Goal: Transaction & Acquisition: Purchase product/service

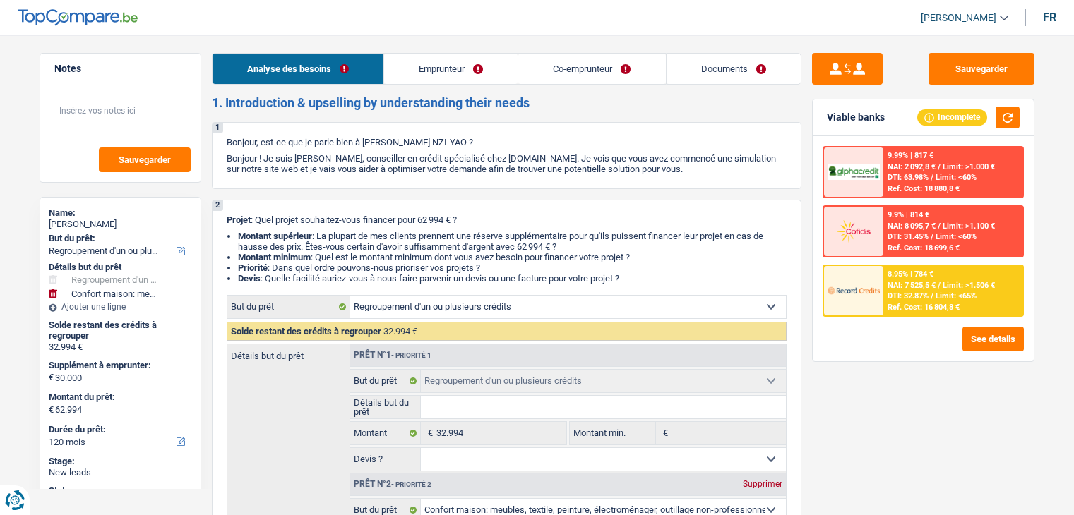
select select "refinancing"
select select "household"
select select "120"
select select "refinancing"
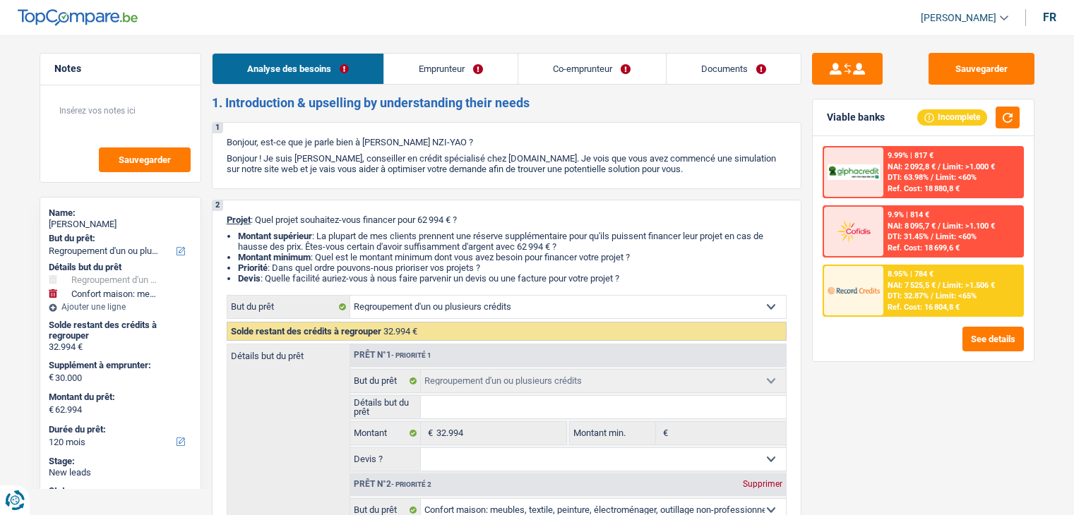
select select "refinancing"
select select "household"
select select "120"
select select "privateEmployee"
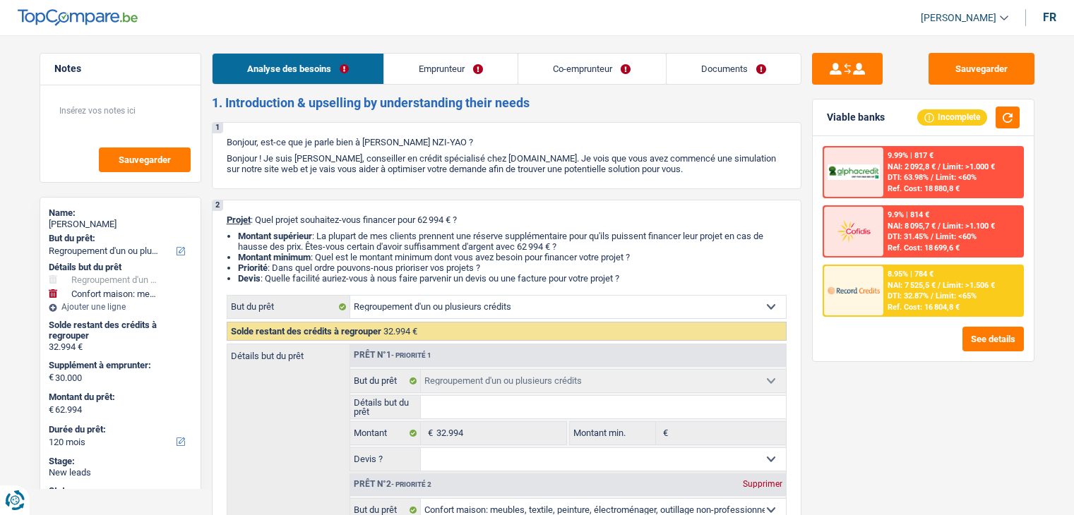
select select "familyAllowances"
select select "netSalary"
select select "mealVouchers"
select select "netSalary"
select select "mealVouchers"
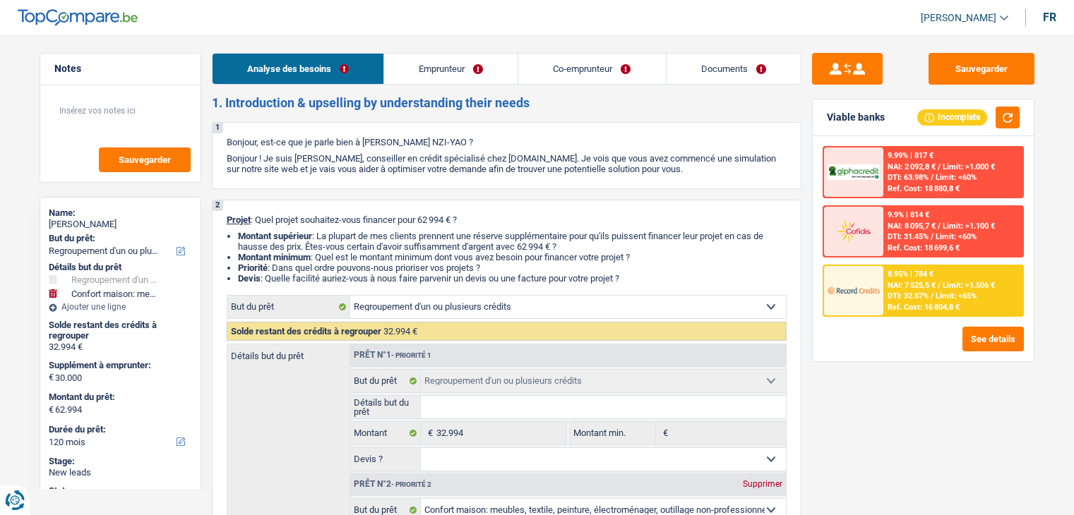
select select "ownerWithMortgage"
select select "mortgage"
select select "360"
select select "personalLoan"
select select "homeFurnishingOrRelocation"
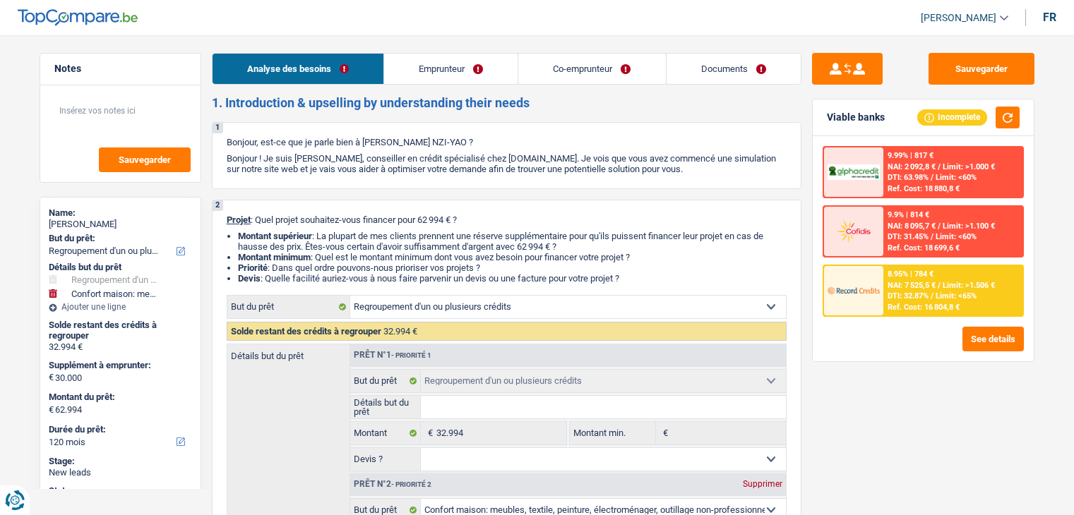
select select "84"
select select "refinancing"
select select "household"
select select "120"
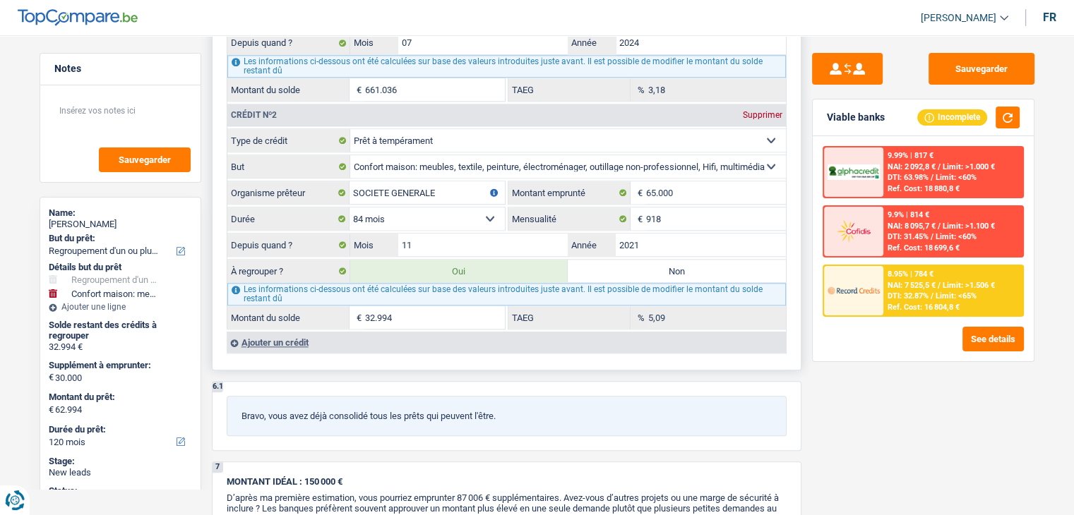
scroll to position [1391, 0]
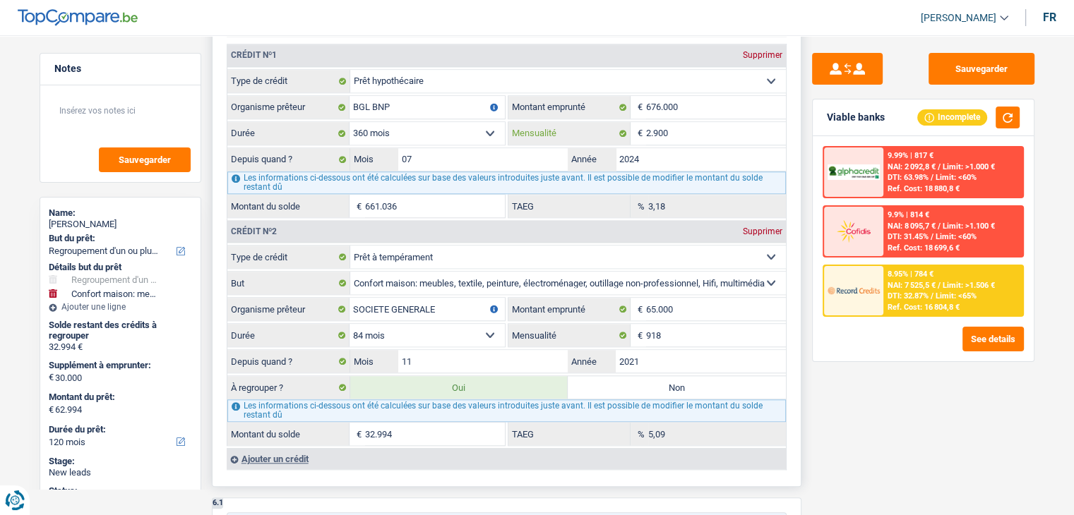
click at [680, 129] on input "2.900" at bounding box center [716, 133] width 140 height 23
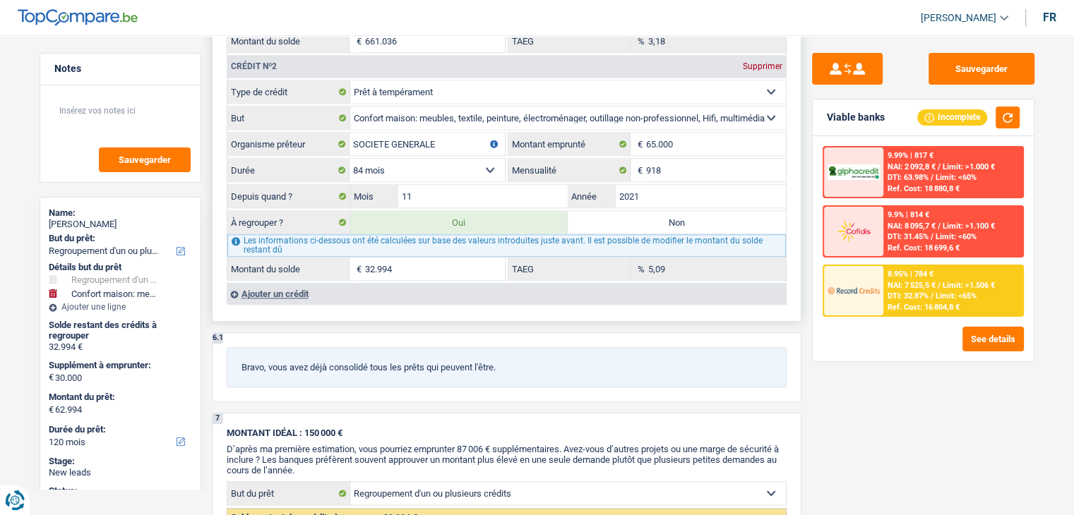
scroll to position [1559, 0]
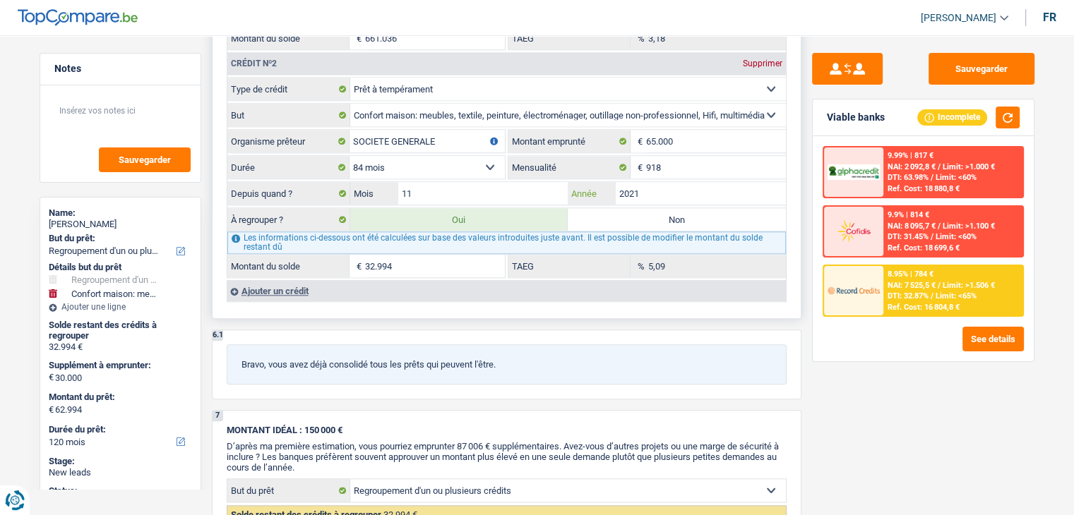
click at [658, 182] on input "2021" at bounding box center [701, 193] width 170 height 23
click at [632, 184] on input "2021" at bounding box center [701, 193] width 170 height 23
click at [277, 280] on div "Ajouter un crédit" at bounding box center [506, 290] width 559 height 21
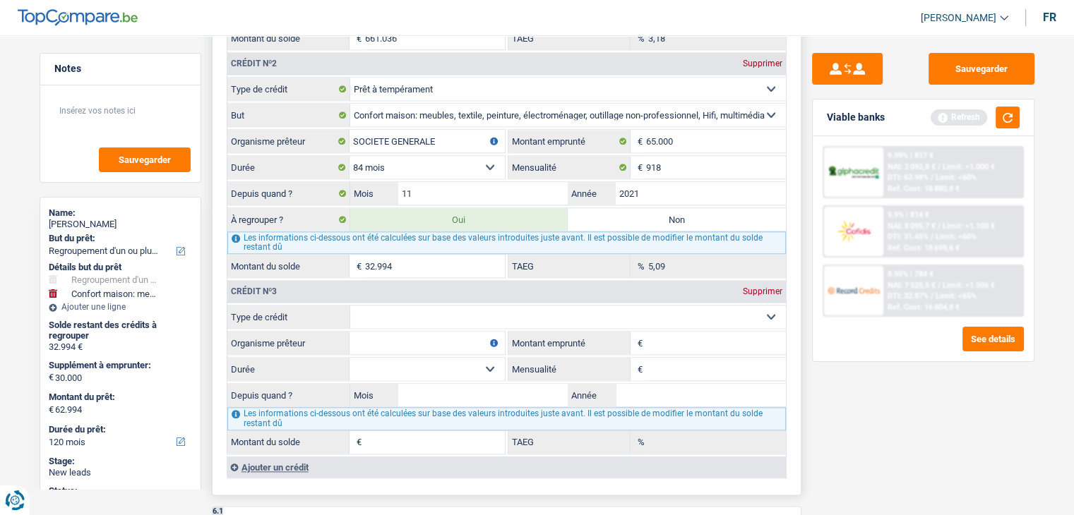
click at [619, 289] on div "Crédit nº3 Supprimer" at bounding box center [506, 291] width 558 height 23
click at [707, 306] on select "Carte ou ouverture de crédit Prêt hypothécaire Vente à tempérament Prêt à tempé…" at bounding box center [568, 317] width 436 height 23
click at [478, 309] on select "Carte ou ouverture de crédit Prêt hypothécaire Vente à tempérament Prêt à tempé…" at bounding box center [568, 317] width 436 height 23
click at [453, 306] on select "Carte ou ouverture de crédit Prêt hypothécaire Vente à tempérament Prêt à tempé…" at bounding box center [568, 317] width 436 height 23
select select "carLoan"
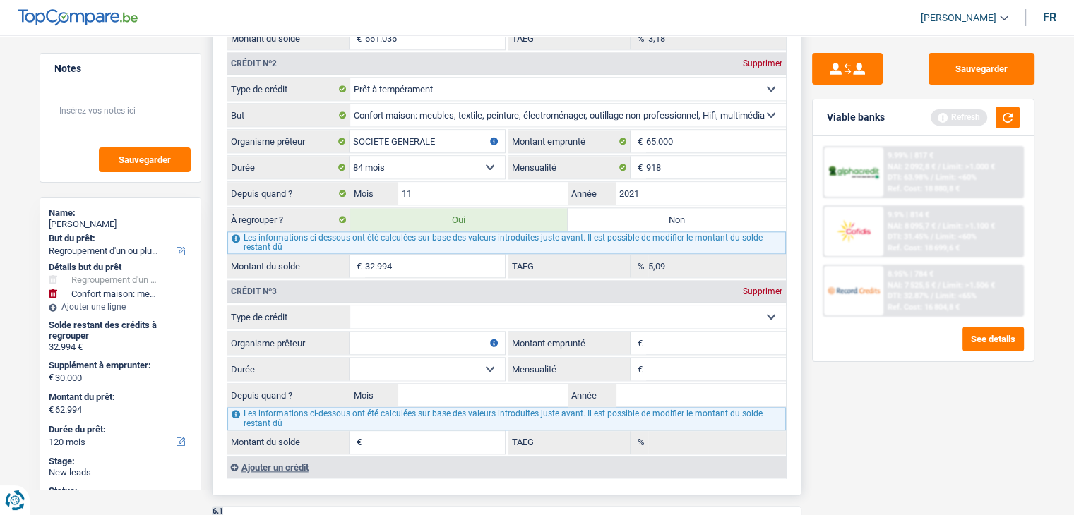
type input "0"
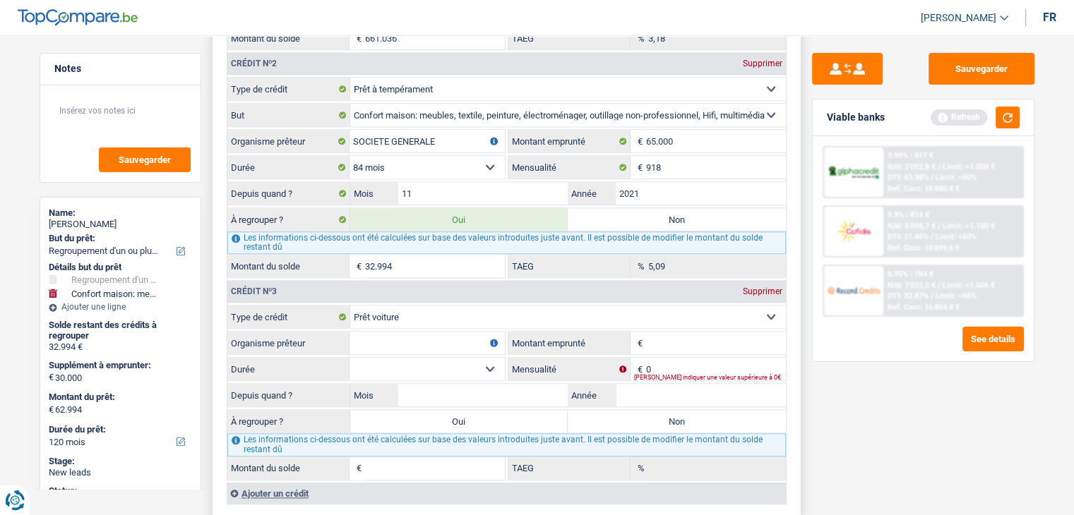
click at [690, 332] on input "Montant emprunté" at bounding box center [716, 343] width 140 height 23
click at [658, 333] on input "Montant emprunté" at bounding box center [716, 343] width 140 height 23
click at [660, 358] on input "0" at bounding box center [716, 369] width 140 height 23
type input "397"
click at [380, 345] on fieldset "Carte ou ouverture de crédit Prêt hypothécaire Vente à tempérament Prêt à tempé…" at bounding box center [506, 392] width 558 height 175
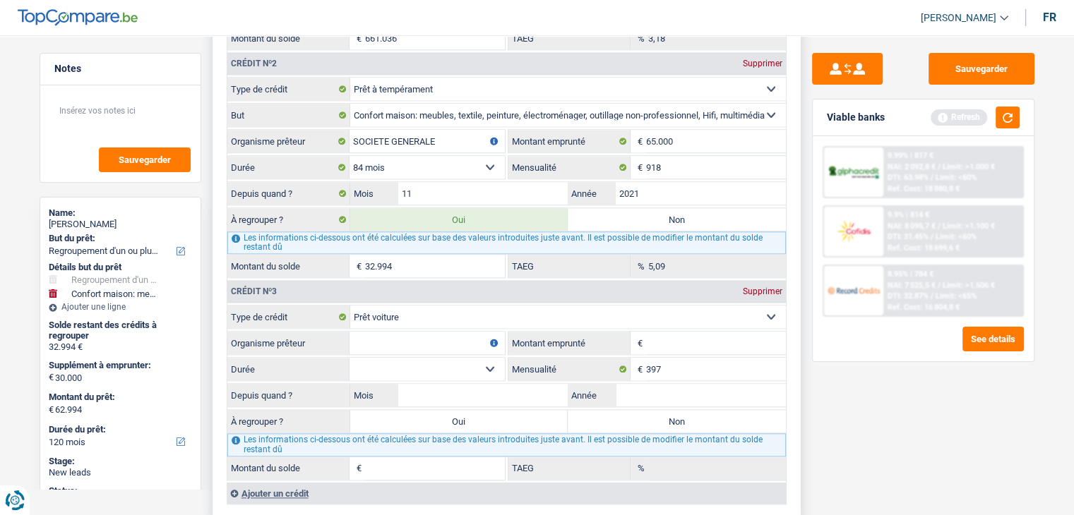
click at [394, 358] on select "12 mois 18 mois 24 mois Sélectionner une option" at bounding box center [426, 369] width 155 height 23
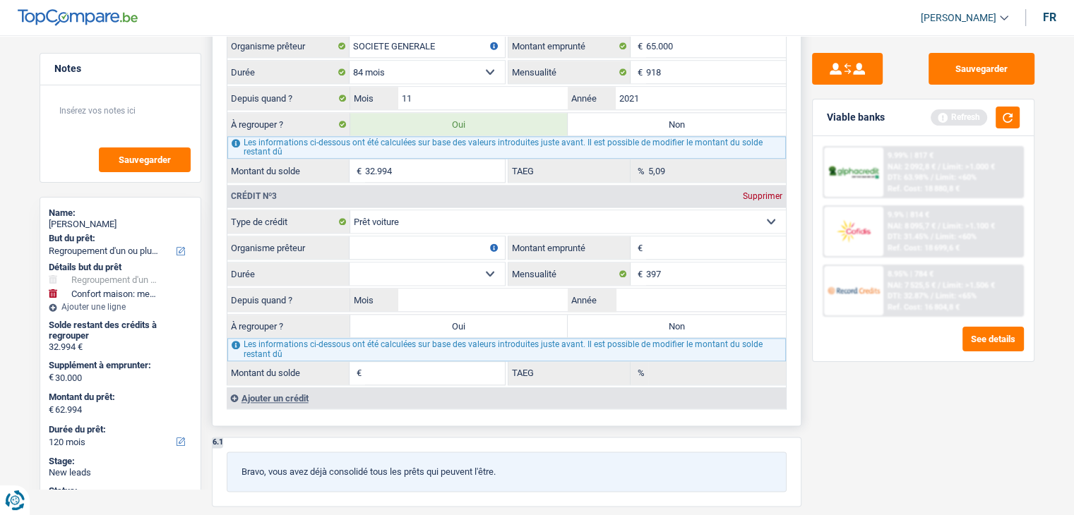
scroll to position [1655, 0]
click at [668, 235] on fieldset "€ Montant emprunté Tous les champs sont obligatoires. Veuillez fournir une répo…" at bounding box center [646, 247] width 277 height 24
click at [695, 245] on input "Montant emprunté" at bounding box center [716, 247] width 140 height 23
click at [739, 210] on select "Carte ou ouverture de crédit Prêt hypothécaire Vente à tempérament Prêt à tempé…" at bounding box center [568, 221] width 436 height 23
click at [884, 381] on div "Sauvegarder Viable banks Refresh 9.99% | 817 € NAI: 2 092,8 € / Limit: >1.000 €…" at bounding box center [923, 271] width 244 height 436
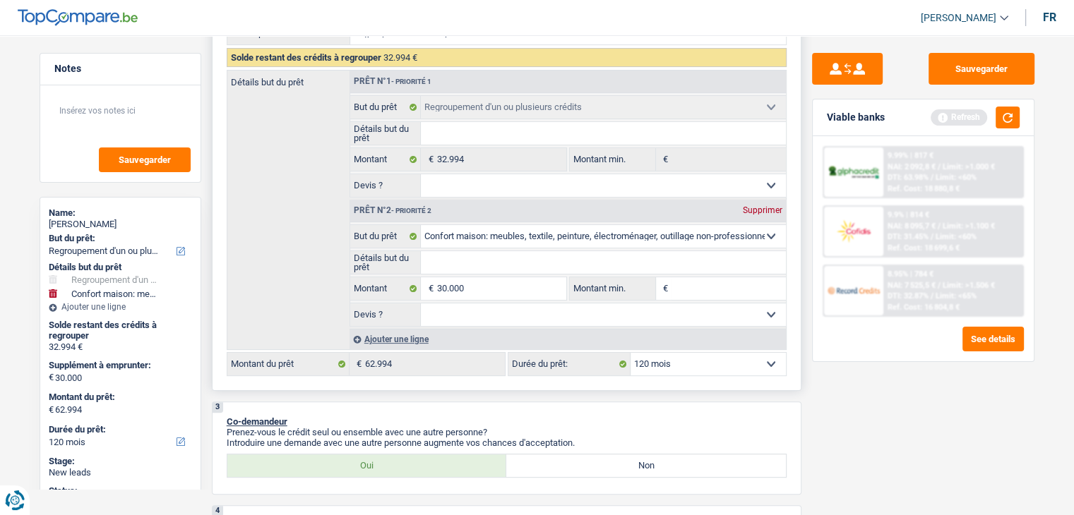
scroll to position [274, 0]
click at [491, 293] on input "30.000" at bounding box center [500, 288] width 129 height 23
click at [484, 285] on input "30.000" at bounding box center [500, 288] width 129 height 23
click at [474, 289] on input "30.000" at bounding box center [500, 288] width 129 height 23
type input "3.000"
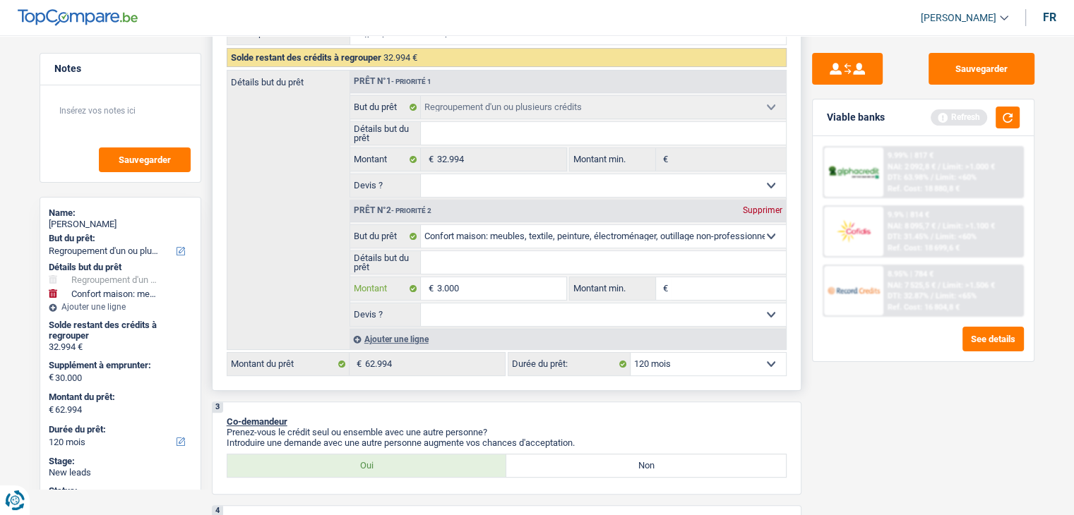
type input "3.000"
type input "300"
type input "30"
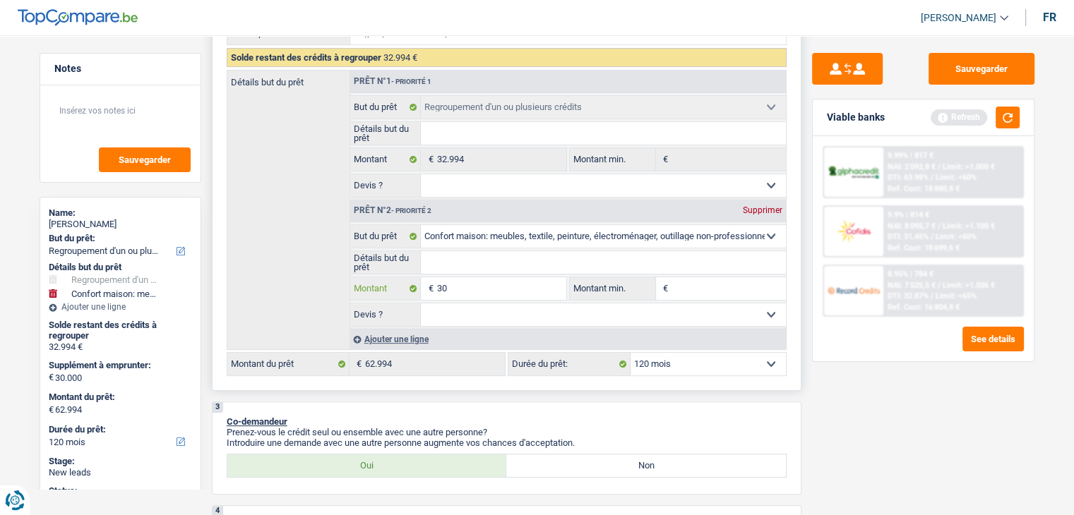
type input "3"
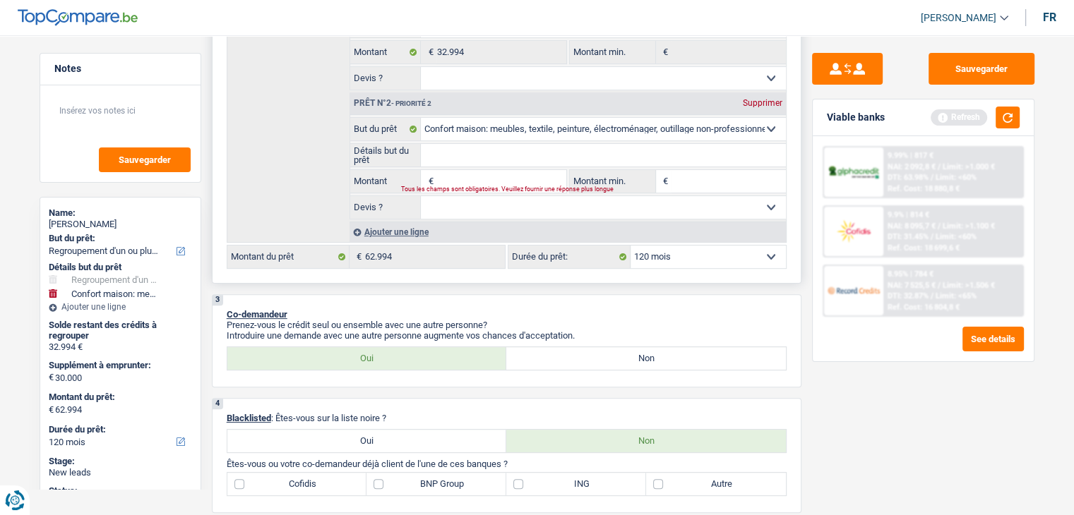
scroll to position [376, 0]
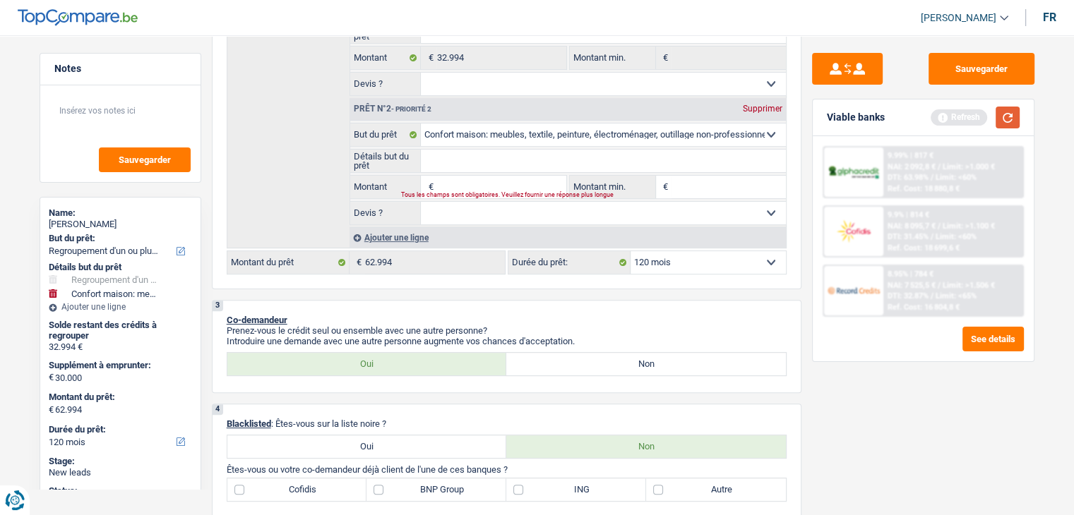
click at [1005, 118] on button "button" at bounding box center [1007, 118] width 24 height 22
type input "0"
type input "32.994"
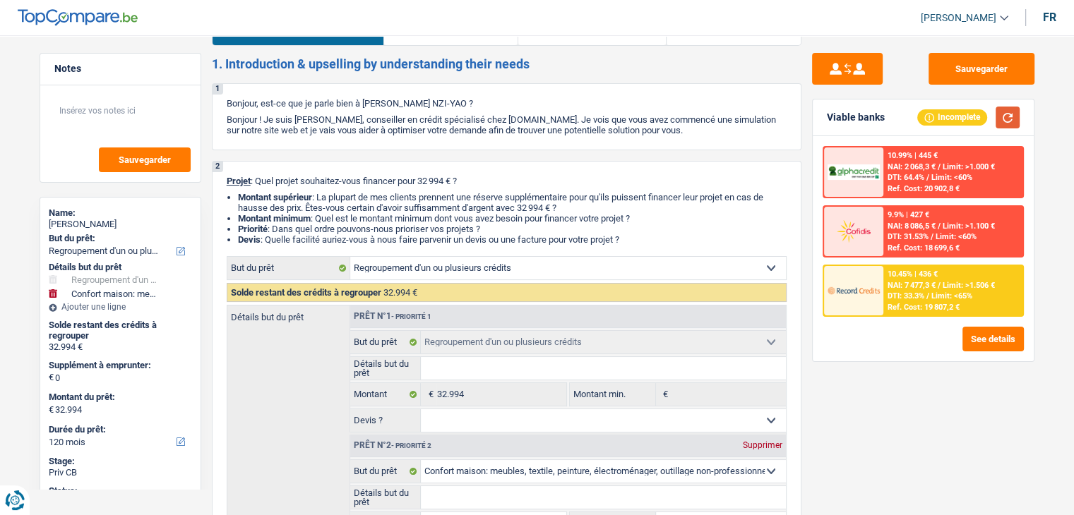
scroll to position [0, 0]
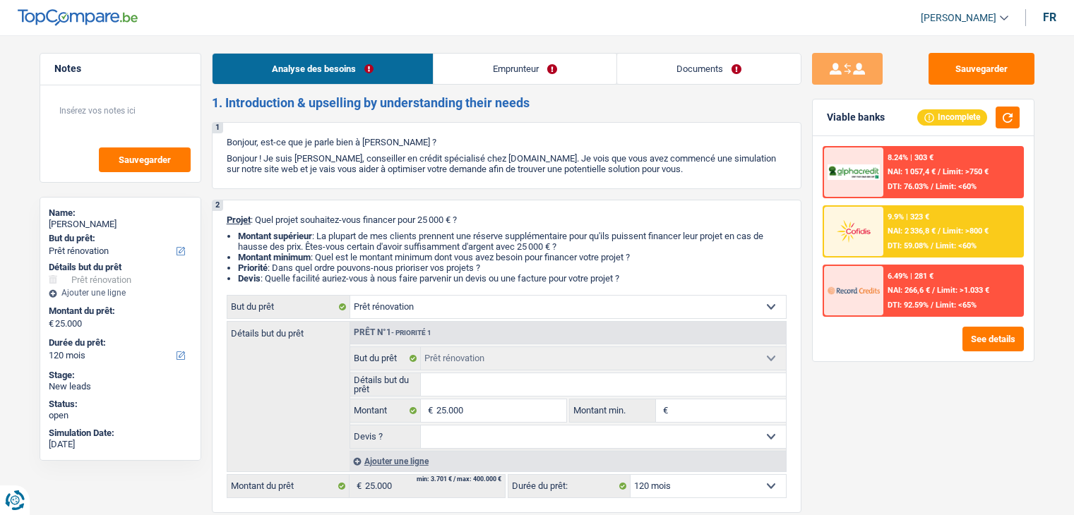
select select "renovation"
select select "120"
select select "renovation"
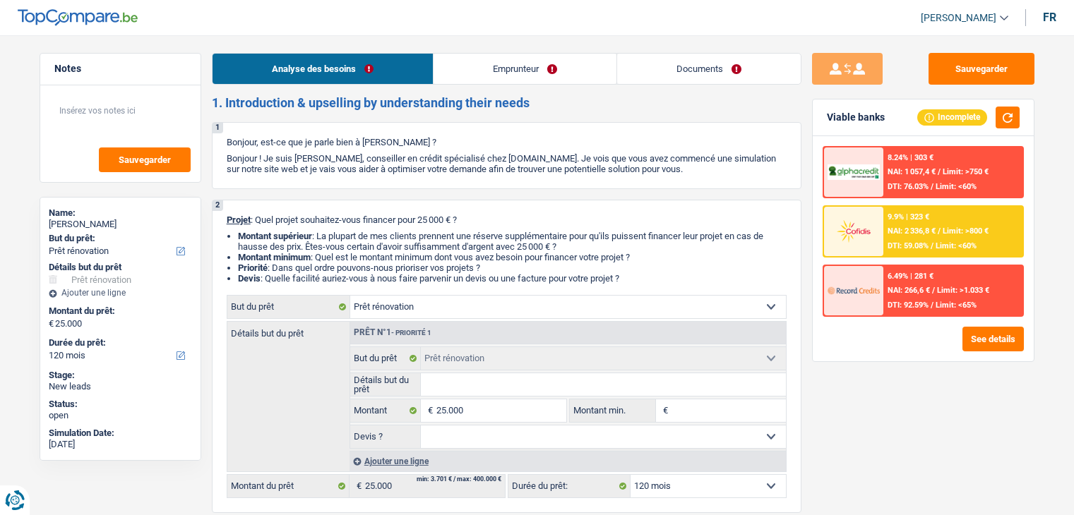
select select "120"
select select "publicEmployee"
select select "familyAllowances"
select select "alimony"
select select "handicapAllowance"
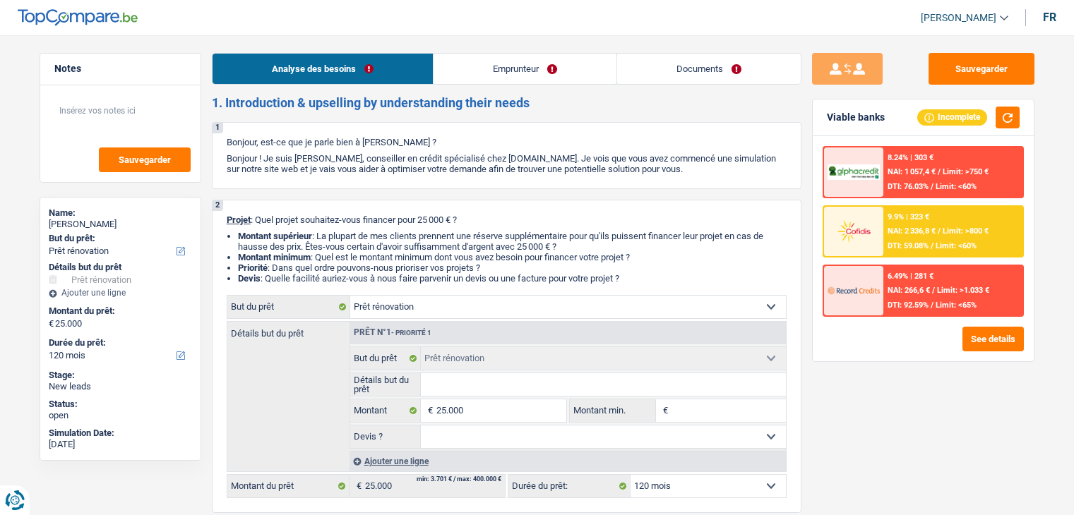
select select "mealVouchers"
select select "netSalary"
select select "ownerWithMortgage"
select select "mortgage"
select select "300"
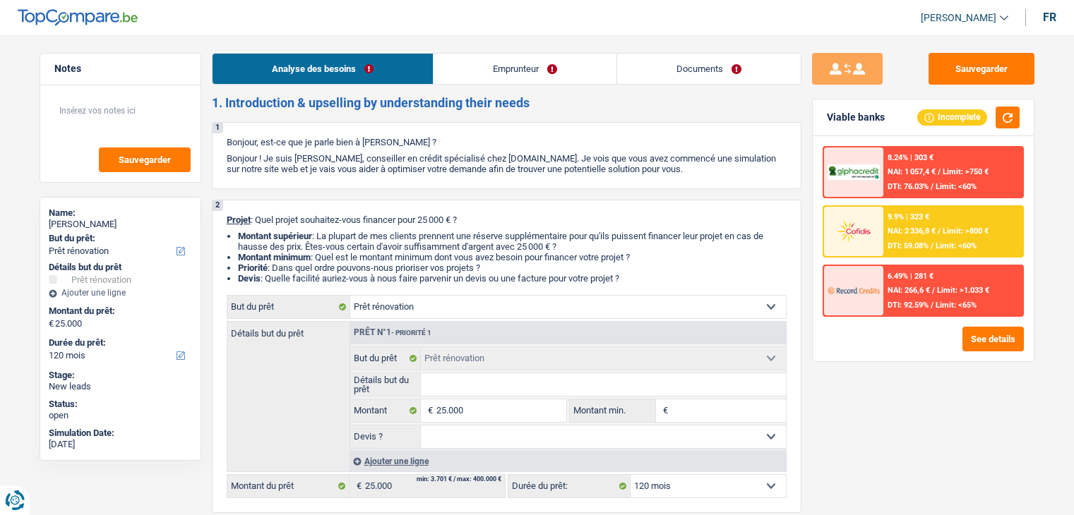
select select "renovation"
select select "120"
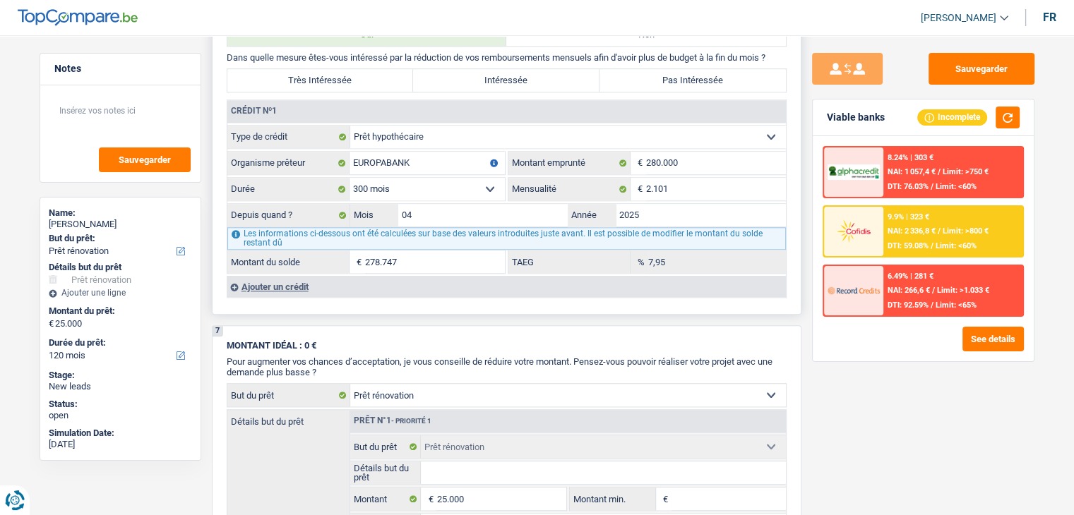
scroll to position [1344, 0]
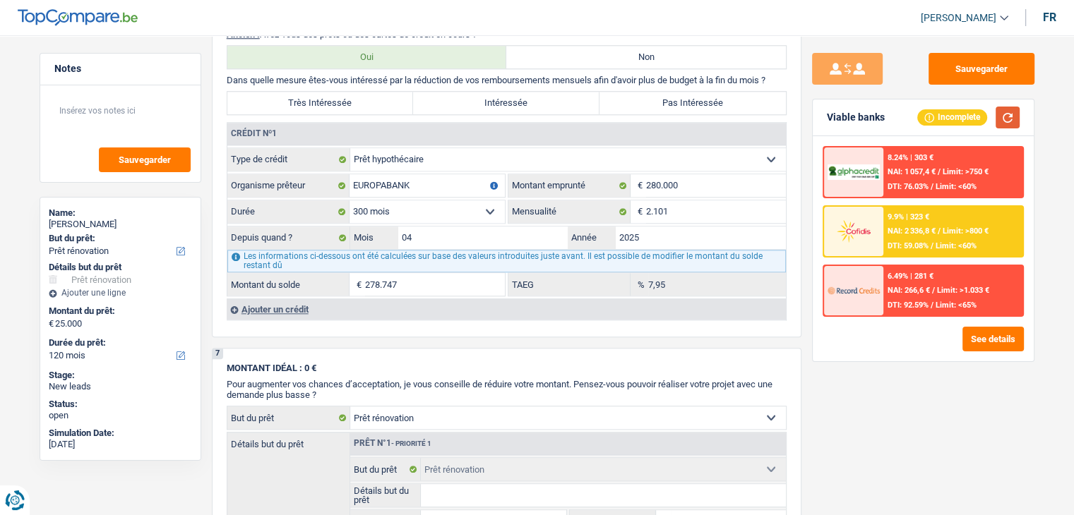
click at [998, 114] on button "button" at bounding box center [1007, 118] width 24 height 22
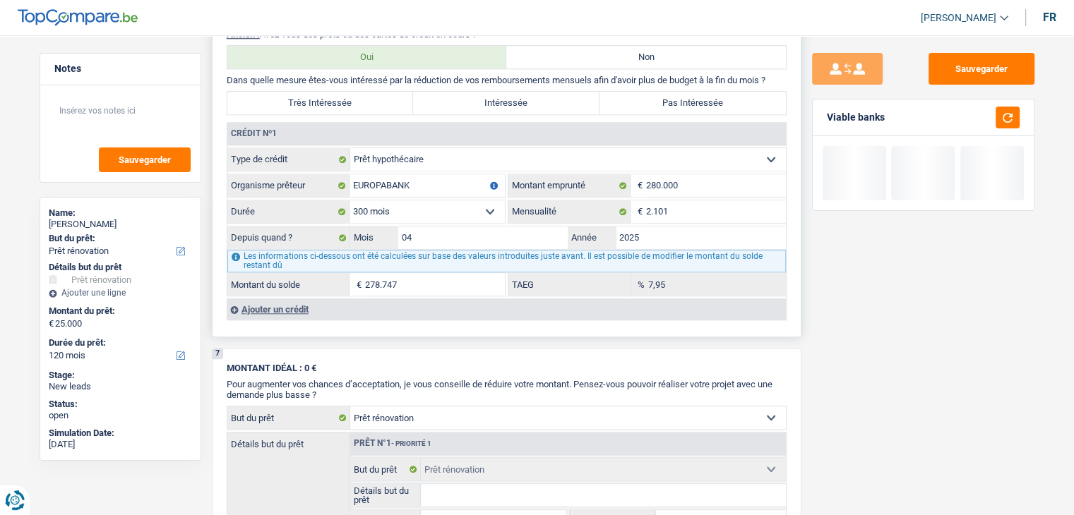
click at [597, 231] on label "Année" at bounding box center [592, 238] width 48 height 23
click at [616, 231] on input "2025" at bounding box center [701, 238] width 170 height 23
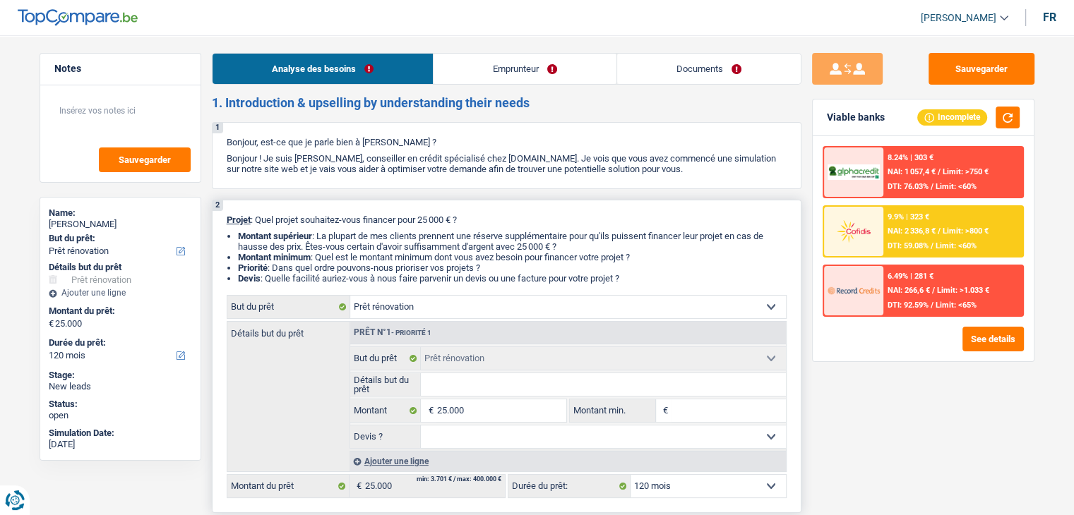
scroll to position [0, 0]
click at [495, 74] on link "Emprunteur" at bounding box center [524, 69] width 183 height 30
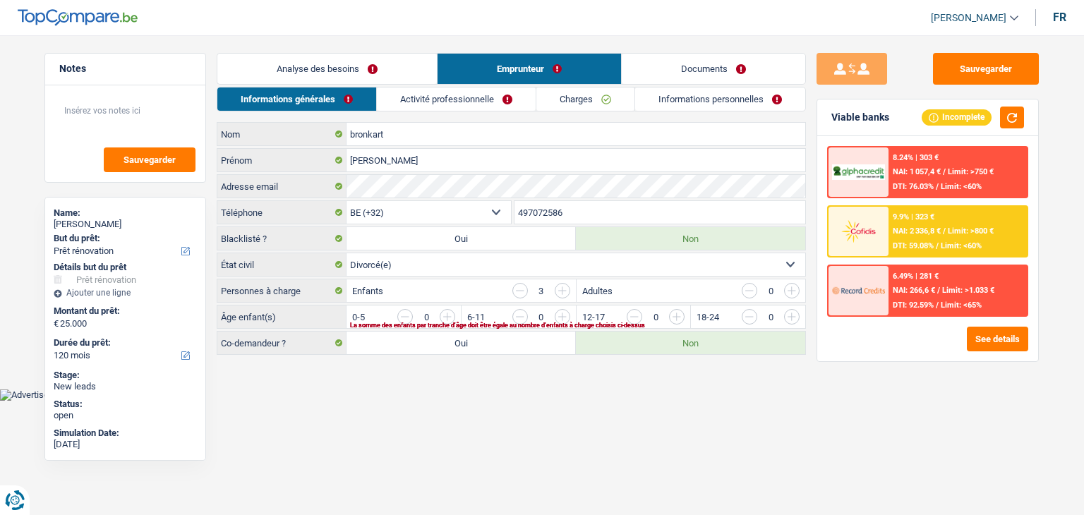
click at [581, 97] on link "Charges" at bounding box center [586, 99] width 98 height 23
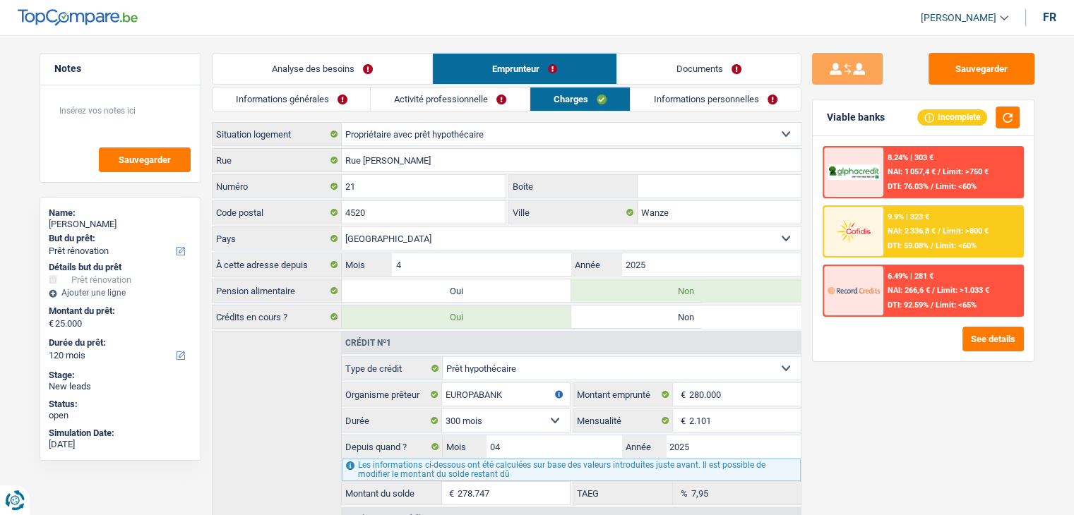
click at [350, 66] on link "Analyse des besoins" at bounding box center [322, 69] width 220 height 30
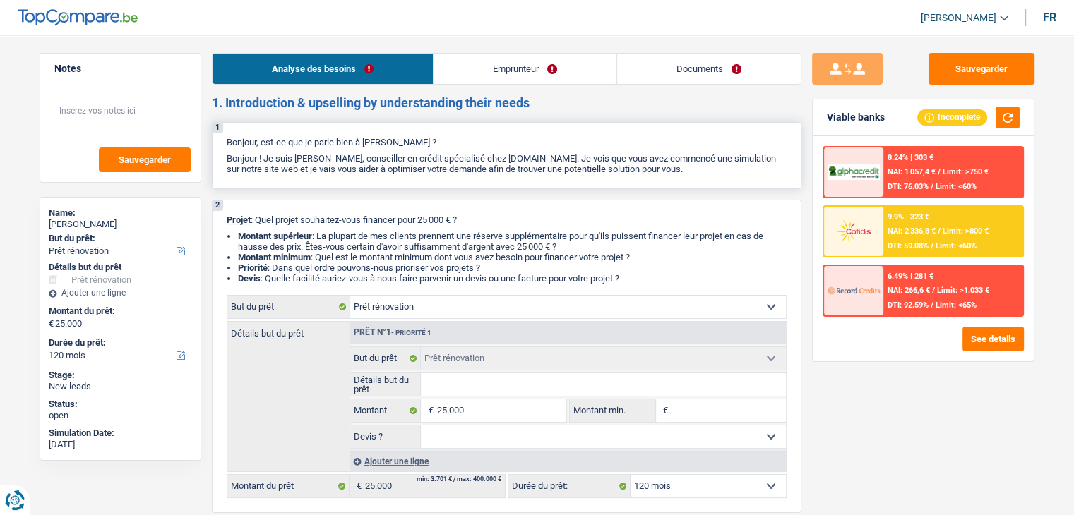
scroll to position [211, 0]
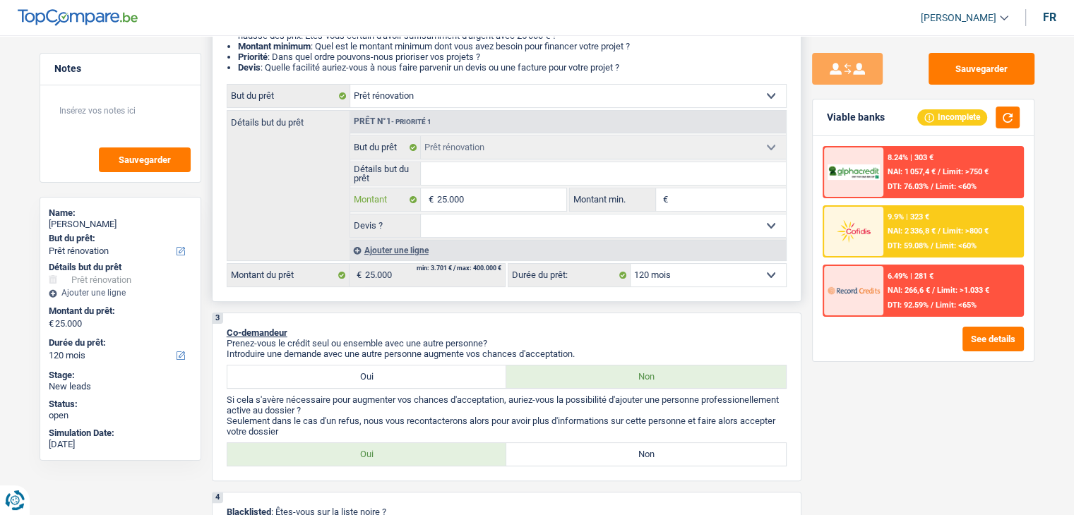
click at [474, 198] on input "25.000" at bounding box center [500, 199] width 129 height 23
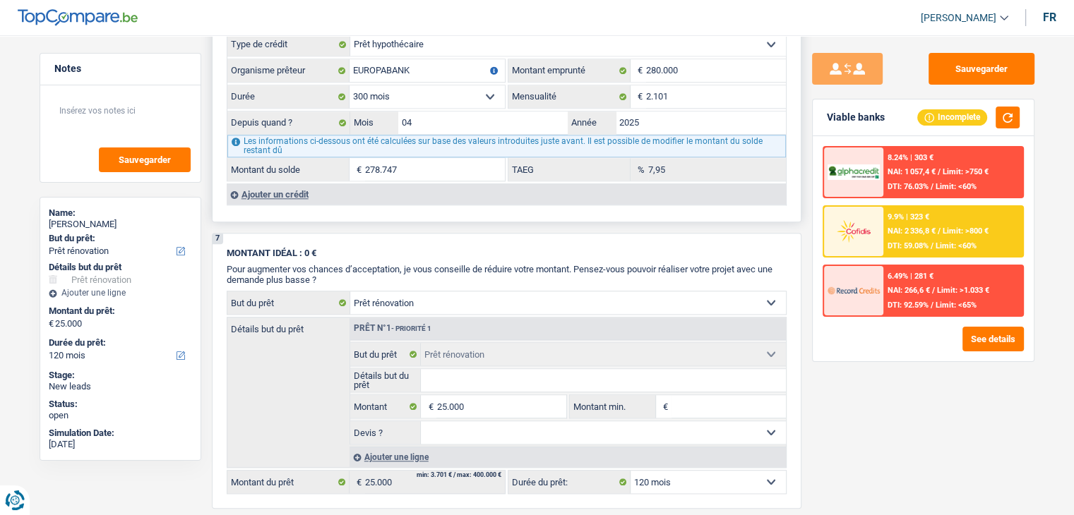
scroll to position [1459, 0]
click at [275, 191] on div "Ajouter un crédit" at bounding box center [506, 194] width 559 height 21
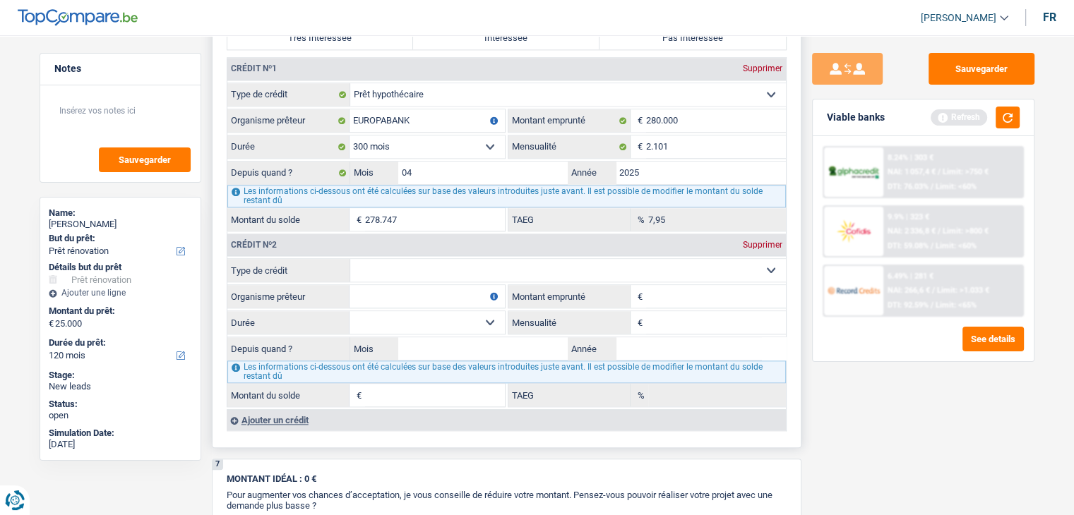
scroll to position [1411, 0]
click at [659, 286] on input "Montant emprunté" at bounding box center [716, 295] width 140 height 23
type input "10.000"
click at [405, 284] on input "Organisme prêteur" at bounding box center [426, 295] width 155 height 23
click at [394, 310] on select "12 mois 18 mois 24 mois 30 mois 36 mois 42 mois 48 mois Sélectionner une option" at bounding box center [426, 321] width 155 height 23
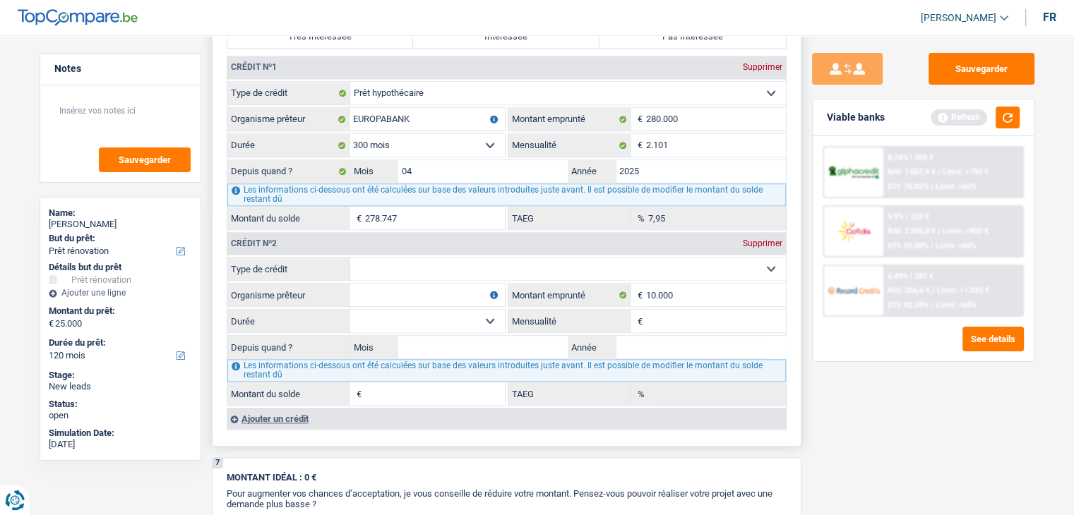
click at [381, 298] on fieldset "Organisme prêteur Veillez à ne pas indiquer le nom du courtier, mais bien le no…" at bounding box center [365, 295] width 277 height 24
click at [609, 263] on select "Carte ou ouverture de crédit Prêt hypothécaire Vente à tempérament Prêt à tempé…" at bounding box center [568, 269] width 436 height 23
select select "cardOrCredit"
type input "0"
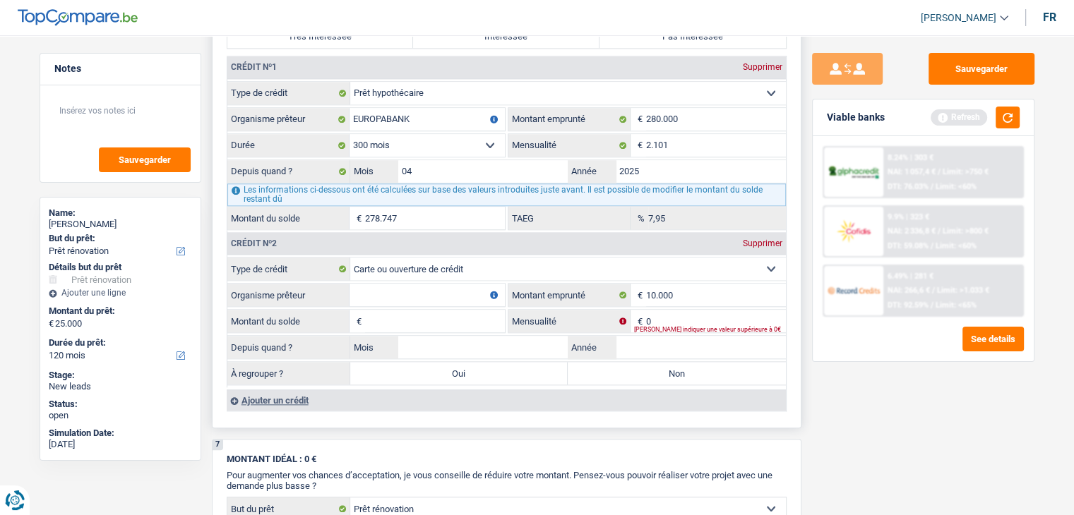
click at [394, 284] on input "Organisme prêteur" at bounding box center [426, 295] width 155 height 23
type input "d"
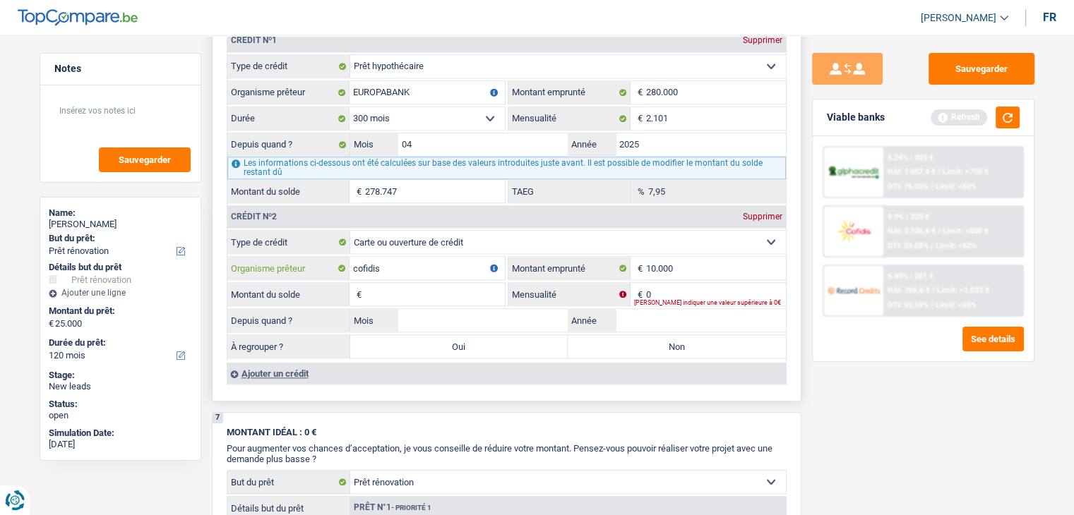
scroll to position [1382, 0]
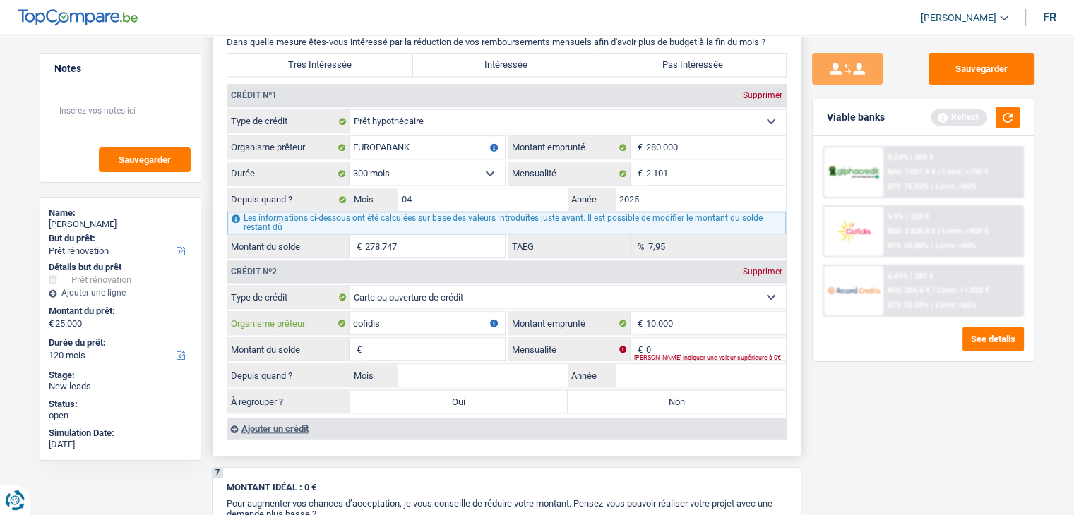
type input "cofidis"
click at [654, 189] on input "2025" at bounding box center [701, 199] width 170 height 23
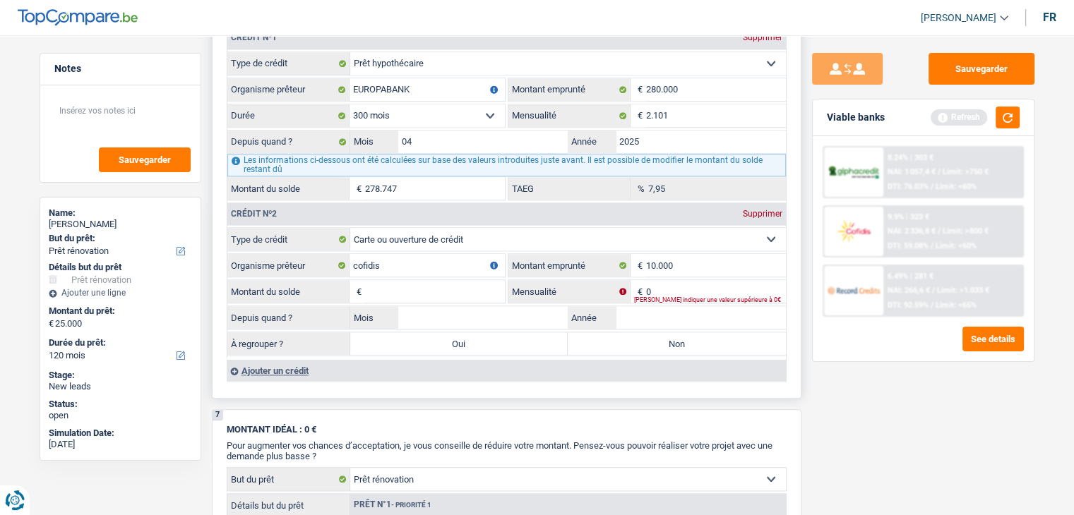
click at [402, 280] on input "Montant du solde" at bounding box center [435, 291] width 140 height 23
type input "10.000"
click at [638, 318] on input "Année" at bounding box center [701, 317] width 170 height 23
type input "0"
type input "2025"
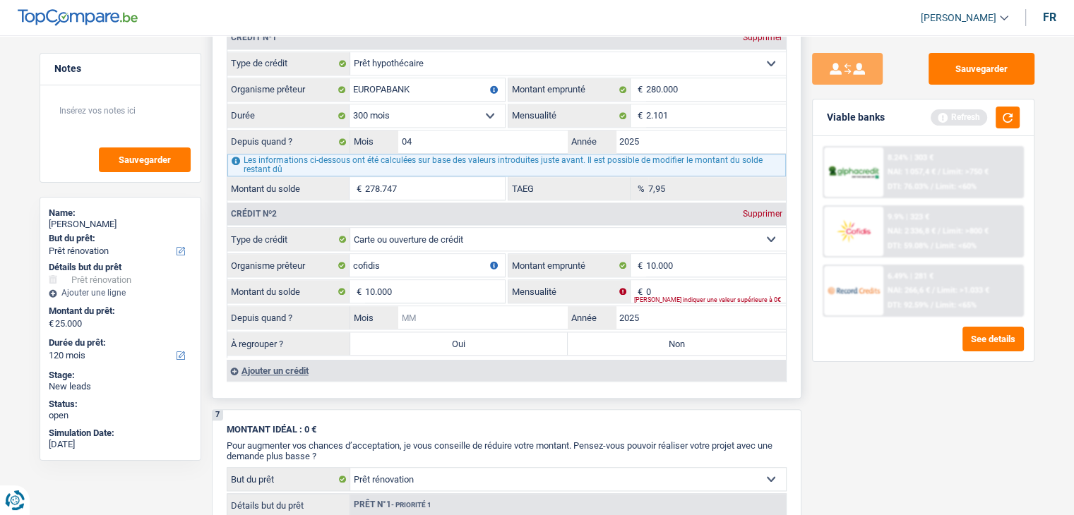
click at [522, 311] on input "Mois" at bounding box center [483, 317] width 170 height 23
type input "05"
click at [525, 333] on label "Oui" at bounding box center [459, 344] width 218 height 23
click at [525, 333] on input "Oui" at bounding box center [459, 344] width 218 height 23
radio input "true"
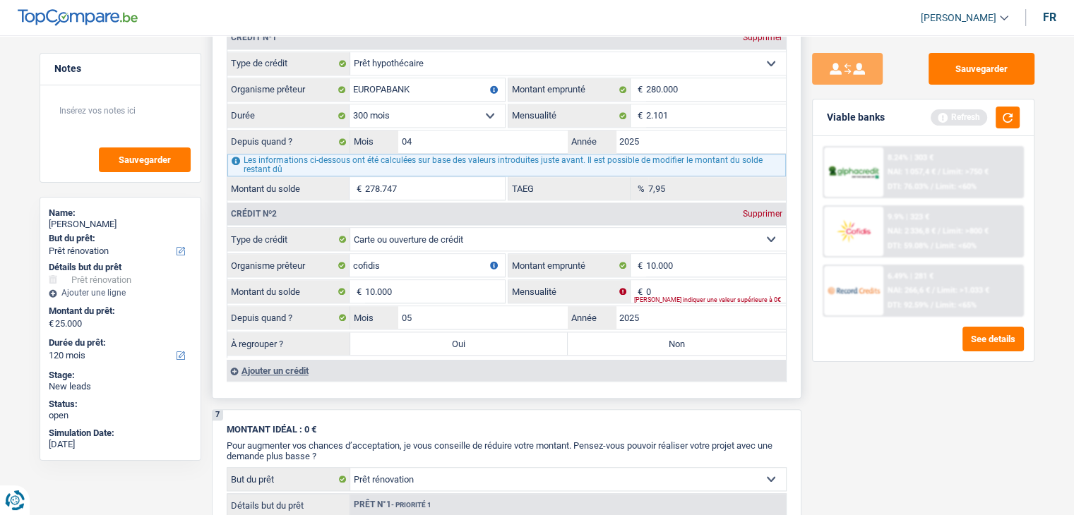
type input "35.000"
type input "10.000"
select select "refinancing"
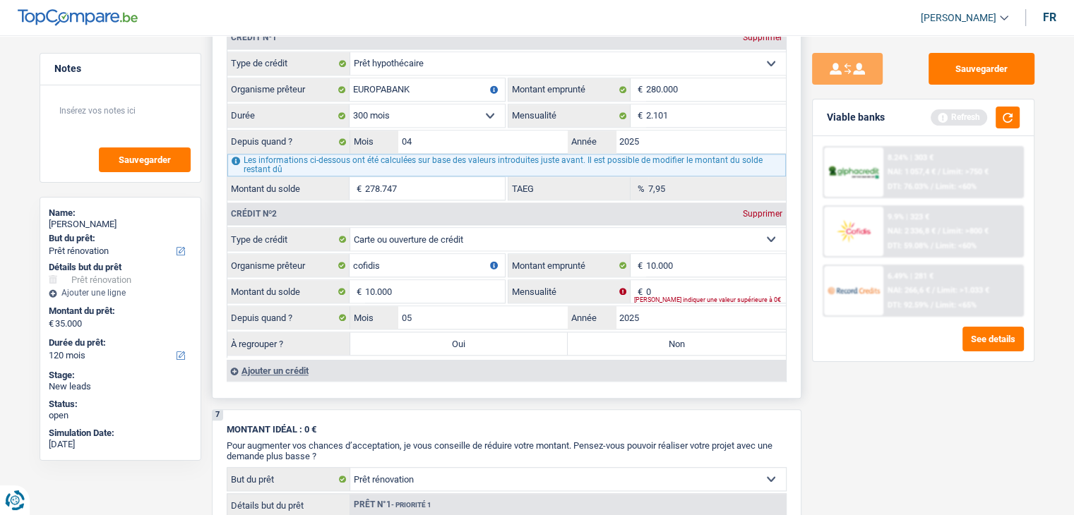
select select "refinancing"
select select "renovation"
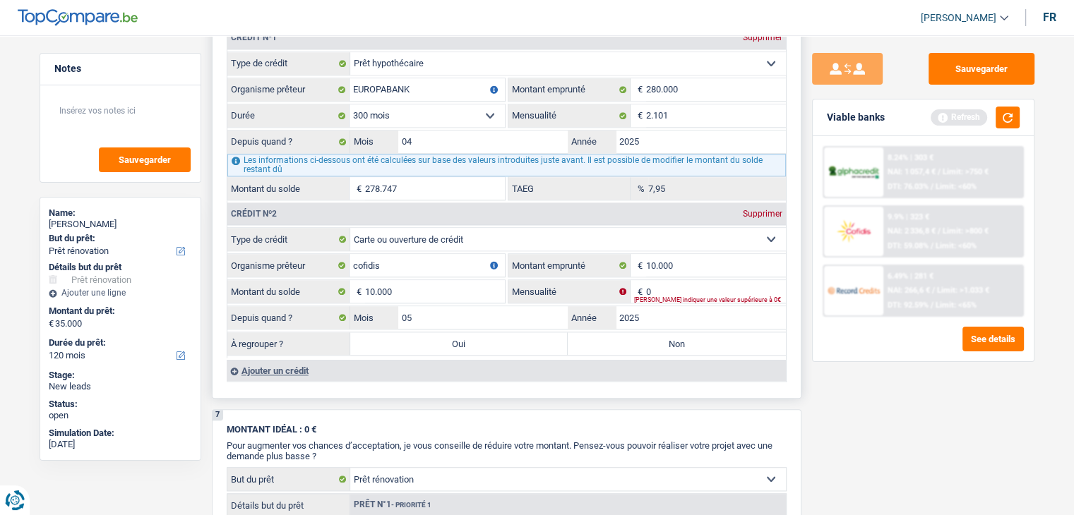
select select "renovation"
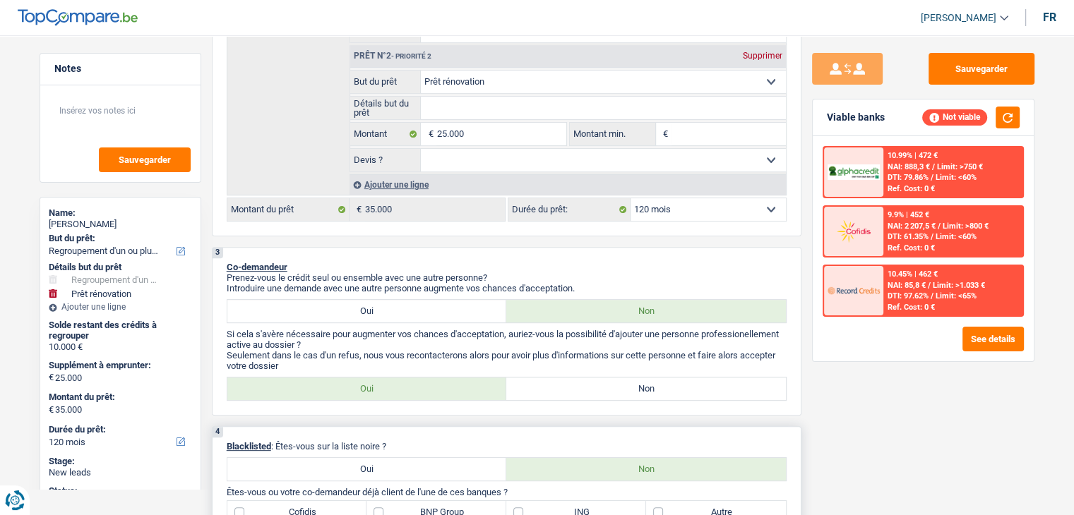
scroll to position [330, 0]
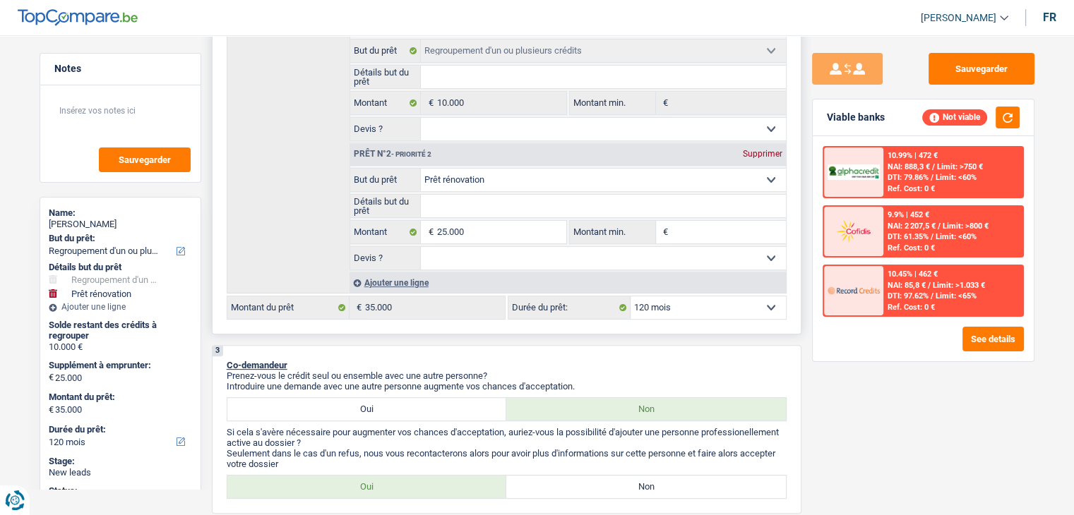
click at [593, 206] on input "Détails but du prêt" at bounding box center [603, 206] width 365 height 23
click at [640, 253] on select "Oui Non Non répondu Sélectionner une option" at bounding box center [603, 258] width 365 height 23
select select "yes"
click at [421, 247] on select "Oui Non Non répondu Sélectionner une option" at bounding box center [603, 258] width 365 height 23
select select "yes"
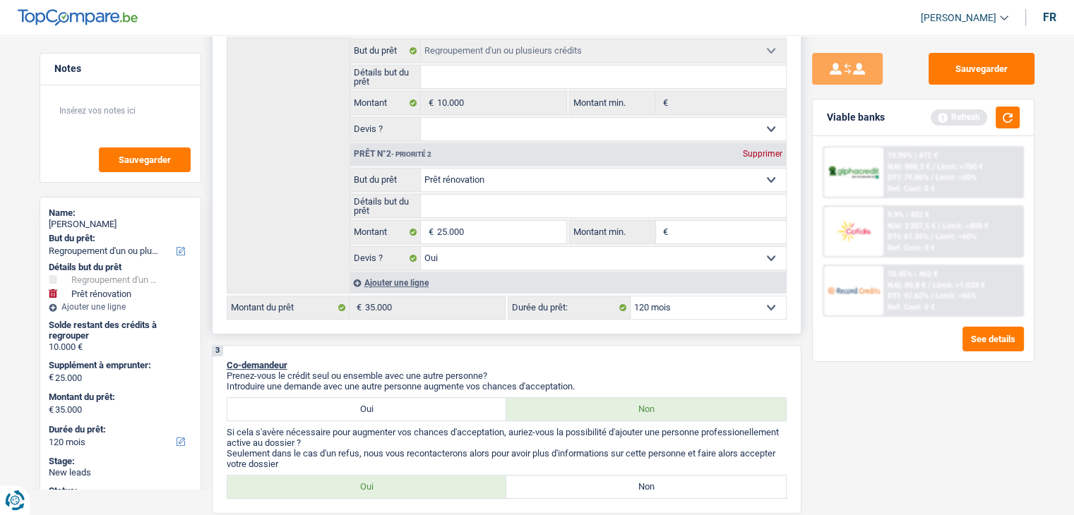
click at [461, 192] on fieldset "Confort maison: meubles, textile, peinture, électroménager, outillage non-profe…" at bounding box center [568, 219] width 436 height 102
click at [459, 203] on input "Détails but du prêt" at bounding box center [603, 206] width 365 height 23
type input "t"
type input "tr"
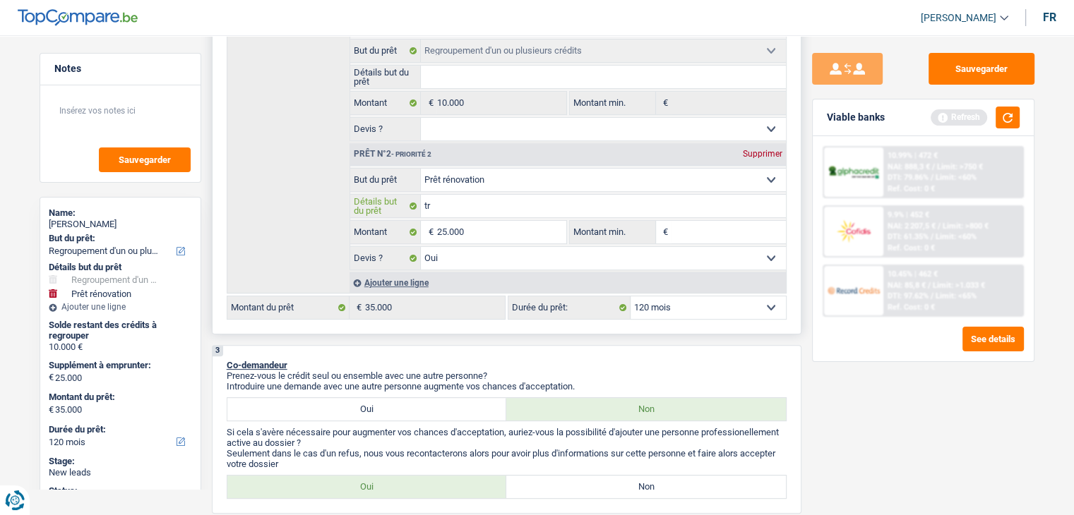
type input "tr"
type input "tra"
type input "traa"
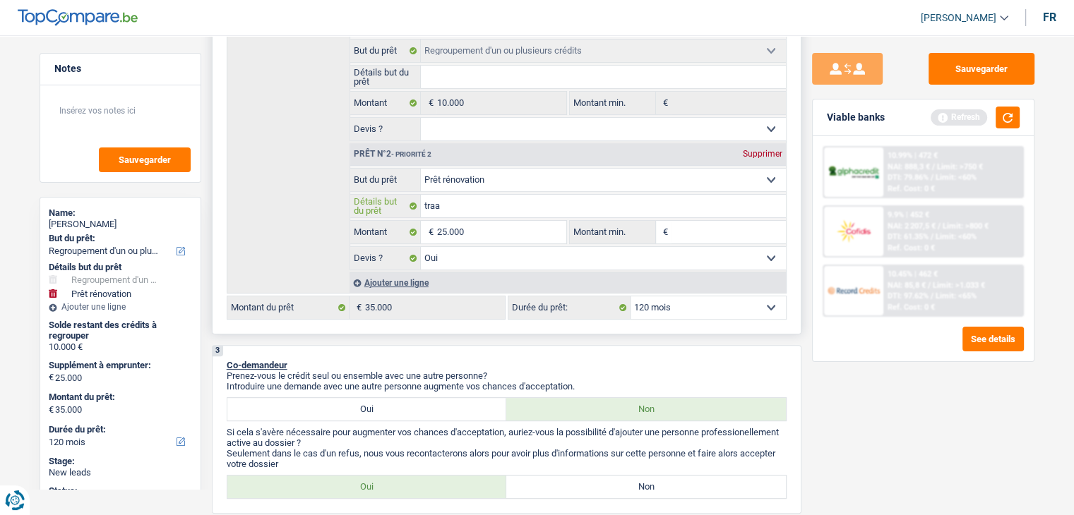
type input "traav"
type input "traa"
type input "tra"
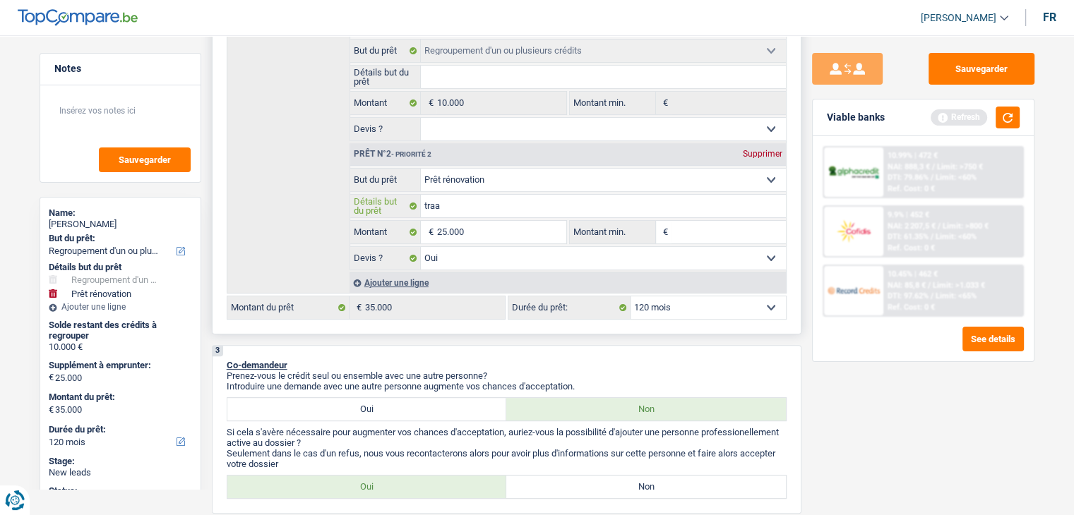
type input "tra"
type input "trav"
type input "trave"
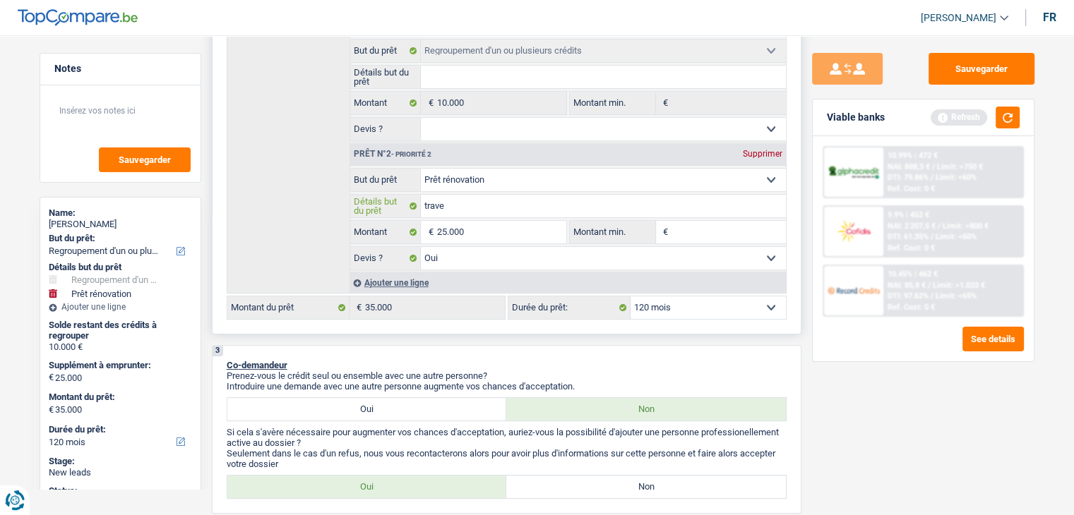
type input "travea"
type input "traveau"
type input "traveaux"
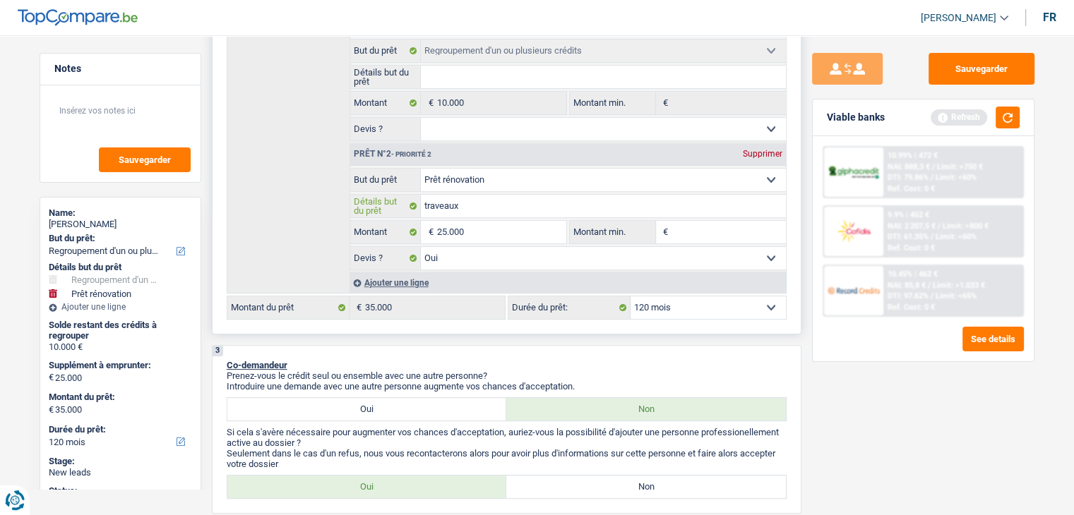
type input "traveaux"
type input "traveaux d"
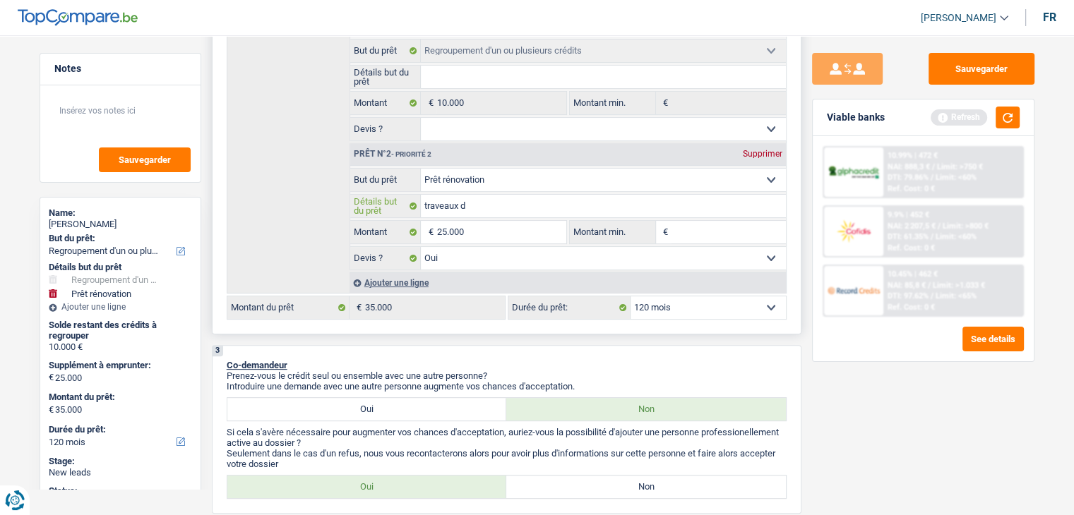
type input "traveaux d'"
type input "traveaux d'i"
type input "traveaux d'in"
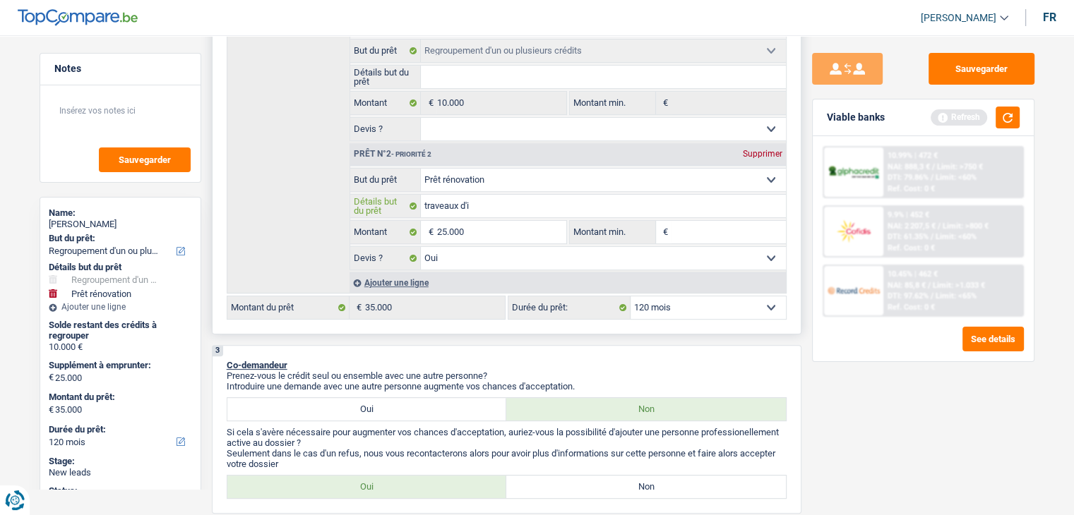
type input "traveaux d'in"
type input "traveaux d'int"
type input "traveaux d'inte"
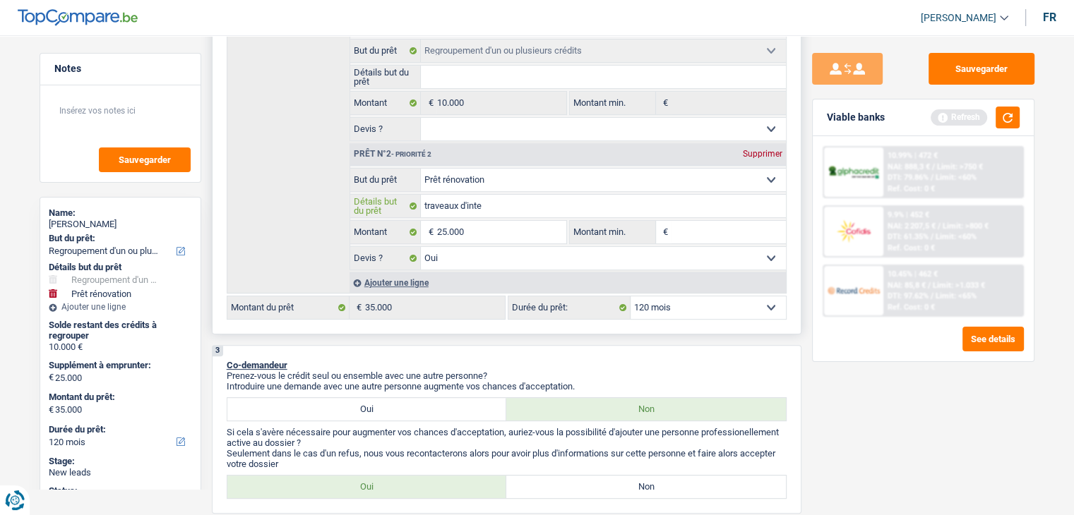
type input "traveaux d'inter"
type input "traveaux d'interi"
type input "traveaux d'interie"
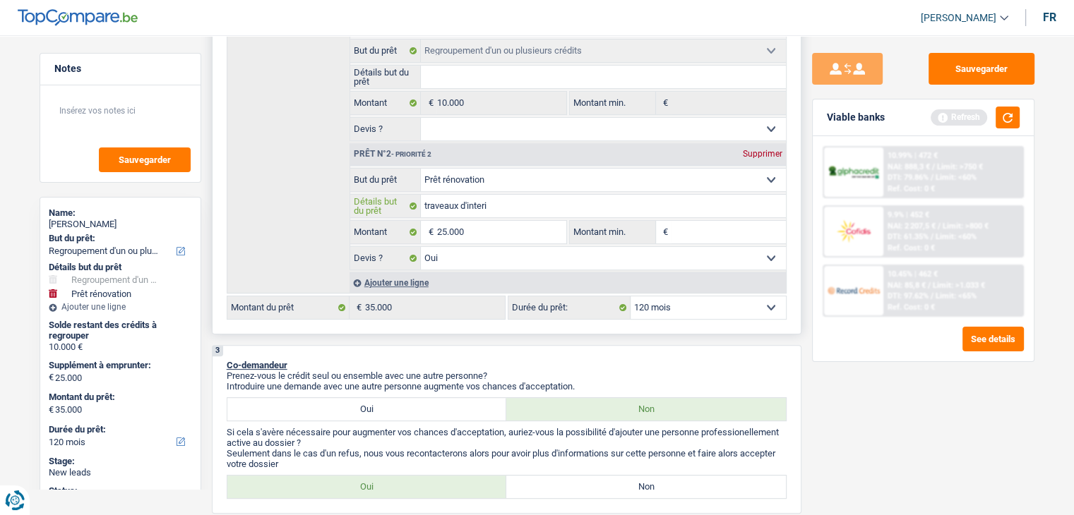
type input "traveaux d'interie"
type input "traveaux d'interieu"
type input "traveaux d'interieur"
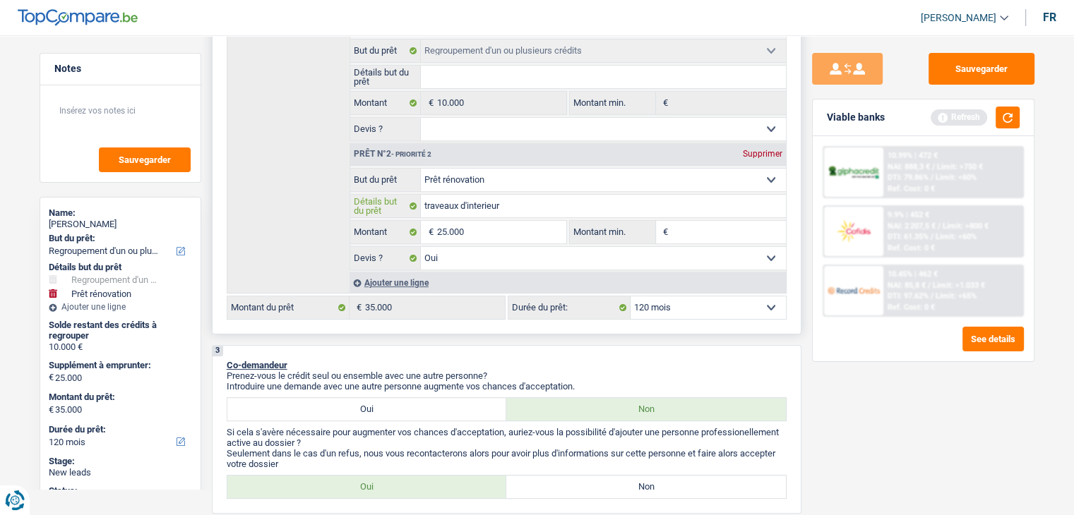
click at [441, 202] on input "traveaux d'interieur" at bounding box center [603, 206] width 365 height 23
type input "traveaux d'interieur"
drag, startPoint x: 441, startPoint y: 202, endPoint x: 316, endPoint y: 213, distance: 124.8
click at [316, 213] on div "Détails but du prêt Prêt n°1 - Priorité 1 Confort maison: meubles, textile, pei…" at bounding box center [507, 153] width 560 height 280
type input "2.500"
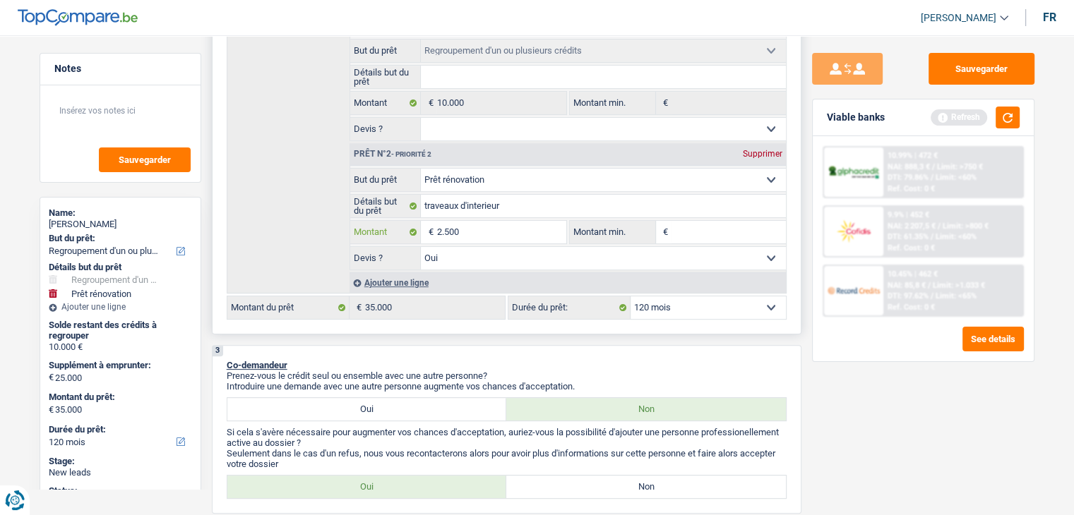
type input "2.500"
click at [460, 223] on input "2.500" at bounding box center [500, 232] width 129 height 23
type input "250"
type input "25"
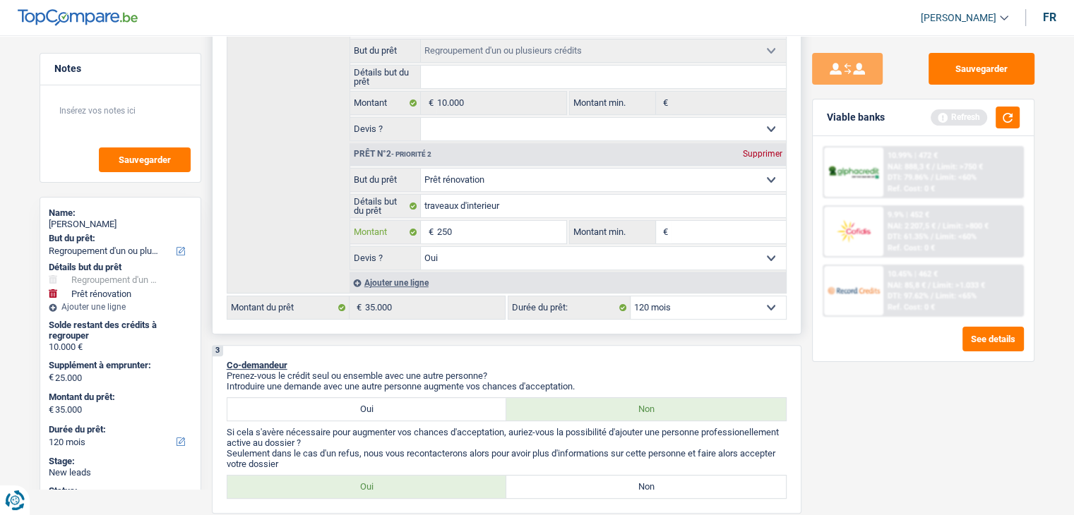
type input "25"
type input "2"
type input "1"
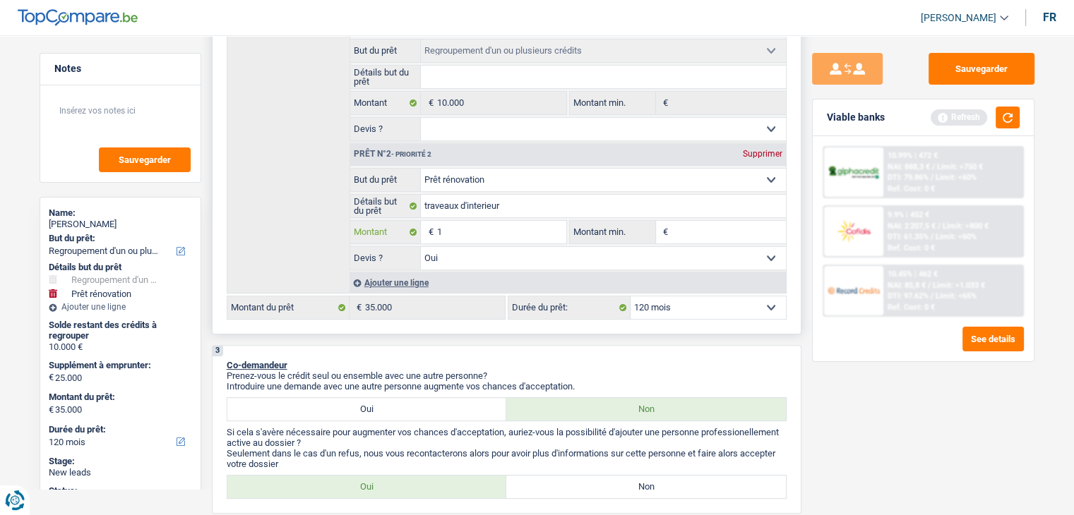
type input "15"
type input "150"
type input "1.500"
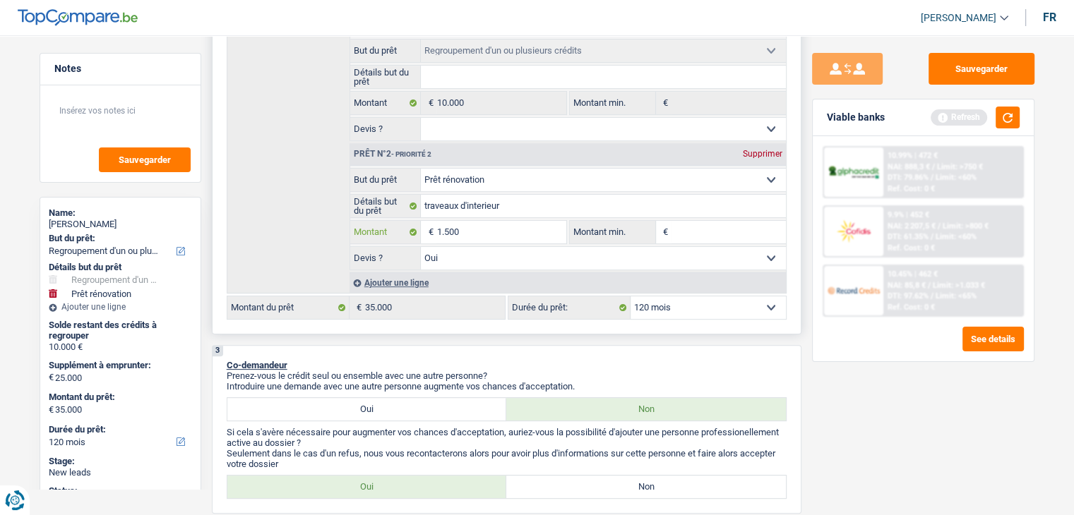
type input "1.500"
type input "15.000"
click at [684, 235] on input "Montant min." at bounding box center [728, 232] width 114 height 23
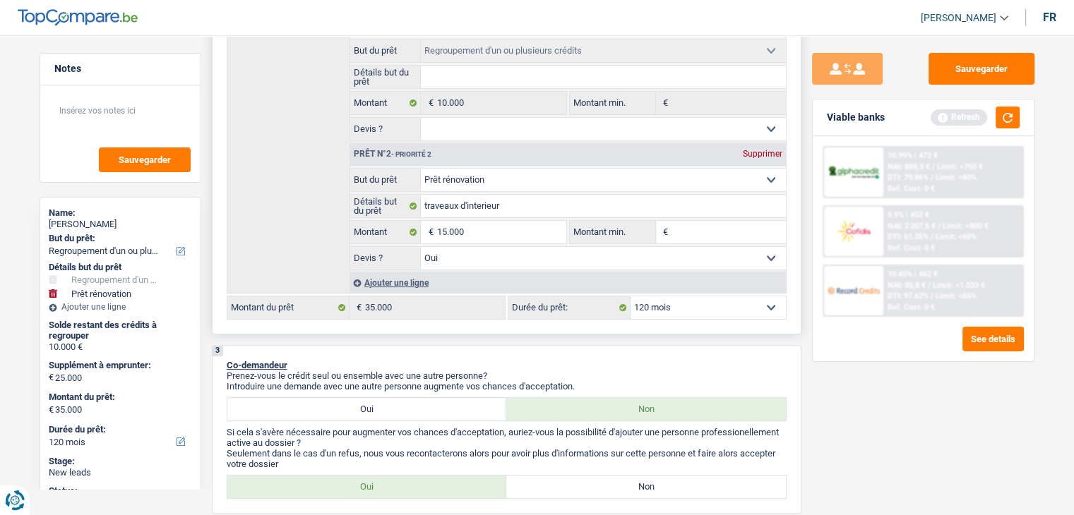
type input "15.000"
type input "25.000"
type input "1"
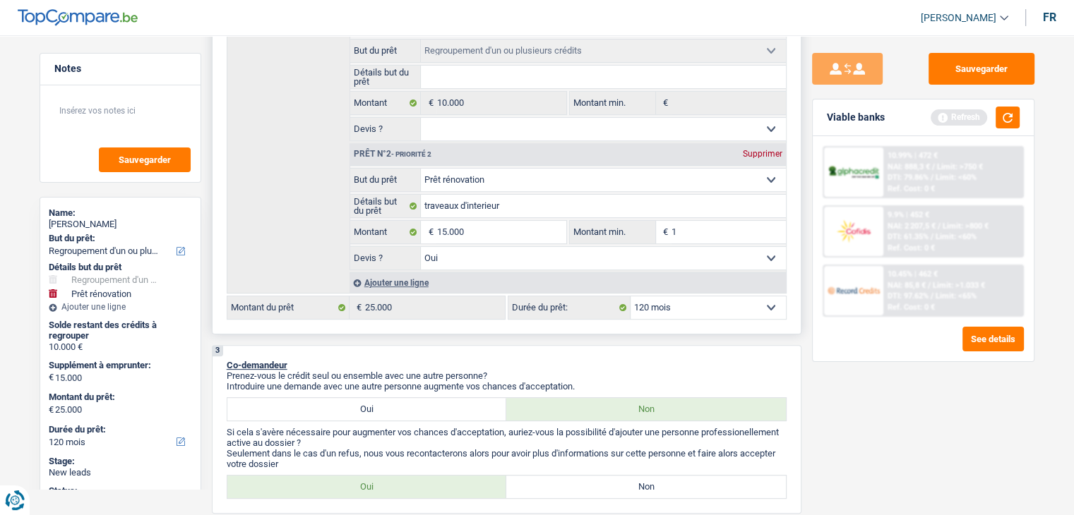
type input "1"
type input "15"
type input "150"
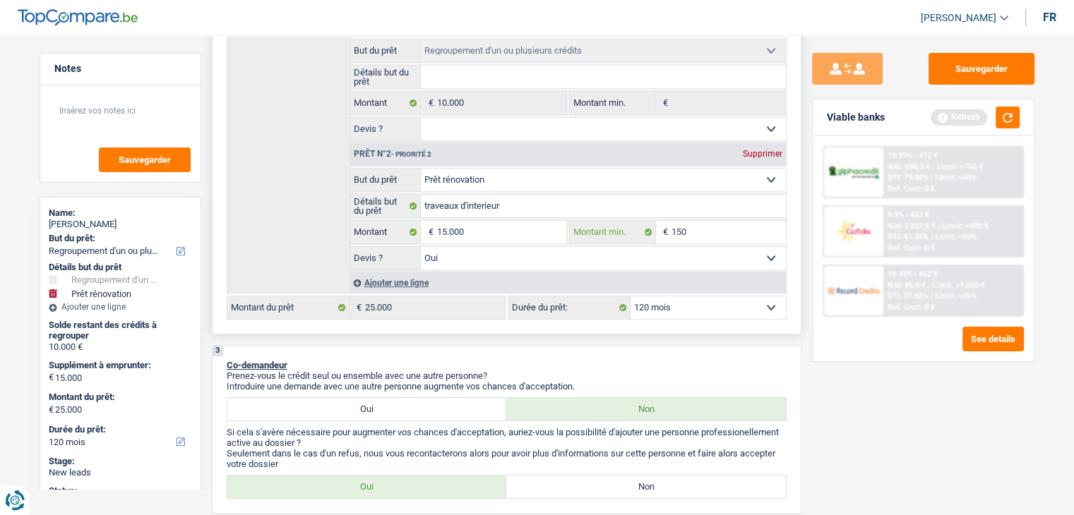
type input "1.500"
type input "15.000"
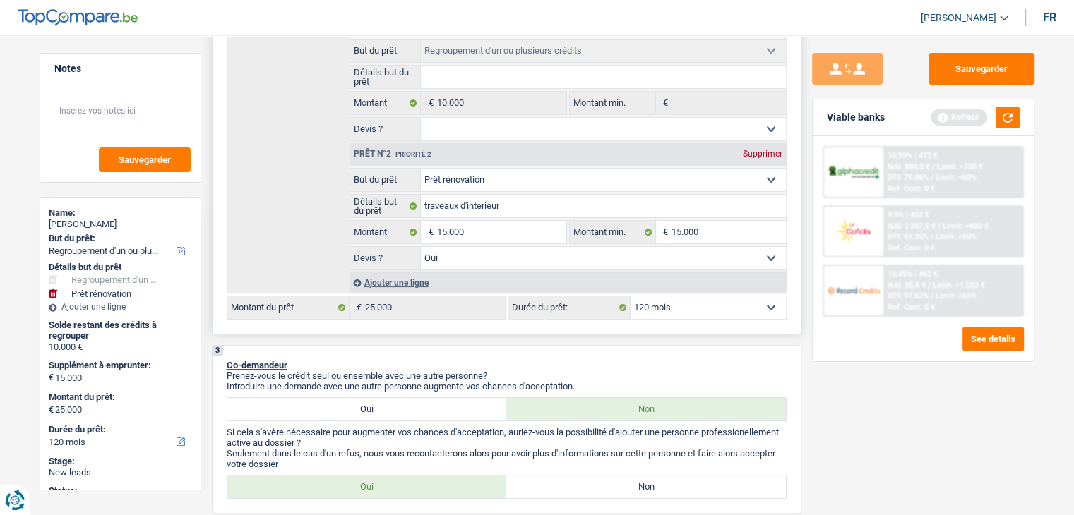
click at [610, 284] on div "Ajouter une ligne" at bounding box center [567, 283] width 436 height 20
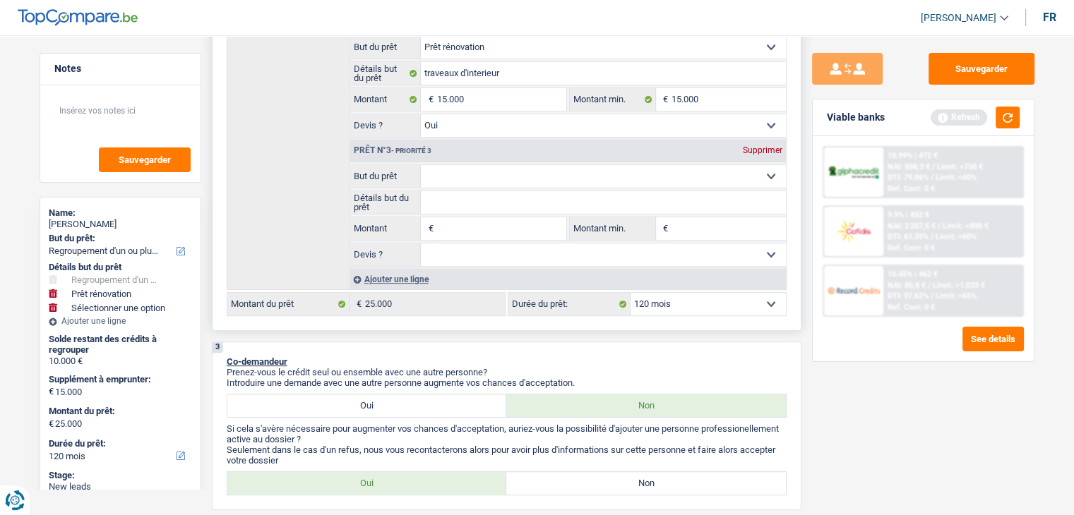
scroll to position [462, 0]
click at [760, 148] on div "Supprimer" at bounding box center [762, 151] width 47 height 8
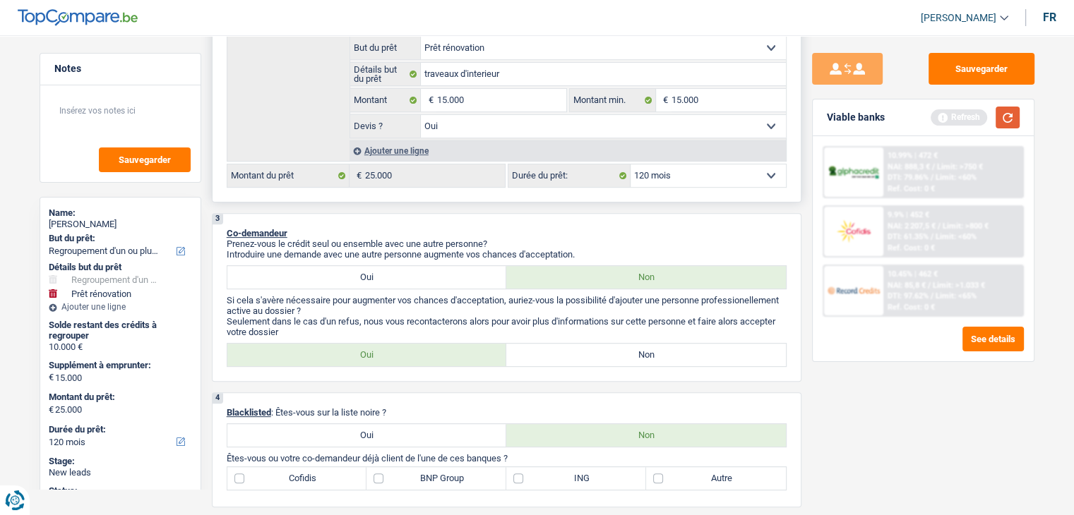
click at [1005, 112] on button "button" at bounding box center [1007, 118] width 24 height 22
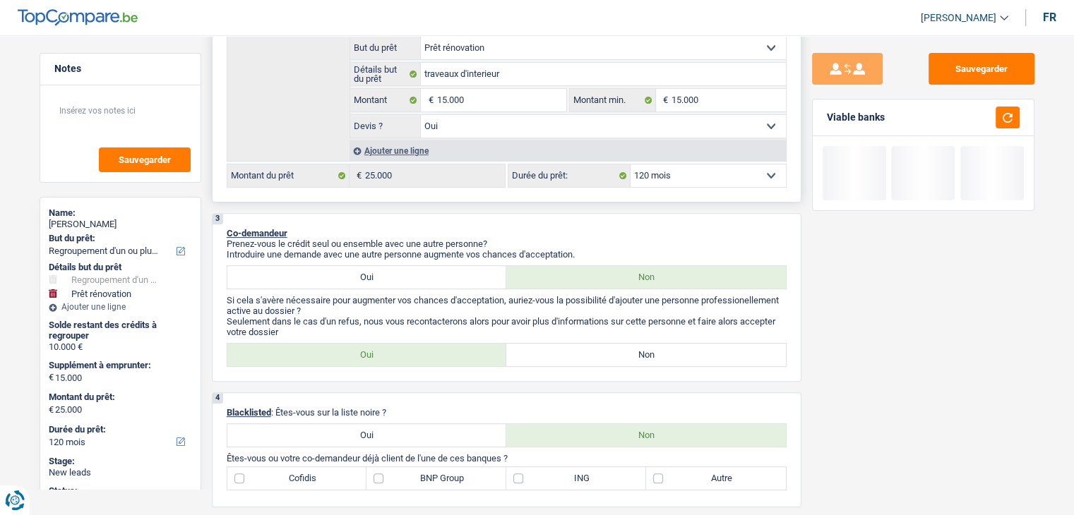
click at [686, 180] on select "12 mois 18 mois 24 mois 30 mois 36 mois 42 mois 48 mois 60 mois 72 mois 84 mois…" at bounding box center [707, 175] width 155 height 23
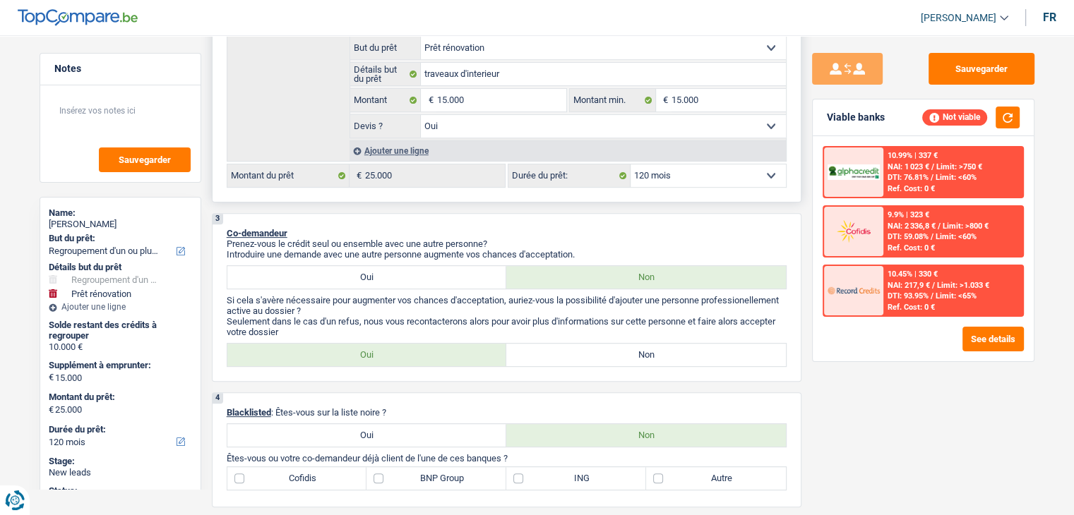
click at [630, 164] on select "12 mois 18 mois 24 mois 30 mois 36 mois 42 mois 48 mois 60 mois 72 mois 84 mois…" at bounding box center [707, 175] width 155 height 23
click at [1007, 110] on button "button" at bounding box center [1007, 118] width 24 height 22
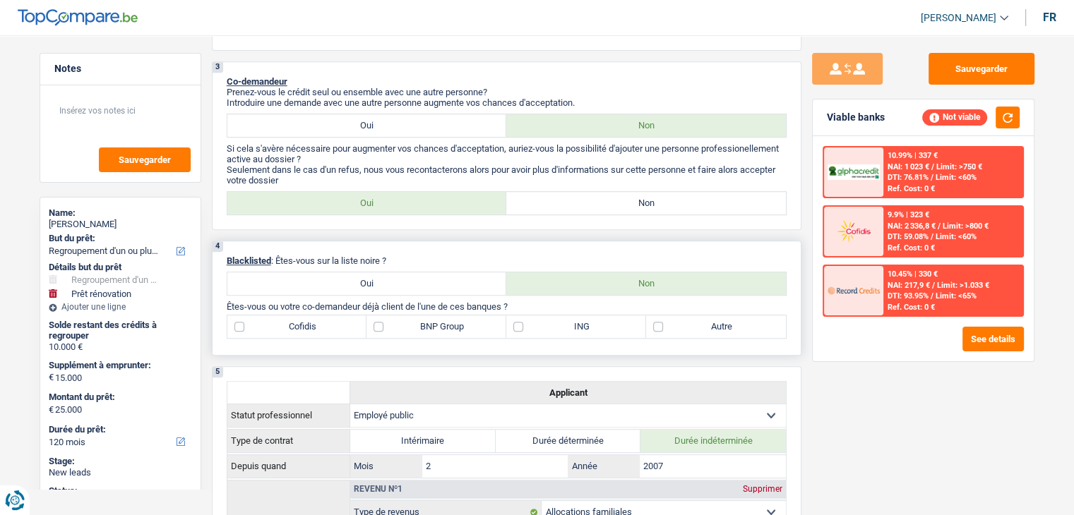
scroll to position [613, 0]
click at [415, 123] on label "Oui" at bounding box center [367, 127] width 280 height 23
click at [415, 123] on input "Oui" at bounding box center [367, 127] width 280 height 23
radio input "true"
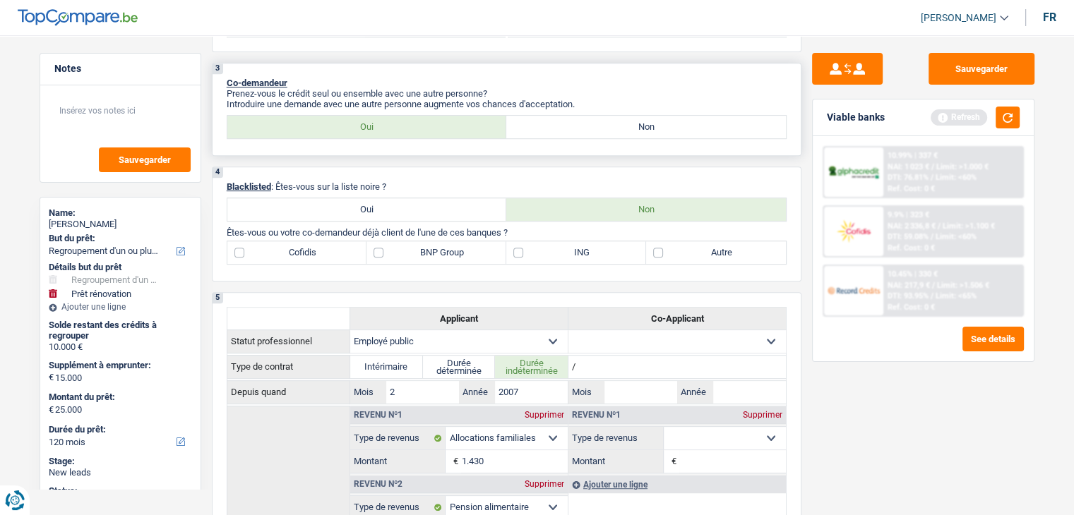
click at [600, 126] on label "Non" at bounding box center [646, 127] width 280 height 23
click at [600, 126] on input "Non" at bounding box center [646, 127] width 280 height 23
radio input "true"
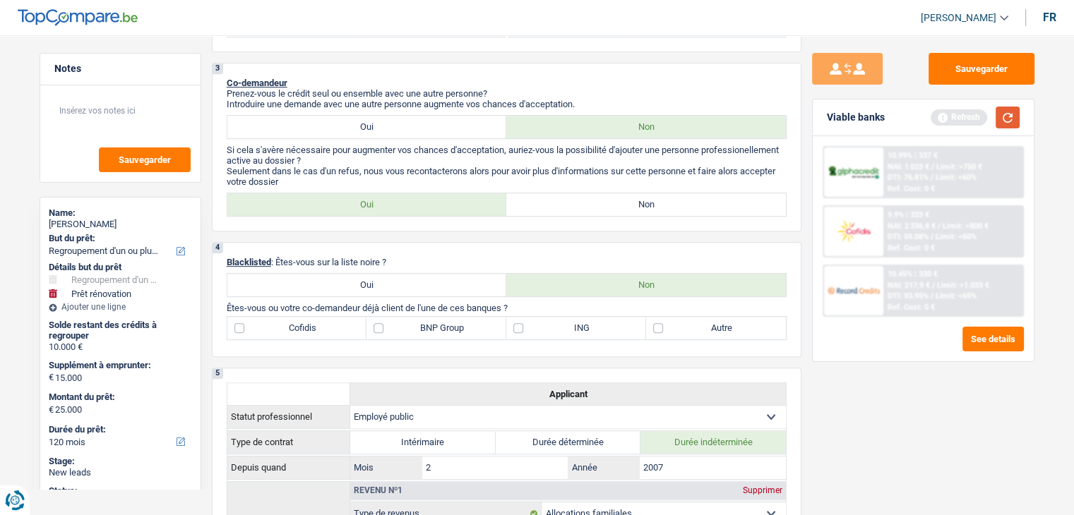
click at [1013, 107] on button "button" at bounding box center [1007, 118] width 24 height 22
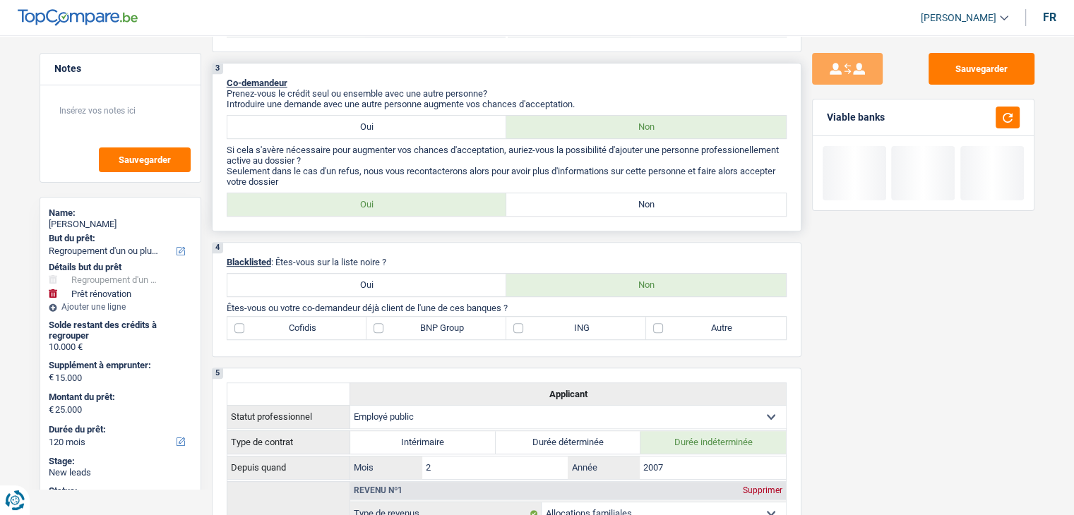
click at [618, 206] on label "Non" at bounding box center [646, 204] width 280 height 23
click at [618, 206] on input "Non" at bounding box center [646, 204] width 280 height 23
radio input "true"
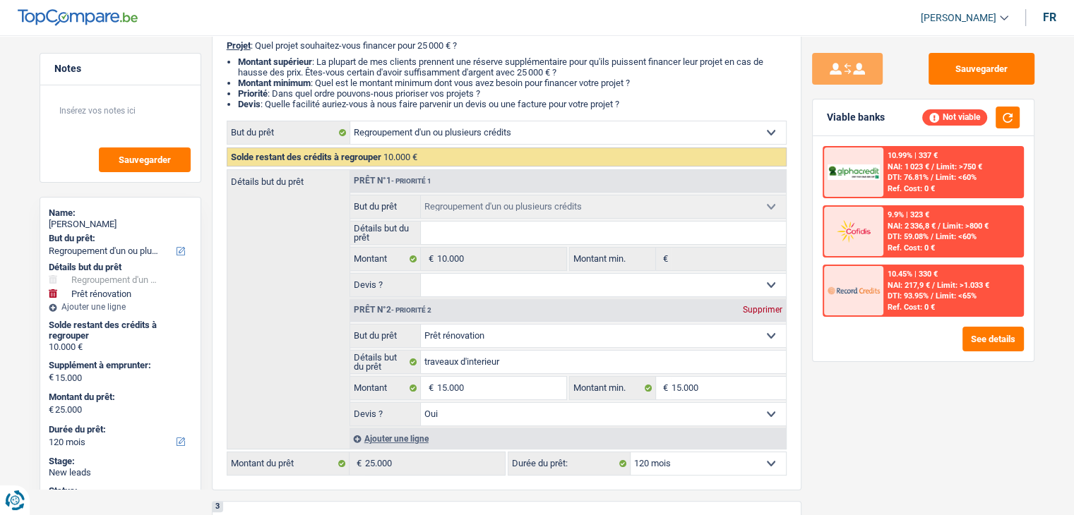
scroll to position [0, 0]
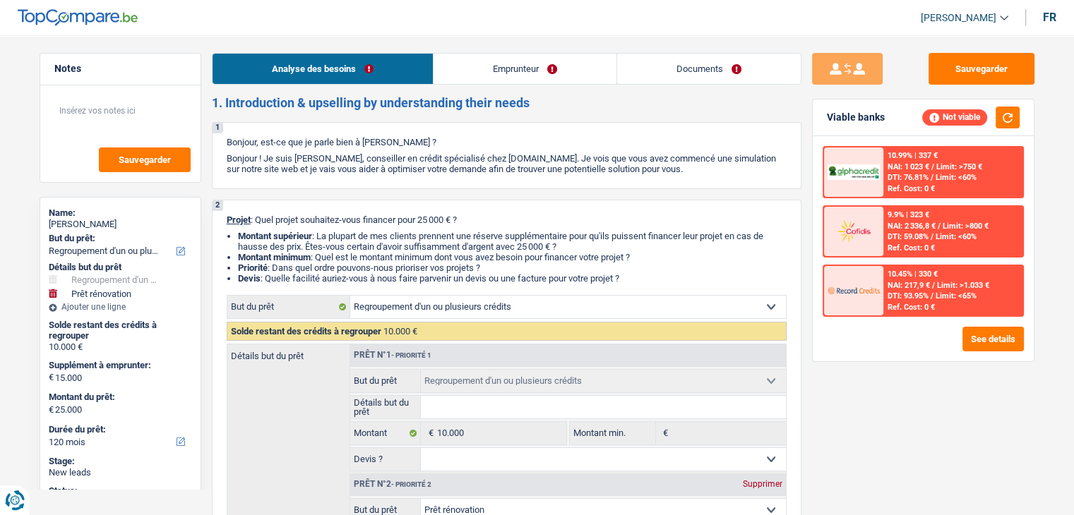
click at [498, 76] on link "Emprunteur" at bounding box center [524, 69] width 183 height 30
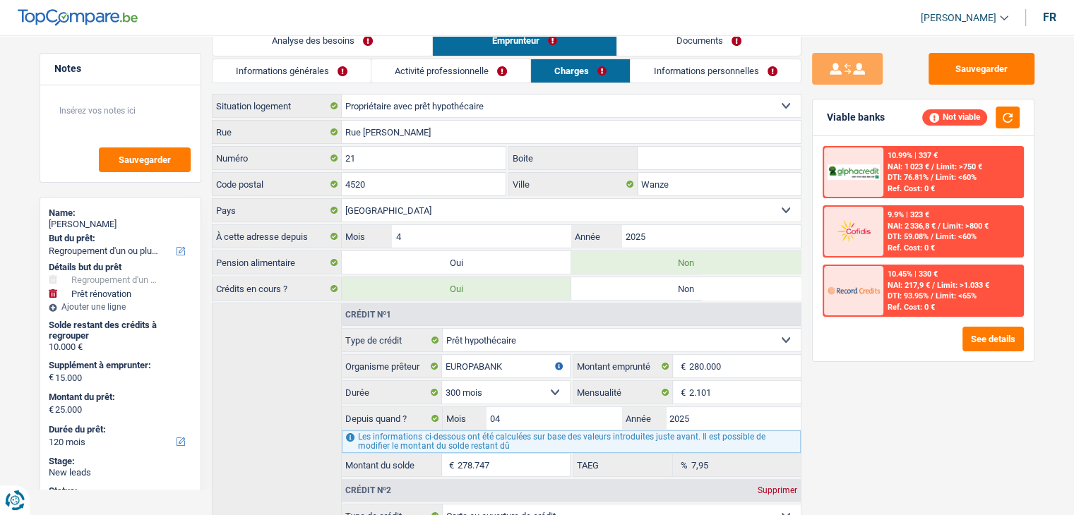
scroll to position [31, 0]
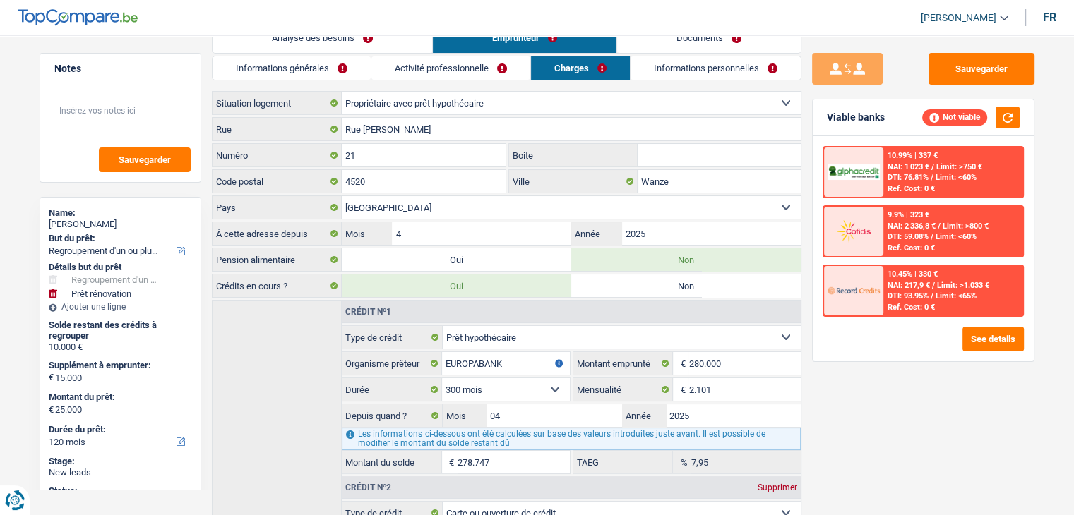
click at [310, 73] on link "Informations générales" at bounding box center [291, 67] width 158 height 23
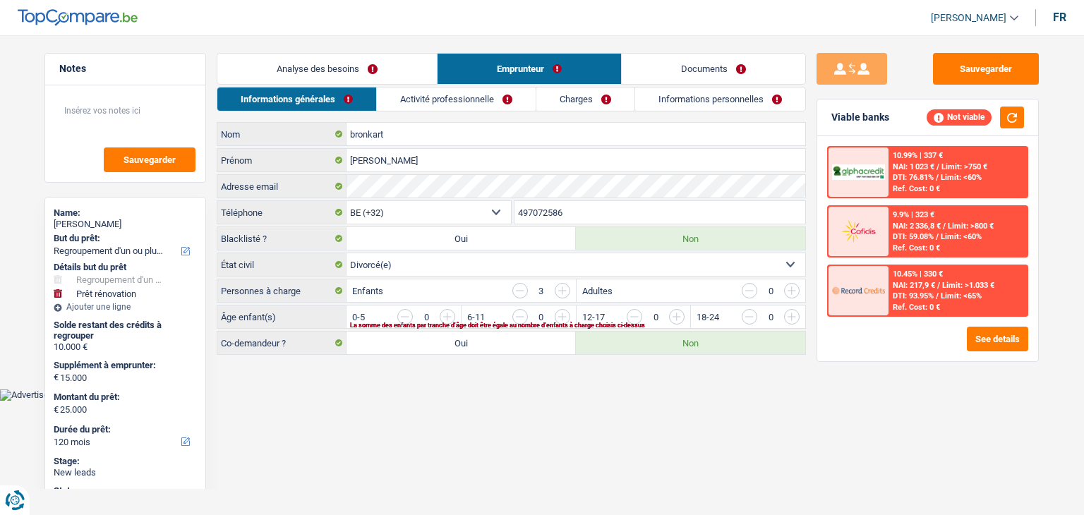
click at [789, 314] on input "button" at bounding box center [1078, 320] width 588 height 23
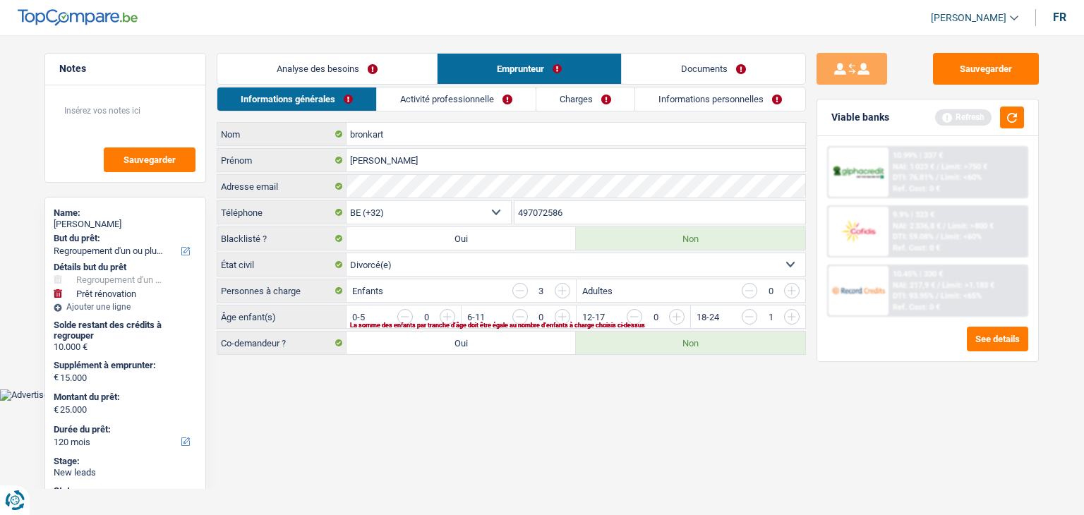
click at [789, 314] on input "button" at bounding box center [1078, 320] width 588 height 23
click at [567, 313] on input "button" at bounding box center [849, 320] width 588 height 23
click at [751, 317] on input "button" at bounding box center [750, 317] width 16 height 16
click at [785, 289] on input "button" at bounding box center [792, 291] width 16 height 16
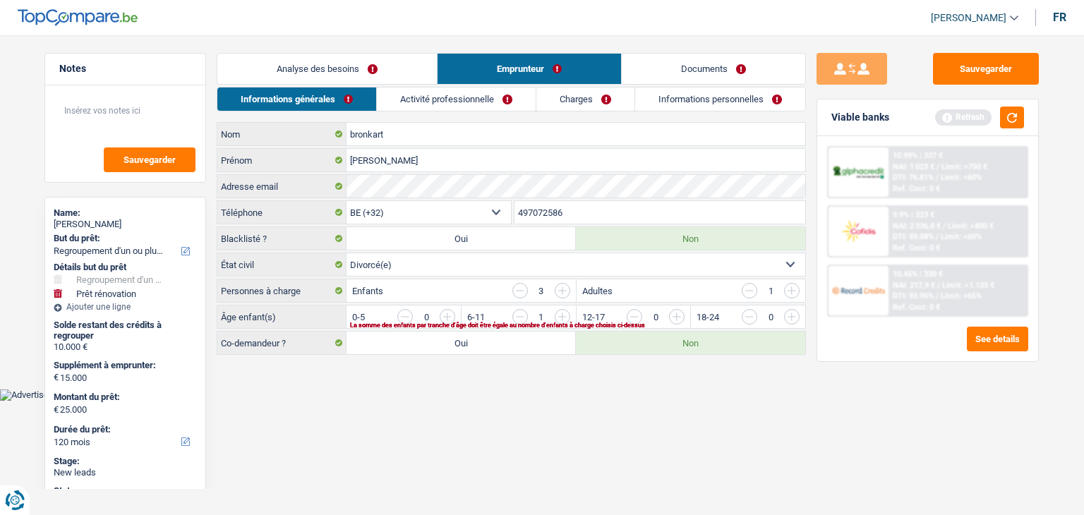
click at [793, 288] on input "button" at bounding box center [792, 291] width 16 height 16
click at [524, 291] on input "button" at bounding box center [521, 291] width 16 height 16
click at [520, 289] on input "button" at bounding box center [521, 291] width 16 height 16
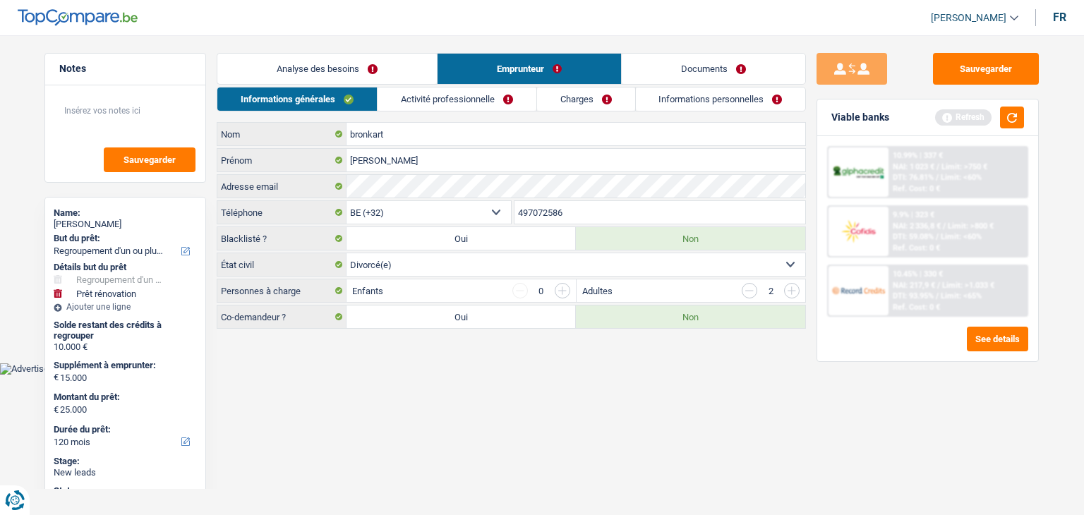
click at [553, 284] on div "0" at bounding box center [542, 291] width 58 height 16
click at [557, 286] on input "button" at bounding box center [563, 291] width 16 height 16
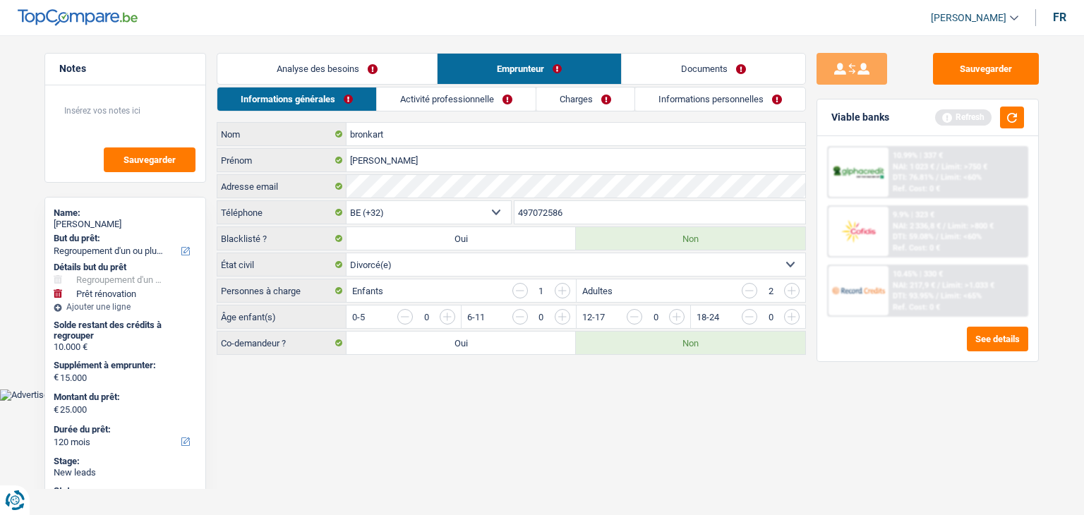
click at [559, 283] on input "button" at bounding box center [563, 291] width 16 height 16
click at [561, 285] on input "button" at bounding box center [563, 291] width 16 height 16
click at [796, 314] on input "button" at bounding box center [1078, 320] width 588 height 23
click at [797, 316] on input "button" at bounding box center [1078, 320] width 588 height 23
click at [557, 313] on input "button" at bounding box center [849, 320] width 588 height 23
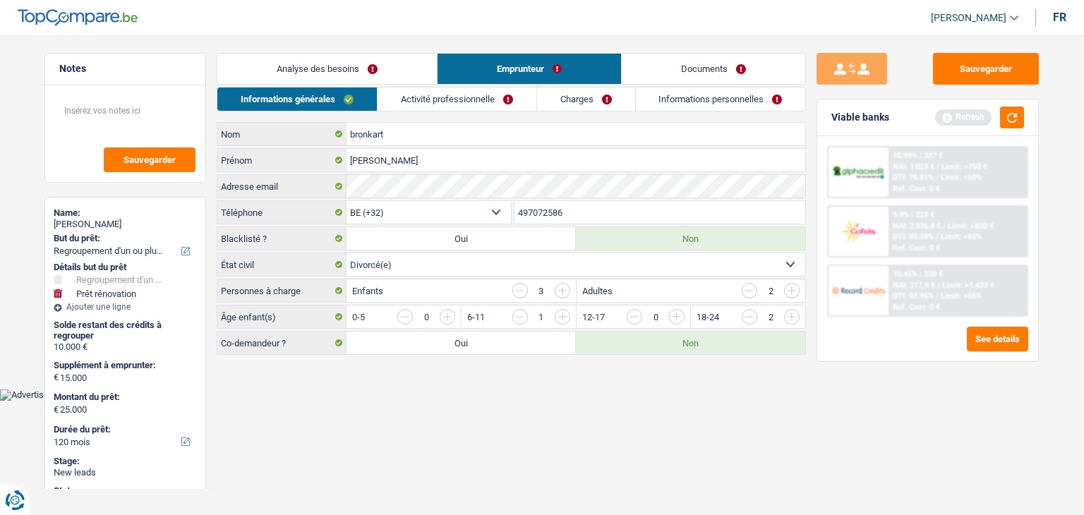
click at [511, 314] on input "button" at bounding box center [734, 320] width 588 height 23
click at [518, 313] on input "button" at bounding box center [521, 317] width 16 height 16
click at [563, 313] on input "button" at bounding box center [849, 320] width 588 height 23
click at [474, 105] on link "Activité professionnelle" at bounding box center [457, 99] width 159 height 23
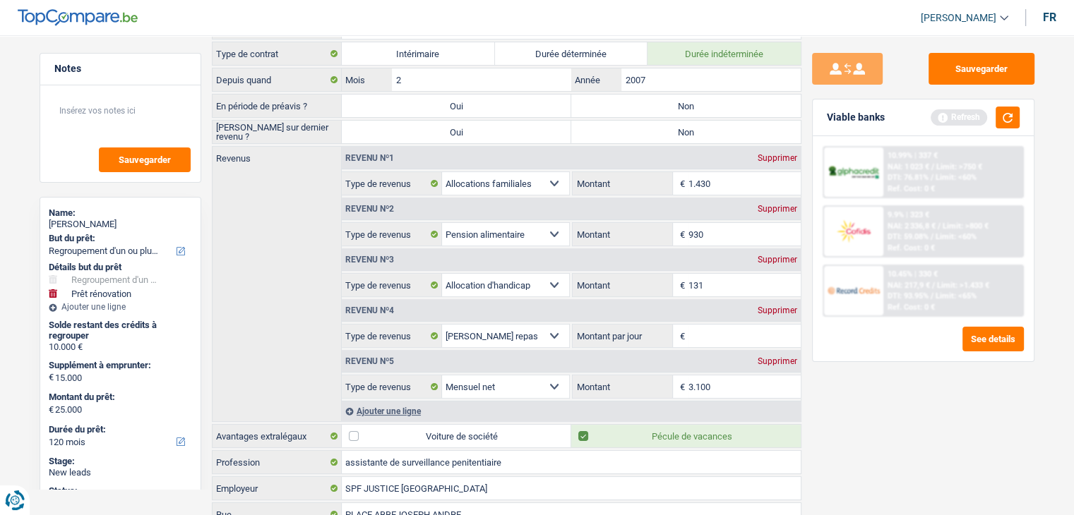
scroll to position [112, 0]
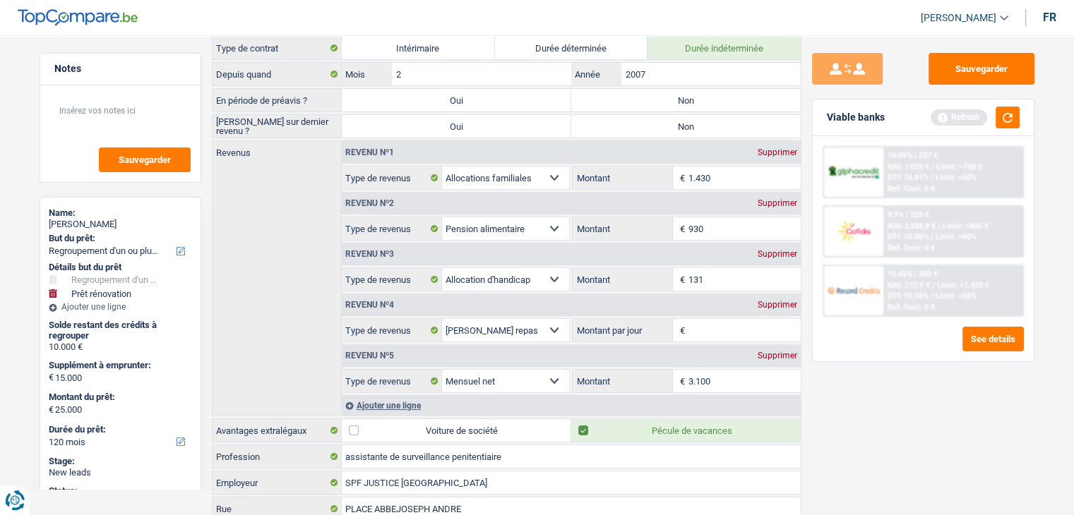
click at [700, 100] on label "Non" at bounding box center [685, 100] width 229 height 23
click at [700, 100] on input "Non" at bounding box center [685, 100] width 229 height 23
radio input "true"
click at [691, 119] on label "Non" at bounding box center [685, 126] width 229 height 23
click at [691, 119] on input "Non" at bounding box center [685, 126] width 229 height 23
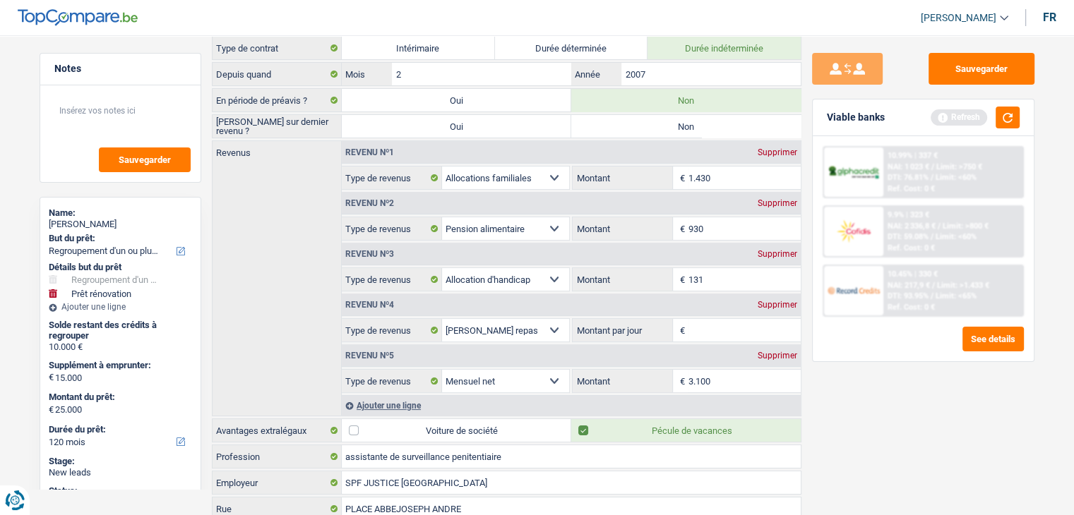
radio input "true"
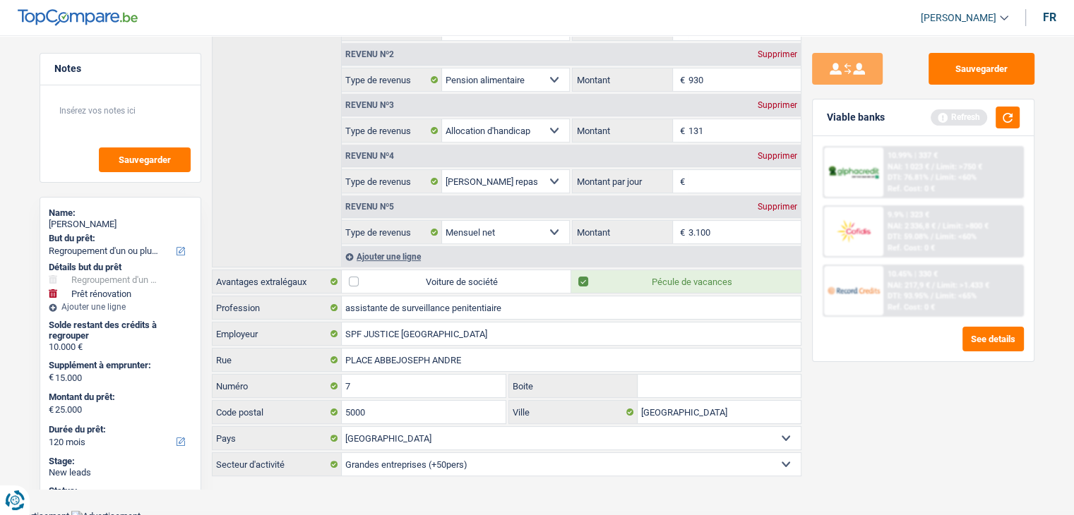
scroll to position [222, 0]
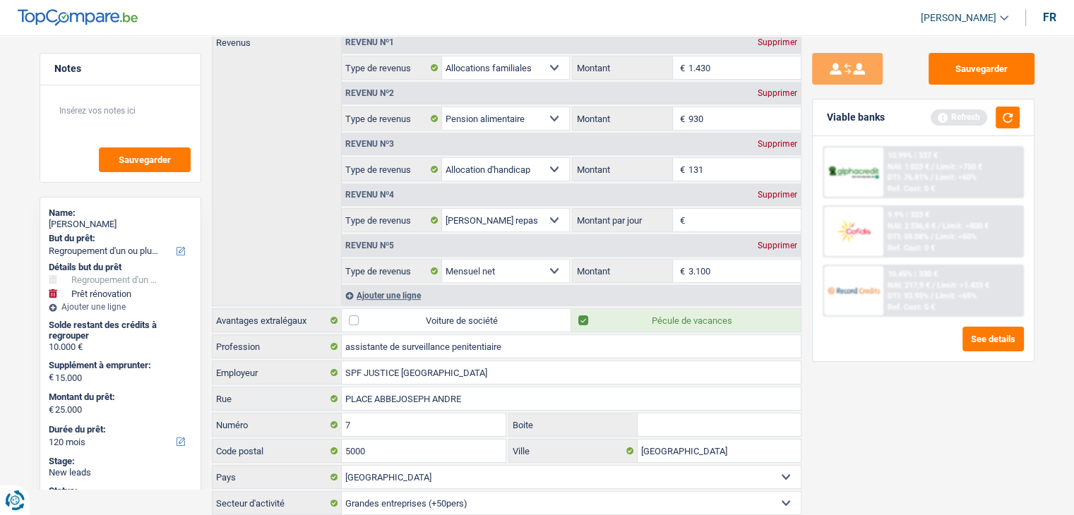
click at [552, 162] on select "Allocation d'handicap Allocations chômage Allocations familiales Chèques repas …" at bounding box center [506, 169] width 128 height 23
click at [119, 111] on textarea at bounding box center [120, 116] width 140 height 42
click at [178, 119] on textarea "operation de mad" at bounding box center [120, 116] width 140 height 42
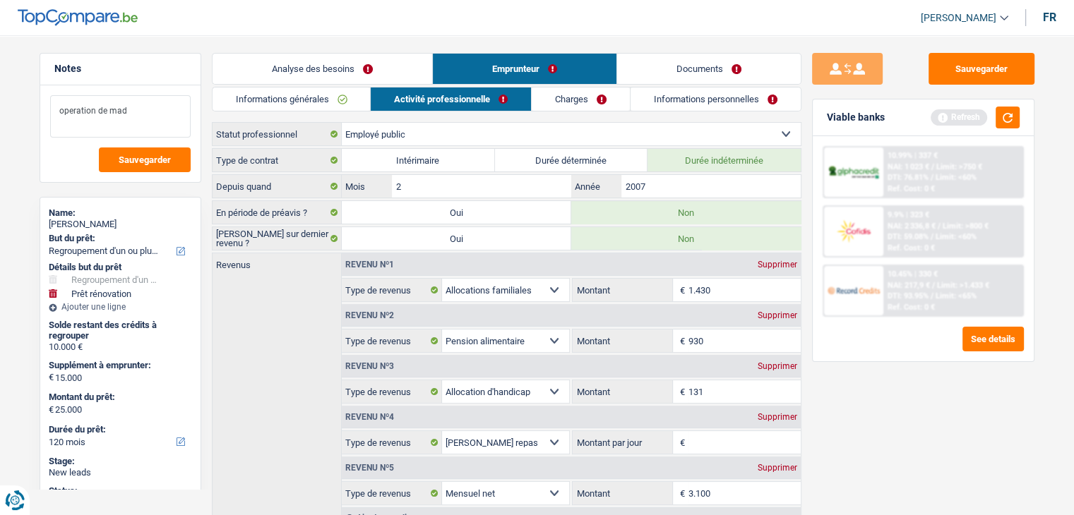
scroll to position [6, 0]
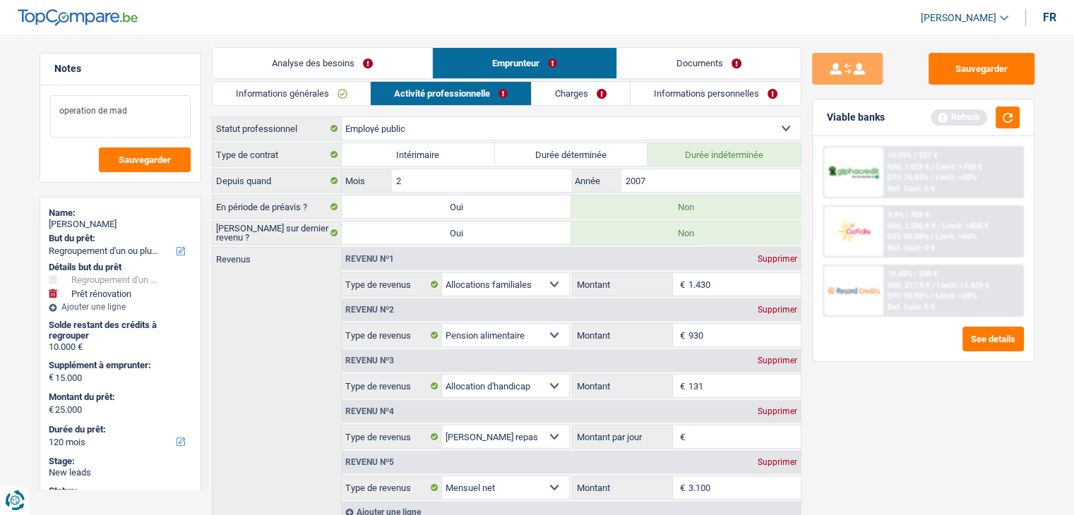
type textarea "operation de mad"
click at [769, 357] on div "Supprimer" at bounding box center [777, 361] width 47 height 8
select select "mealVouchers"
select select "netSalary"
type input "8"
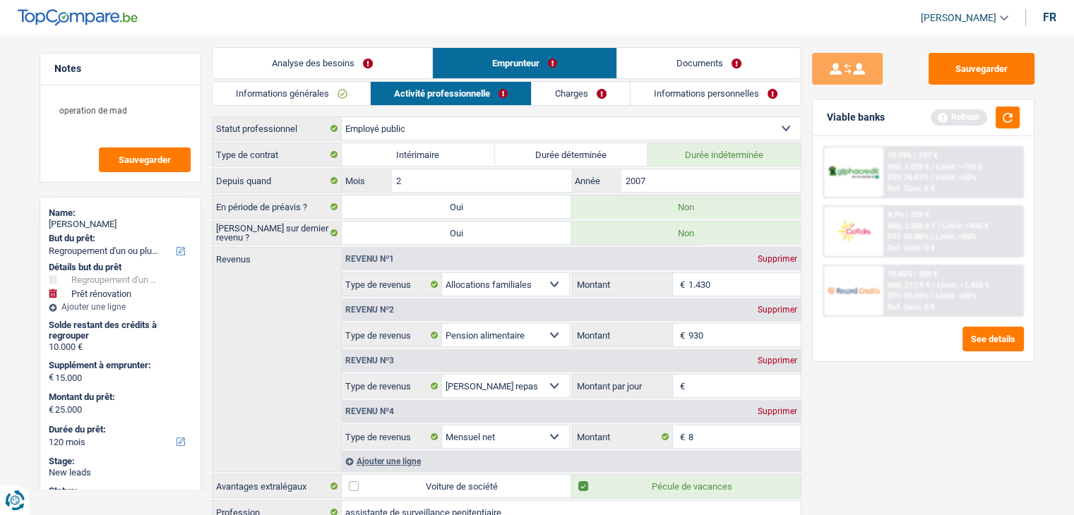
click at [769, 357] on div "Supprimer" at bounding box center [777, 361] width 47 height 8
select select "netSalary"
type input "8"
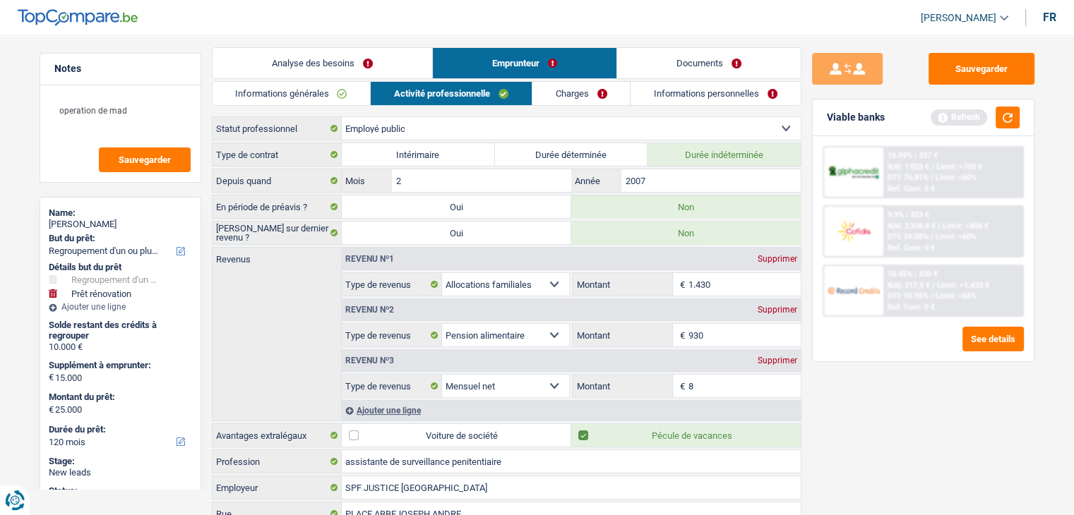
drag, startPoint x: 769, startPoint y: 355, endPoint x: 757, endPoint y: 361, distance: 13.9
click at [757, 361] on div "Supprimer" at bounding box center [777, 361] width 47 height 8
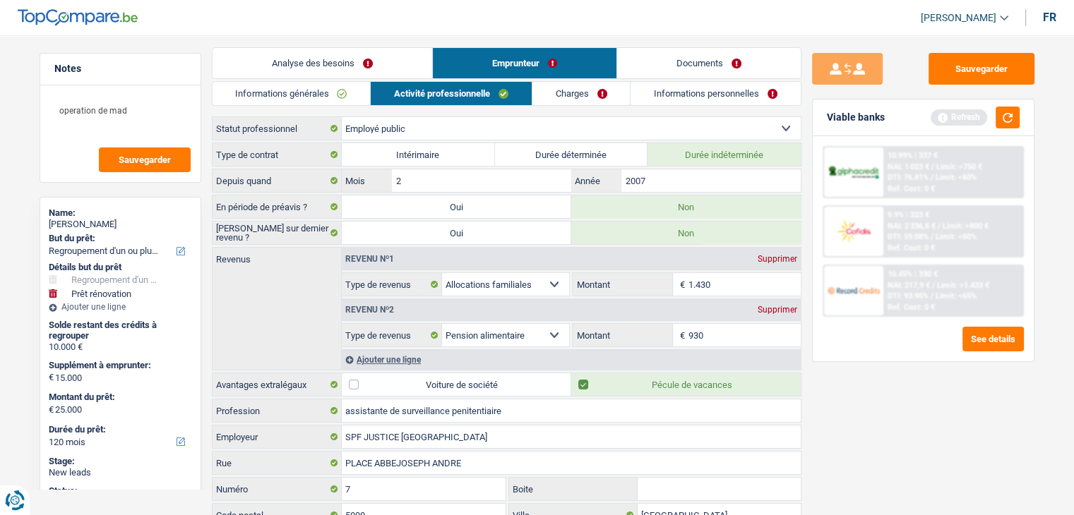
click at [573, 95] on link "Charges" at bounding box center [581, 93] width 98 height 23
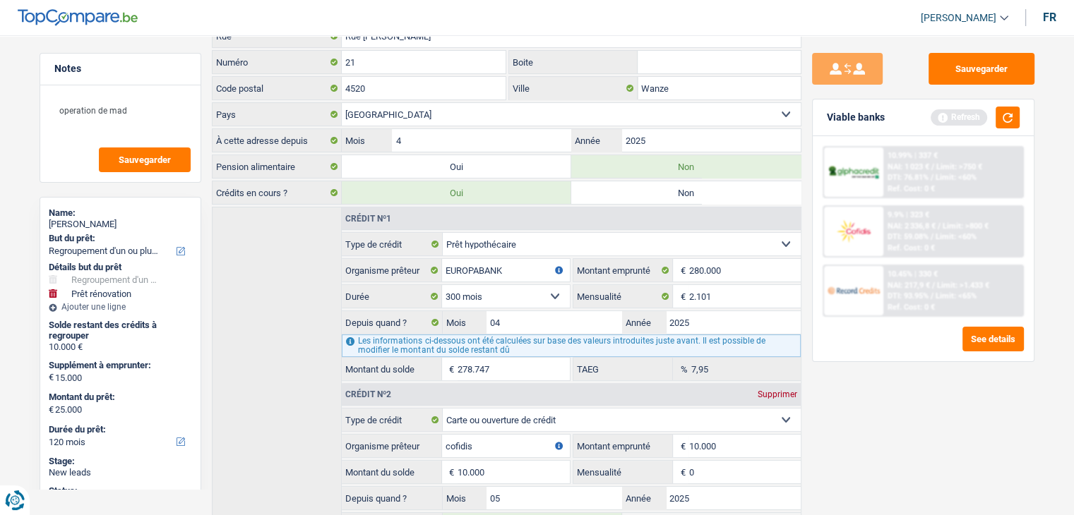
scroll to position [211, 0]
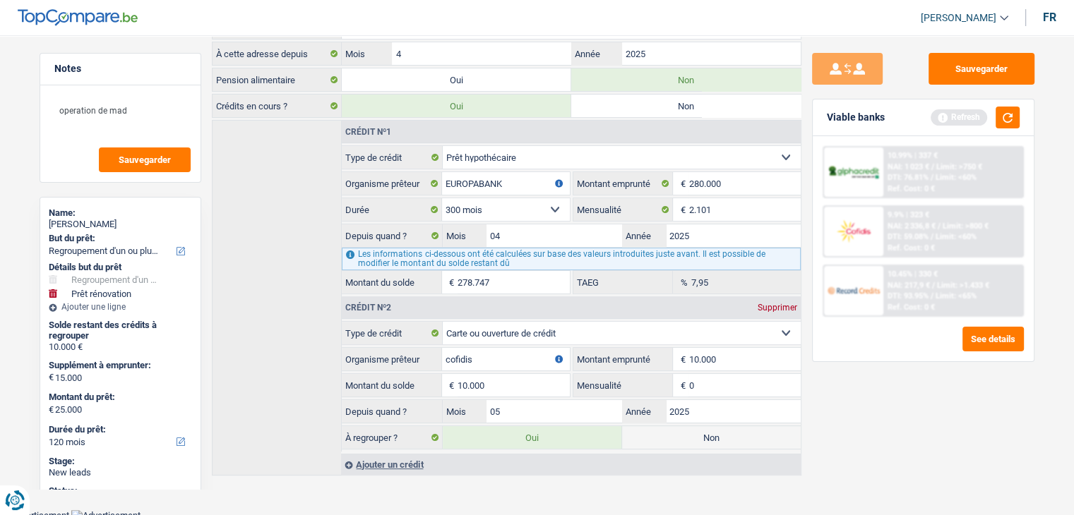
click at [720, 381] on input "0" at bounding box center [744, 385] width 112 height 23
type input "300"
click at [858, 400] on div "Sauvegarder Viable banks Refresh 10.99% | 337 € NAI: 1 023 € / Limit: >750 € DT…" at bounding box center [923, 271] width 244 height 436
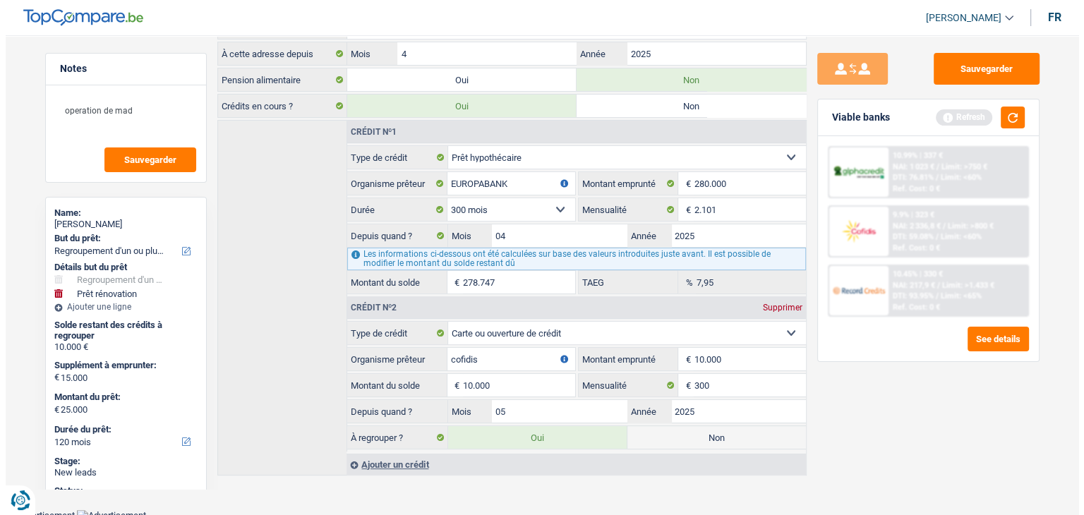
scroll to position [0, 0]
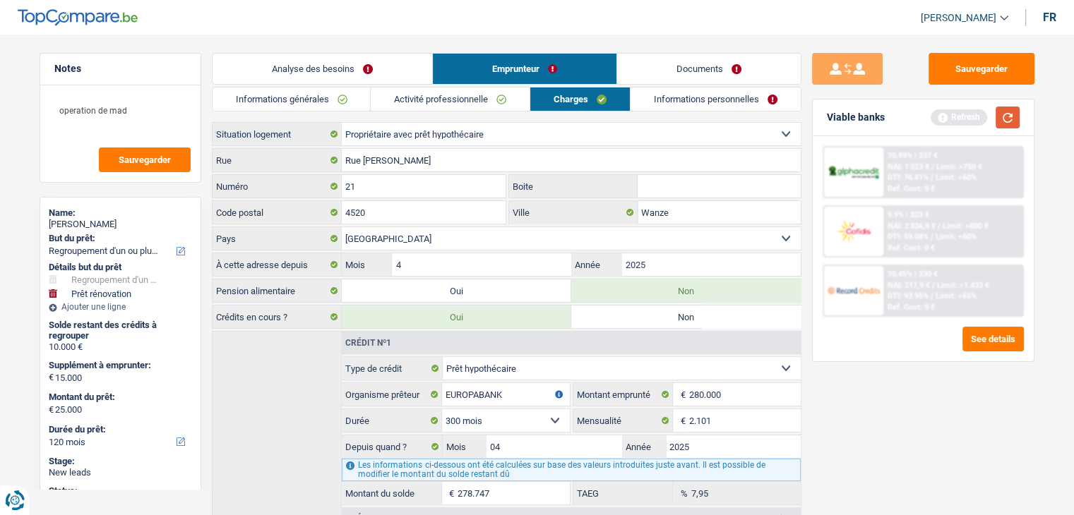
click at [1007, 115] on button "button" at bounding box center [1007, 118] width 24 height 22
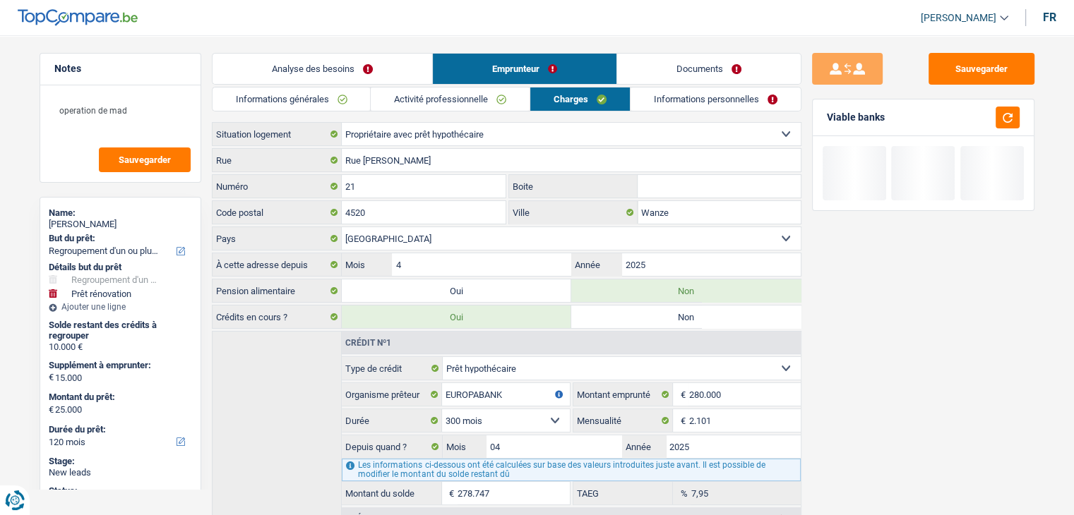
click at [678, 102] on link "Informations personnelles" at bounding box center [715, 99] width 170 height 23
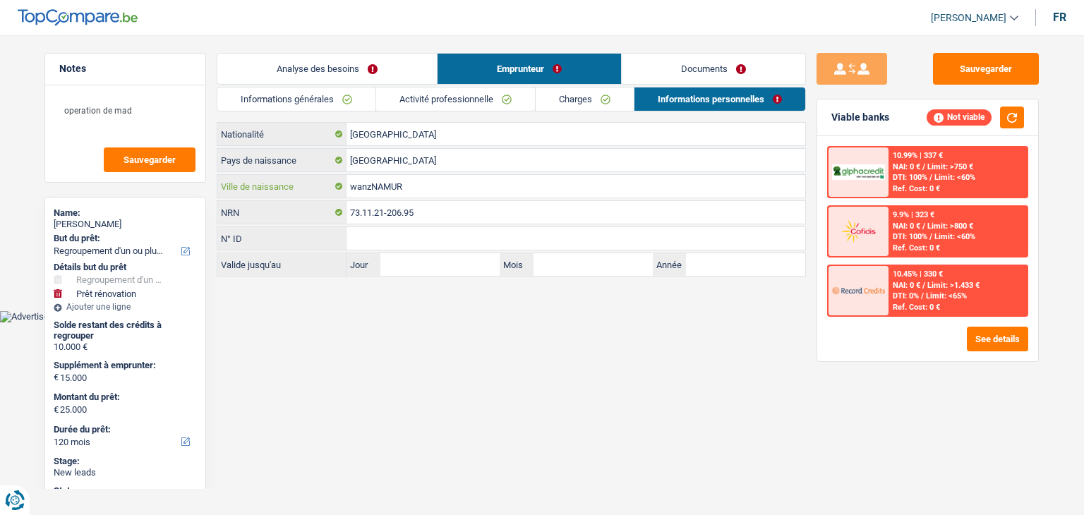
click at [421, 183] on input "wanzNAMUR" at bounding box center [576, 186] width 459 height 23
click at [370, 186] on input "wanzNAMUR" at bounding box center [576, 186] width 459 height 23
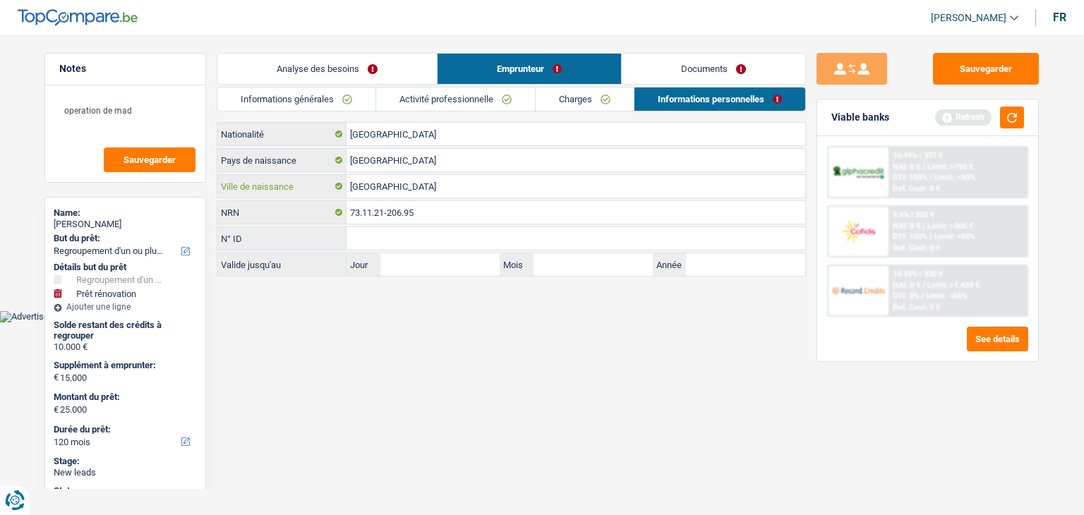
type input "NAMUR"
click at [675, 76] on link "Documents" at bounding box center [714, 69] width 184 height 30
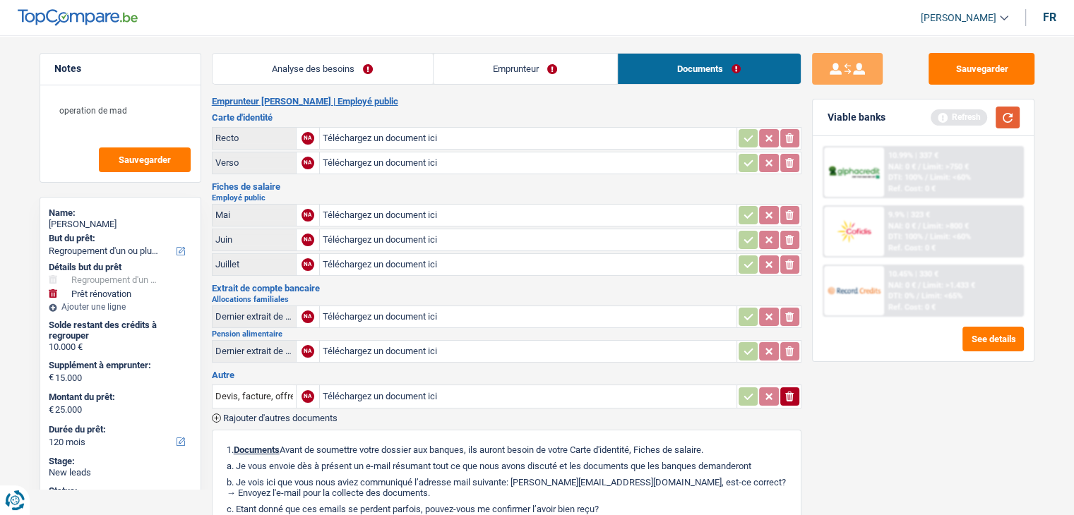
click at [1000, 119] on button "button" at bounding box center [1007, 118] width 24 height 22
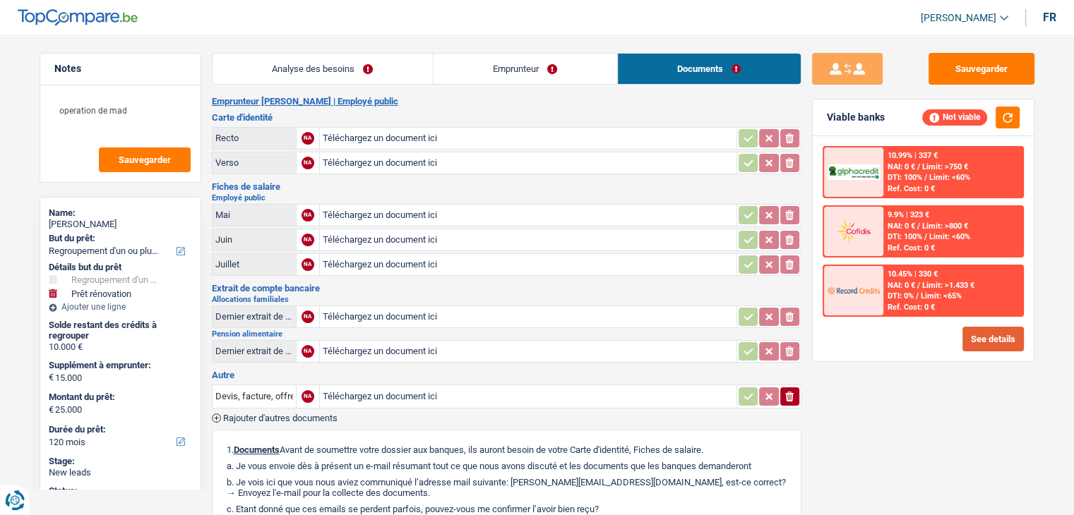
click at [997, 345] on button "See details" at bounding box center [992, 339] width 61 height 25
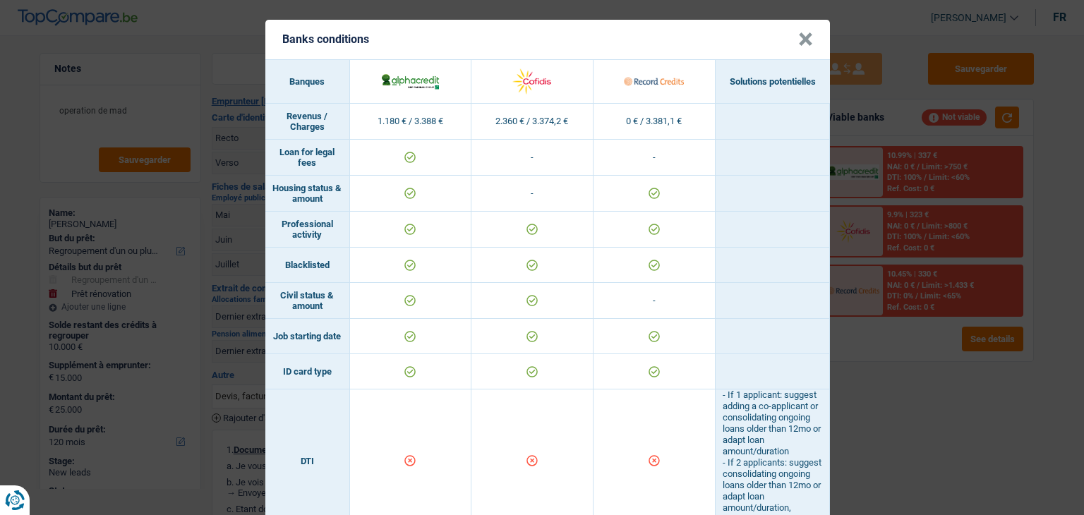
click at [805, 34] on button "×" at bounding box center [805, 39] width 15 height 14
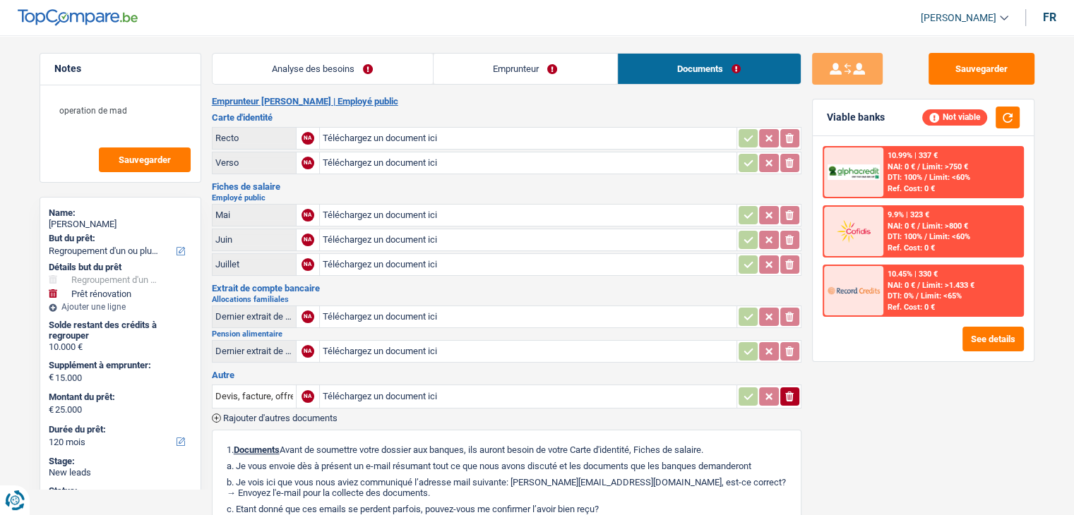
click at [387, 64] on link "Analyse des besoins" at bounding box center [322, 69] width 220 height 30
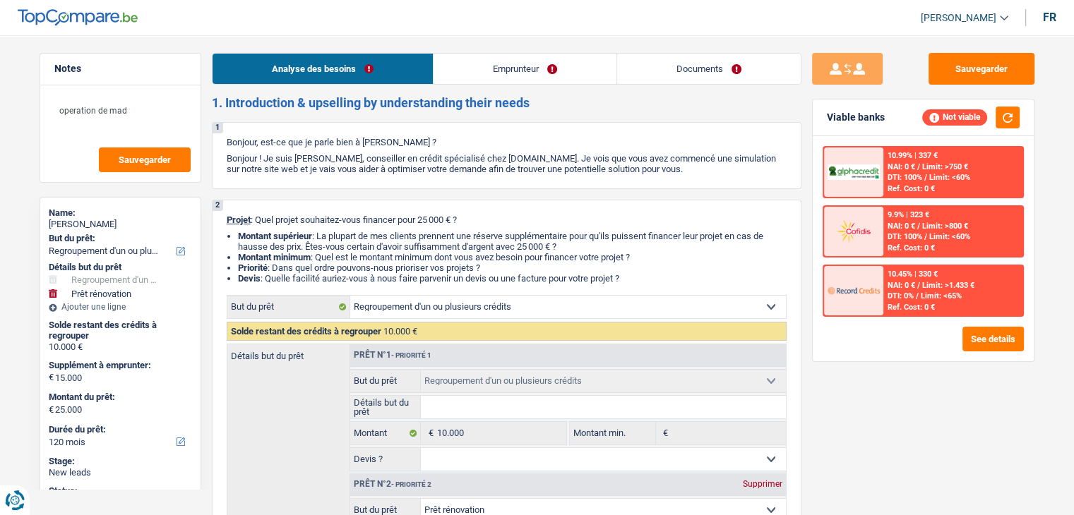
click at [387, 64] on link "Analyse des besoins" at bounding box center [322, 69] width 220 height 30
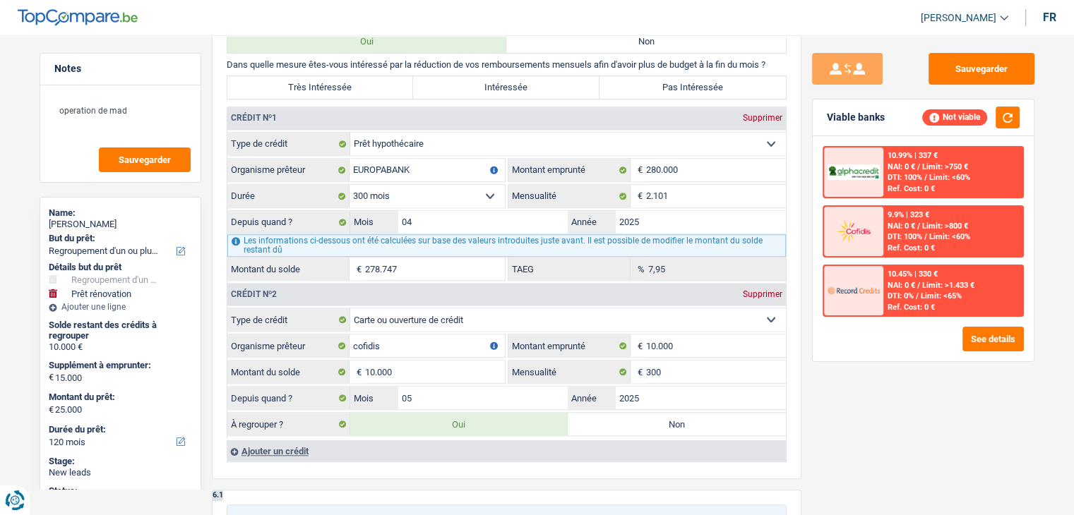
scroll to position [1319, 0]
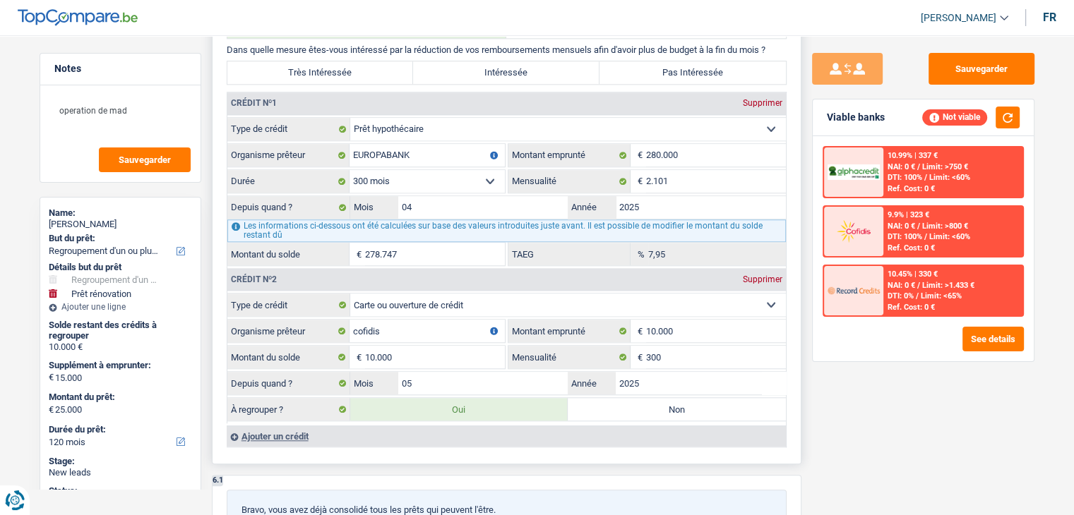
click at [695, 406] on label "Non" at bounding box center [677, 409] width 218 height 23
click at [695, 406] on input "Non" at bounding box center [677, 409] width 218 height 23
radio input "true"
select select "renovation"
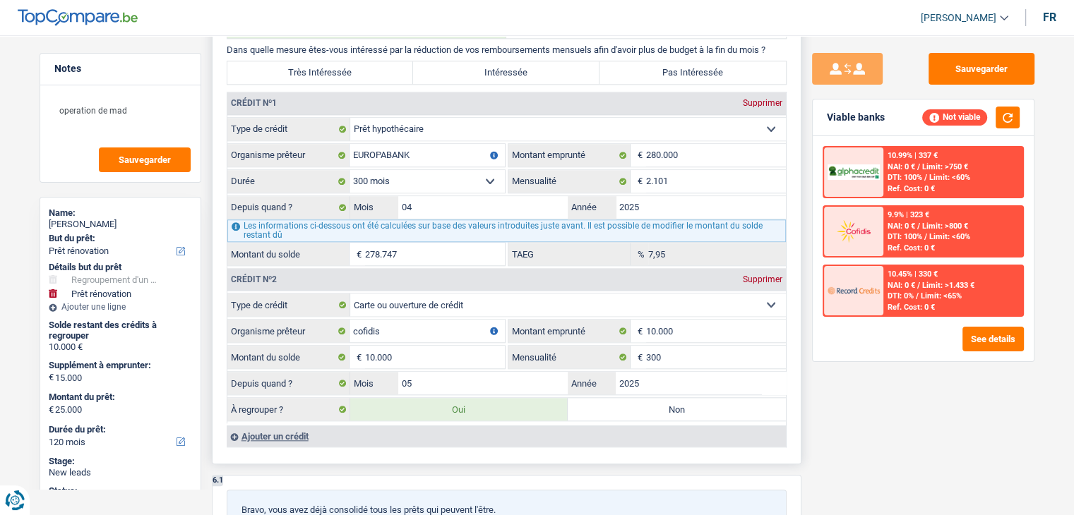
select select "60"
select select "renovation"
type input "traveaux d'interieur"
type input "15.000"
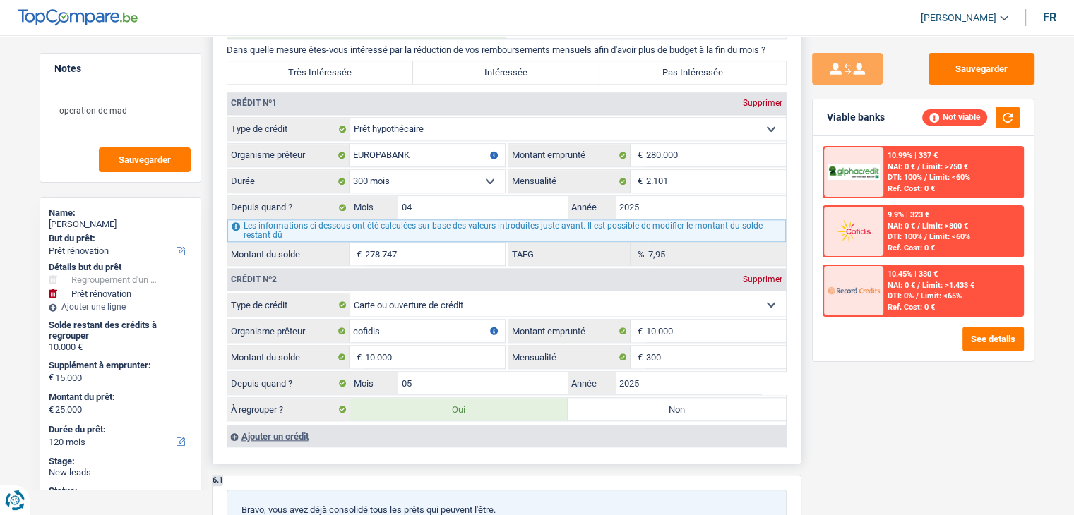
type input "15.000"
select select "yes"
select select "60"
select select "renovation"
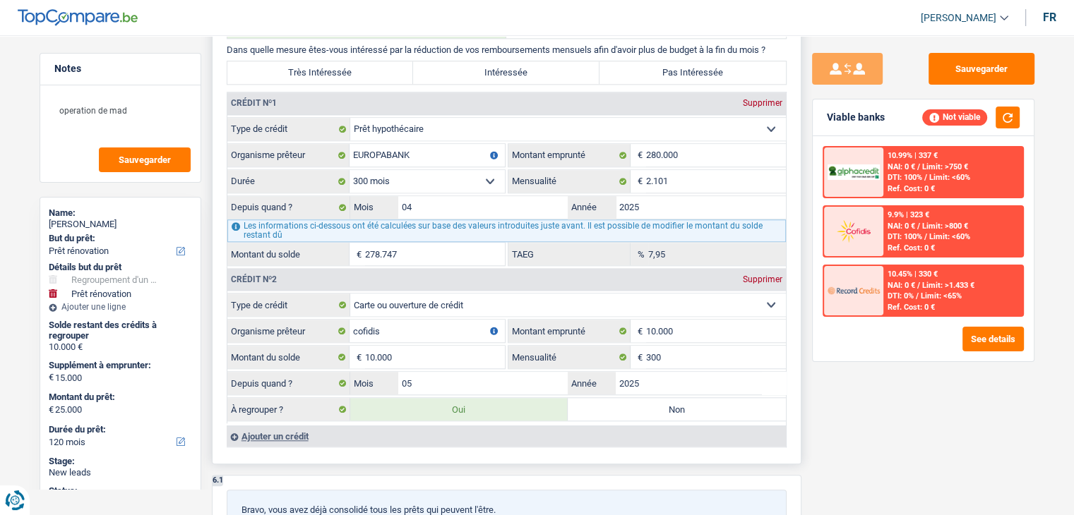
type input "traveaux d'interieur"
type input "15.000"
select select "yes"
select select "60"
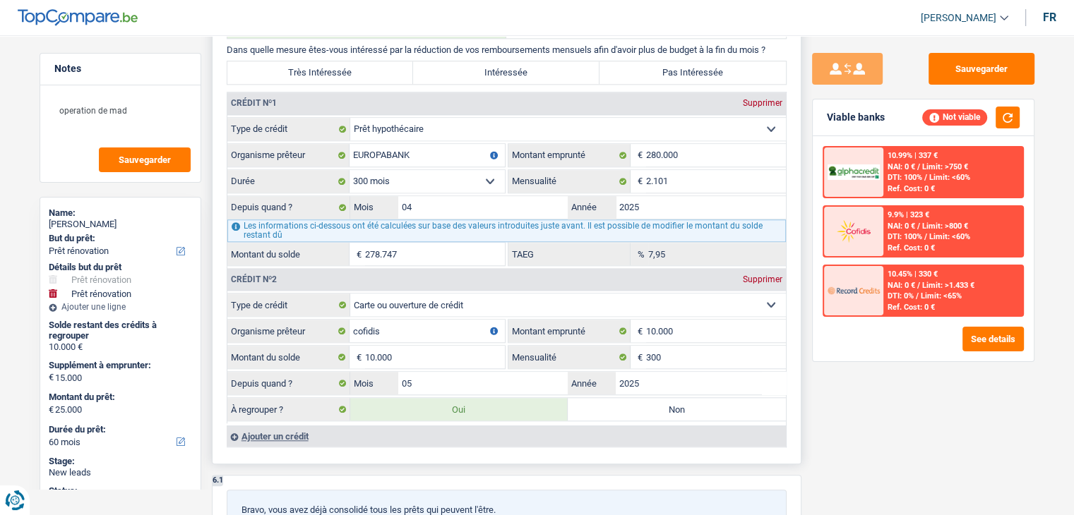
radio input "false"
type input "15.000"
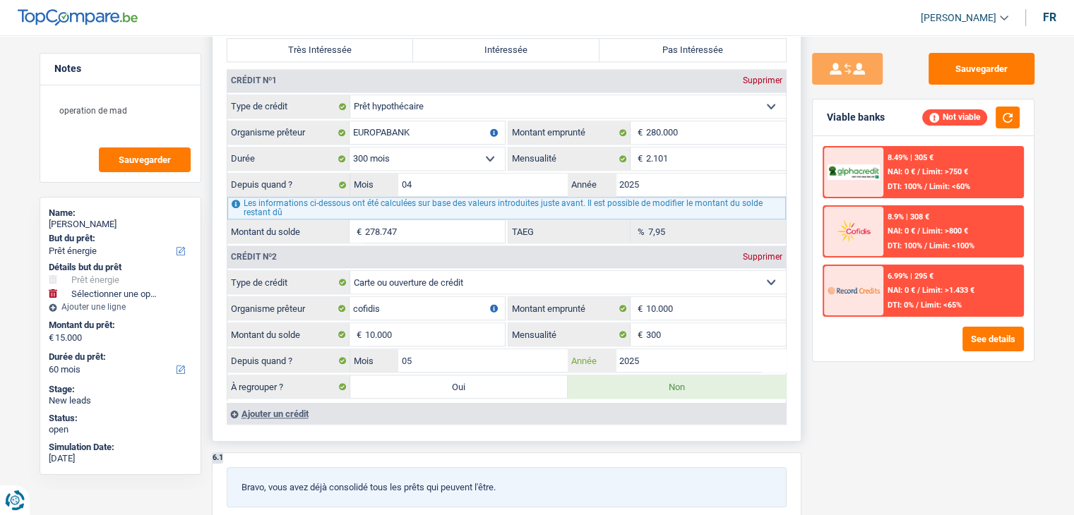
click at [695, 349] on input "2025" at bounding box center [701, 360] width 170 height 23
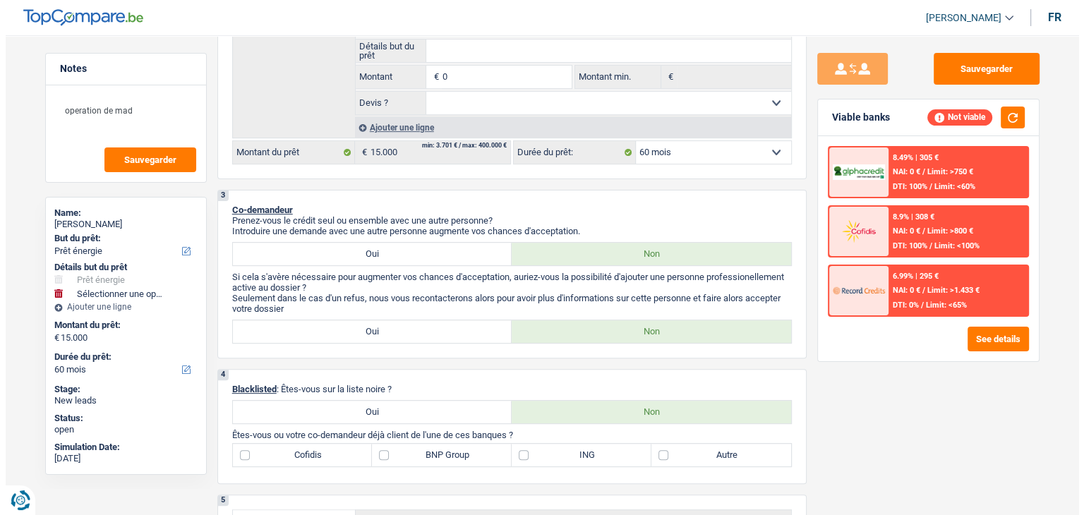
scroll to position [421, 0]
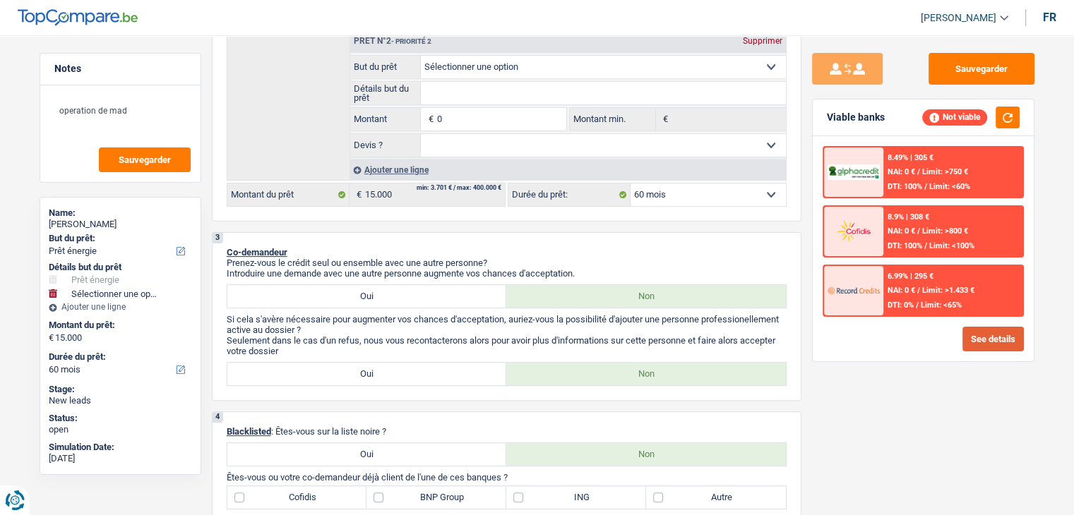
click at [981, 332] on button "See details" at bounding box center [992, 339] width 61 height 25
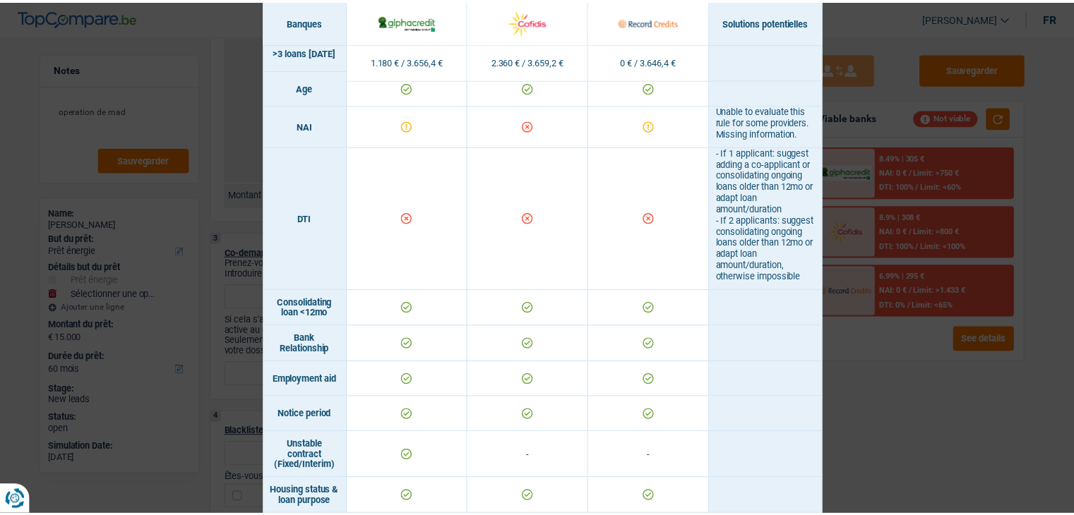
scroll to position [497, 0]
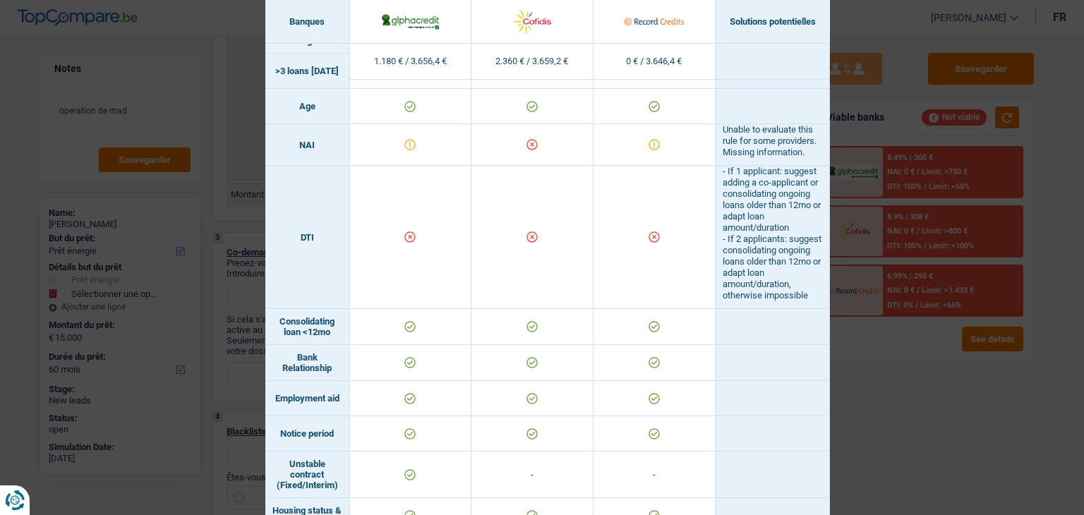
click at [904, 452] on div "Banks conditions × Banques Solutions potentielles Revenus / Charges 1.180 € / 3…" at bounding box center [542, 257] width 1084 height 515
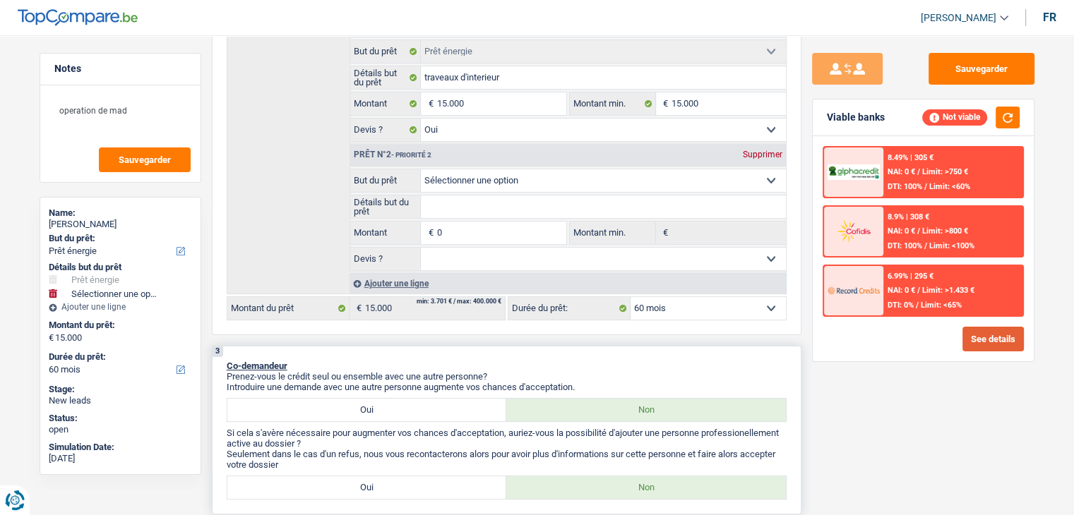
scroll to position [297, 0]
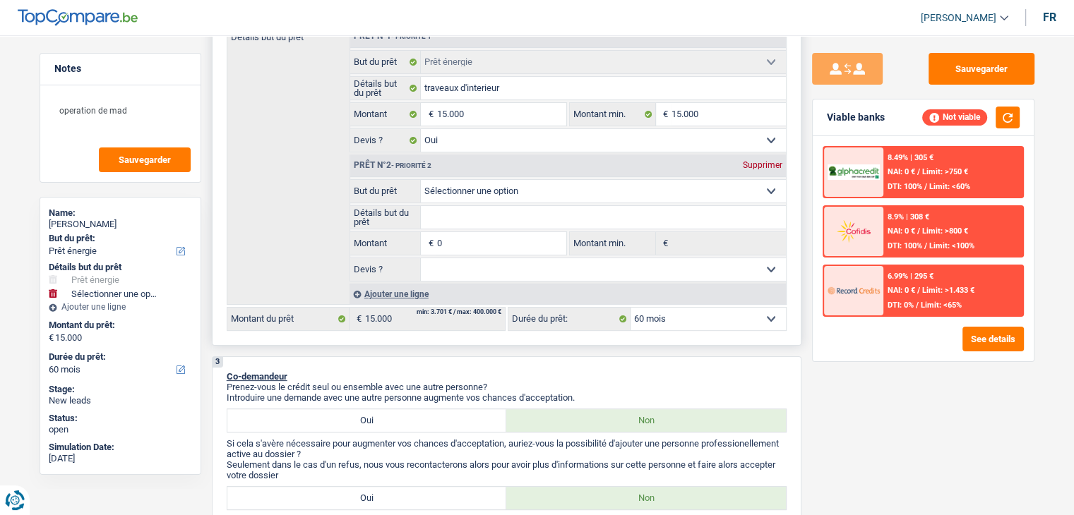
click at [762, 157] on div "Prêt n°2 - Priorité 2 Supprimer" at bounding box center [568, 166] width 436 height 23
click at [767, 164] on div "Supprimer" at bounding box center [762, 165] width 47 height 8
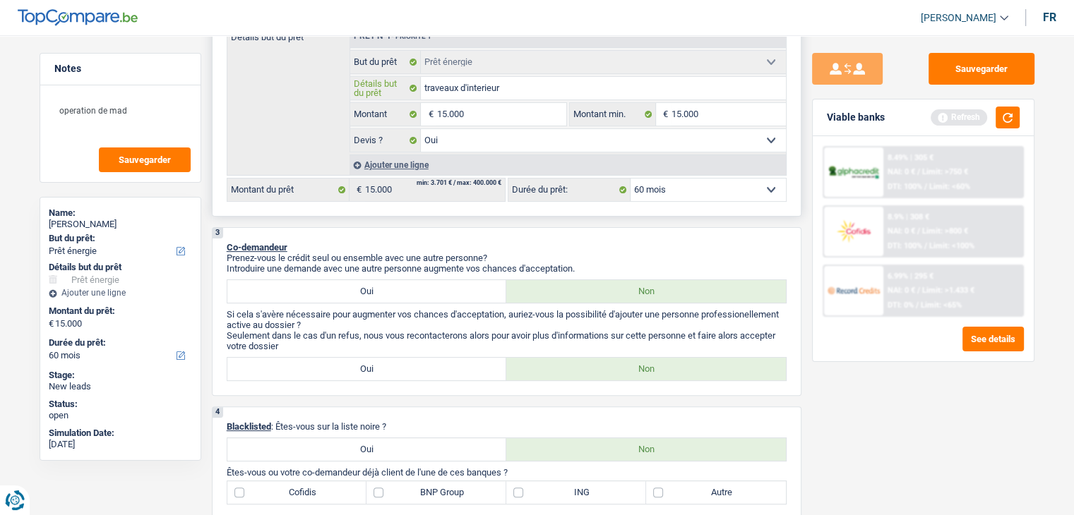
click at [515, 91] on input "traveaux d'interieur" at bounding box center [603, 88] width 365 height 23
click at [1002, 109] on button "button" at bounding box center [1007, 118] width 24 height 22
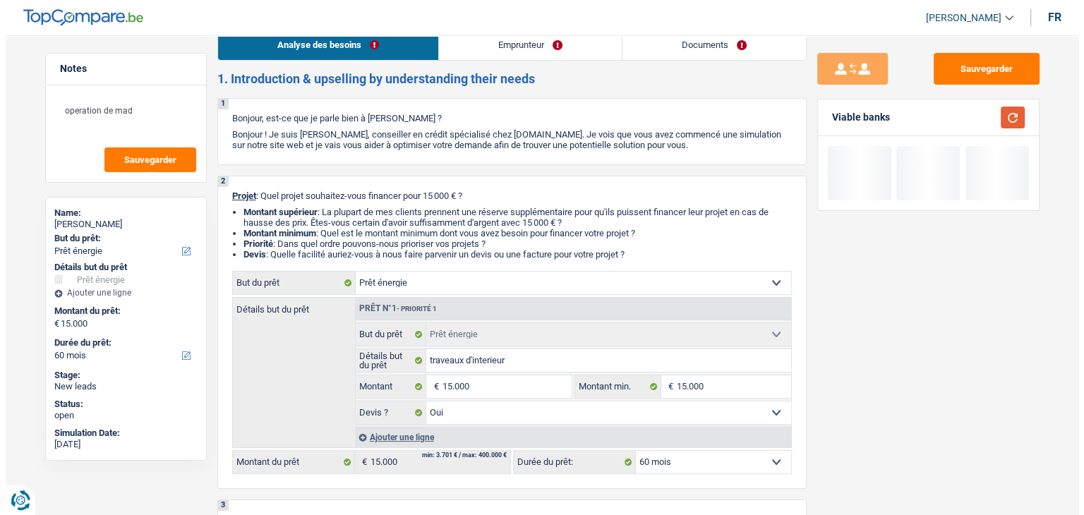
scroll to position [0, 0]
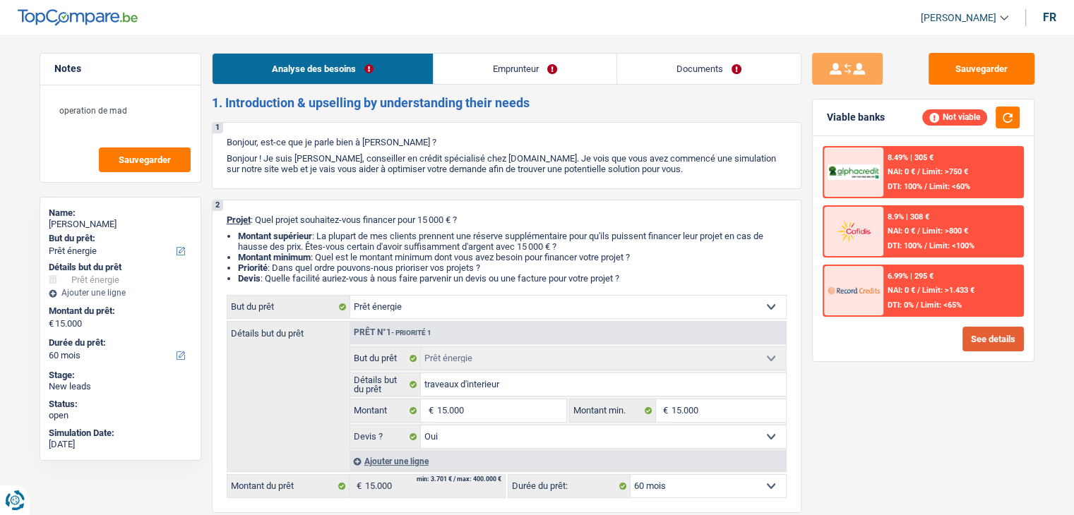
click at [1009, 345] on button "See details" at bounding box center [992, 339] width 61 height 25
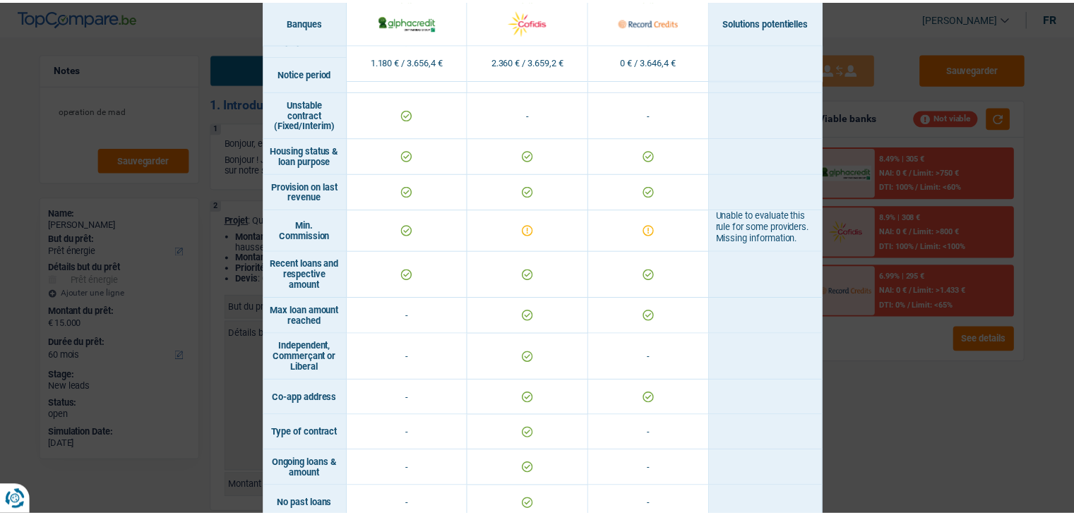
scroll to position [970, 0]
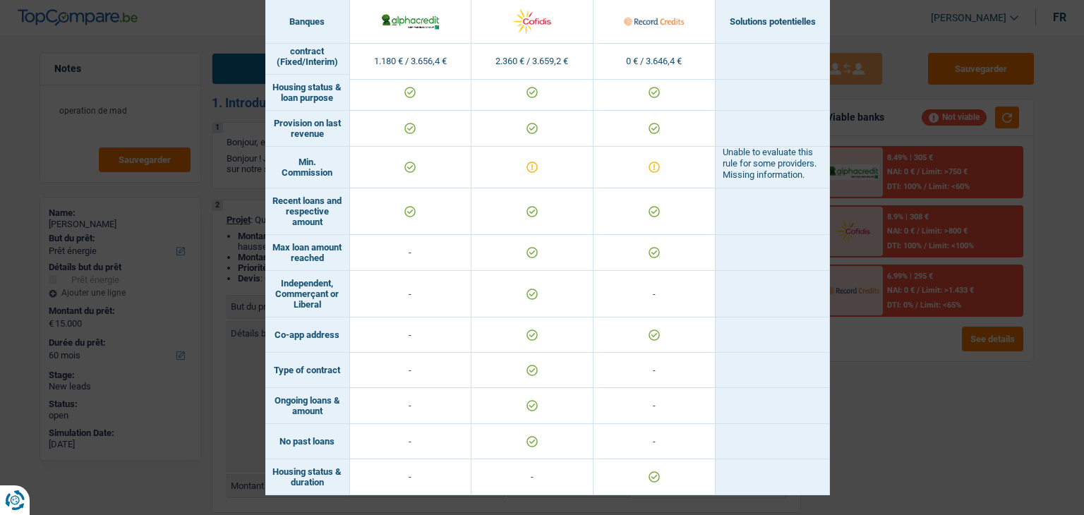
click at [901, 410] on div "Banks conditions × Banques Solutions potentielles Revenus / Charges 1.180 € / 3…" at bounding box center [542, 257] width 1084 height 515
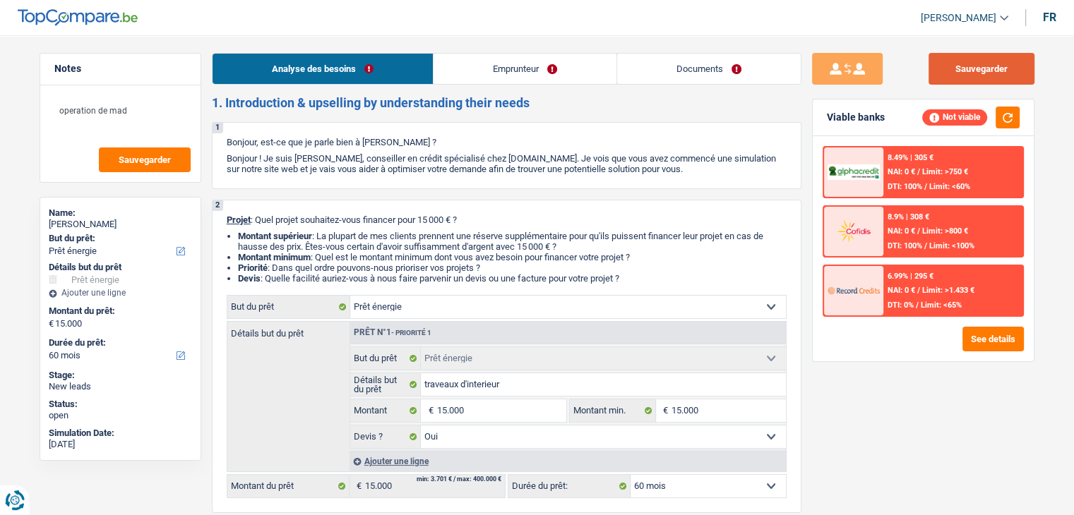
click at [940, 64] on button "Sauvegarder" at bounding box center [981, 69] width 106 height 32
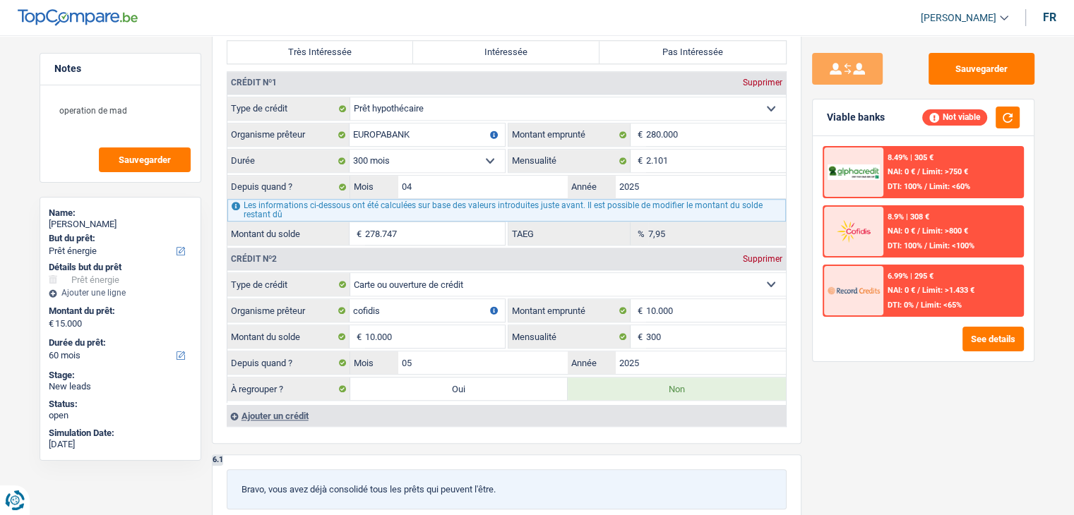
scroll to position [1189, 0]
click at [444, 352] on input "05" at bounding box center [483, 361] width 170 height 23
click at [483, 376] on label "Oui" at bounding box center [459, 387] width 218 height 23
click at [483, 376] on input "Oui" at bounding box center [459, 387] width 218 height 23
radio input "true"
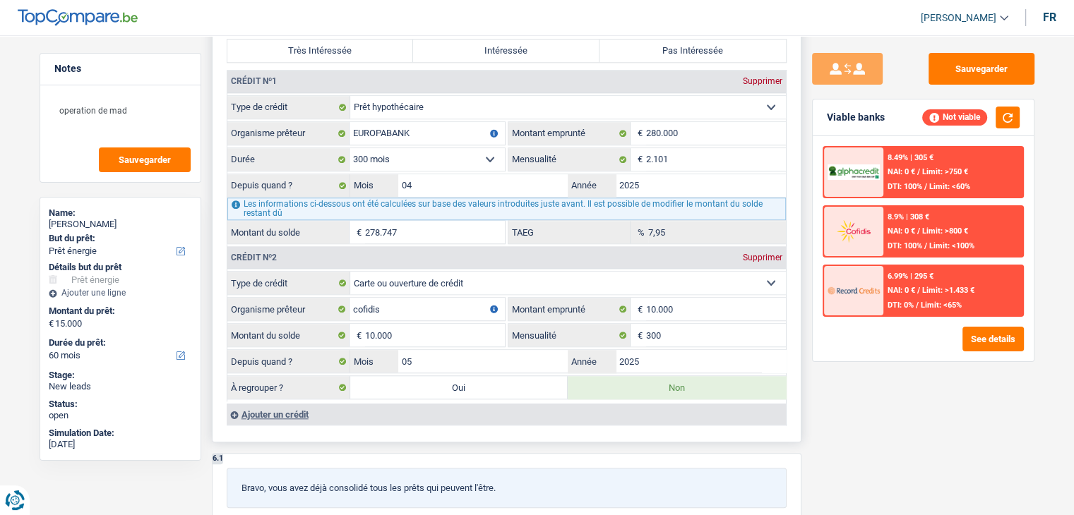
type input "10.000"
select select
type input "10.000"
select select
radio input "false"
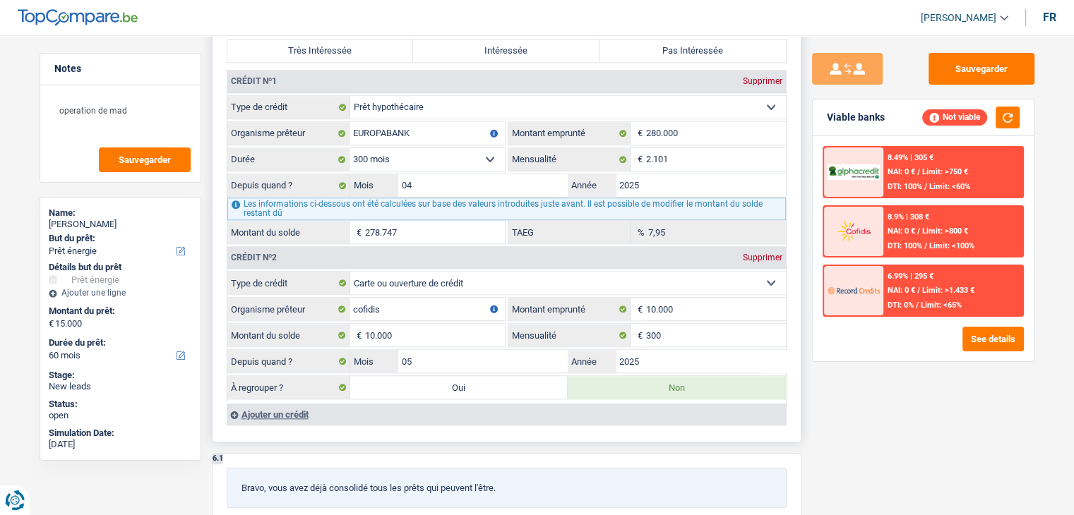
type input "25.000"
select select "refinancing"
select select "120"
select select "refinancing"
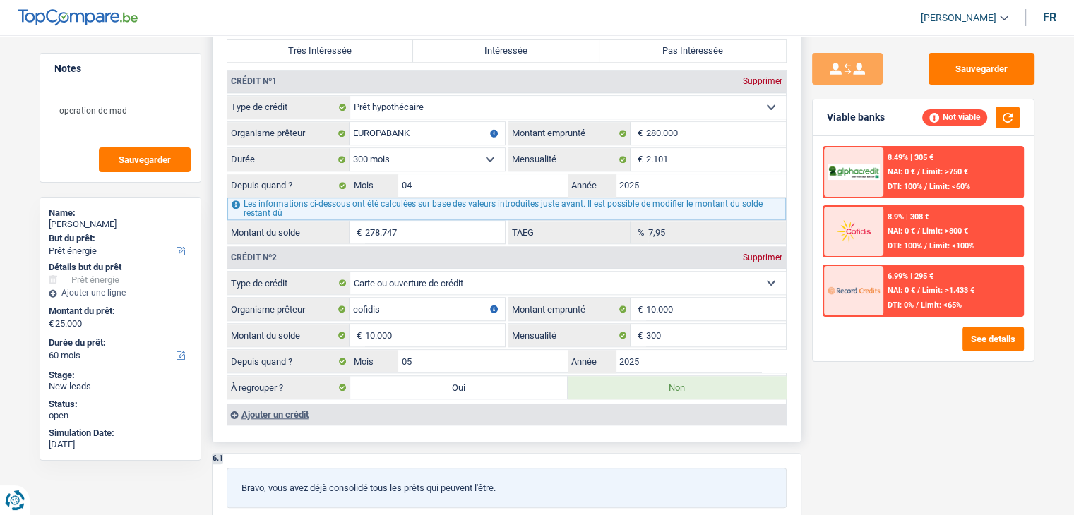
select select "refinancing"
select select "120"
select select "refinancing"
select select "120"
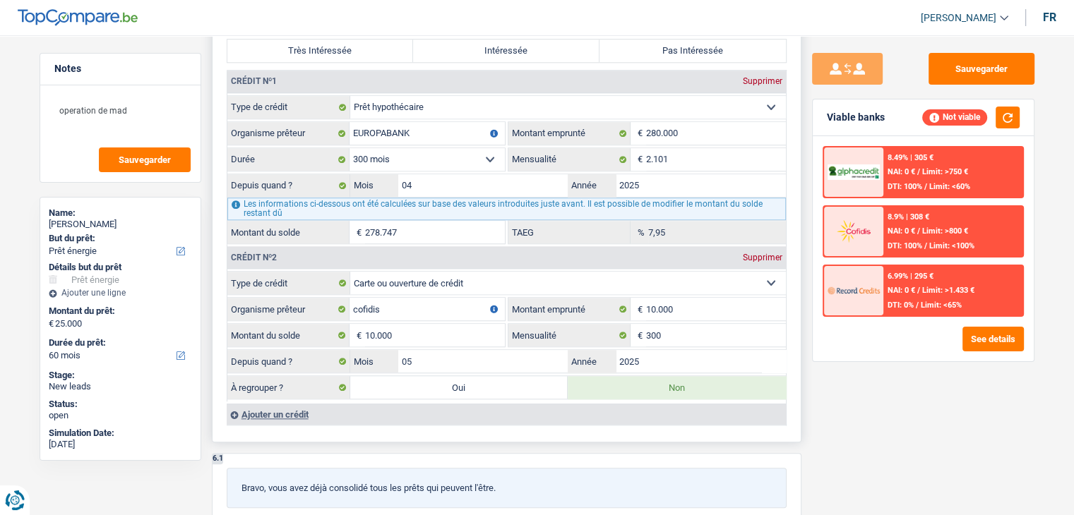
select select "renovation"
select select "yes"
select select "renovation"
select select "yes"
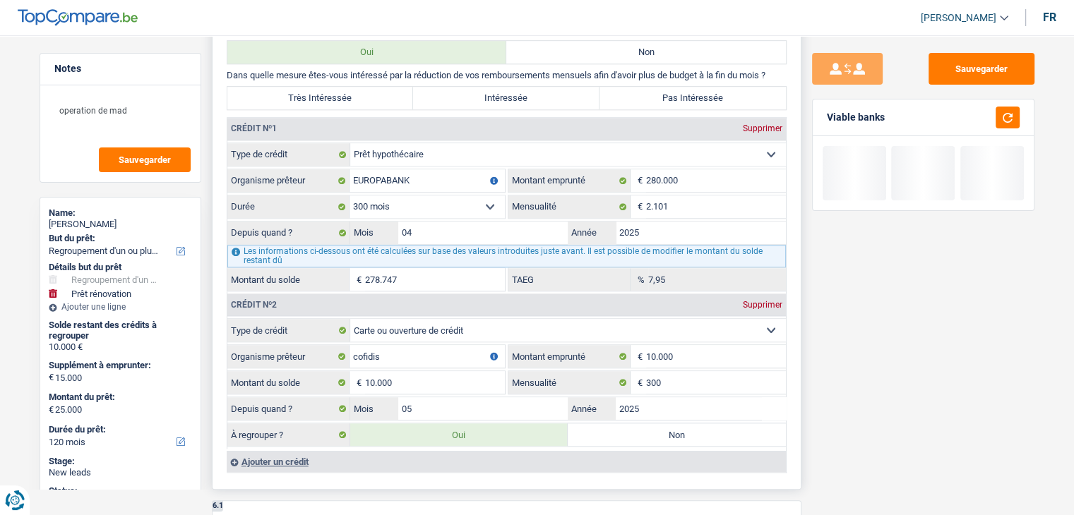
scroll to position [1295, 0]
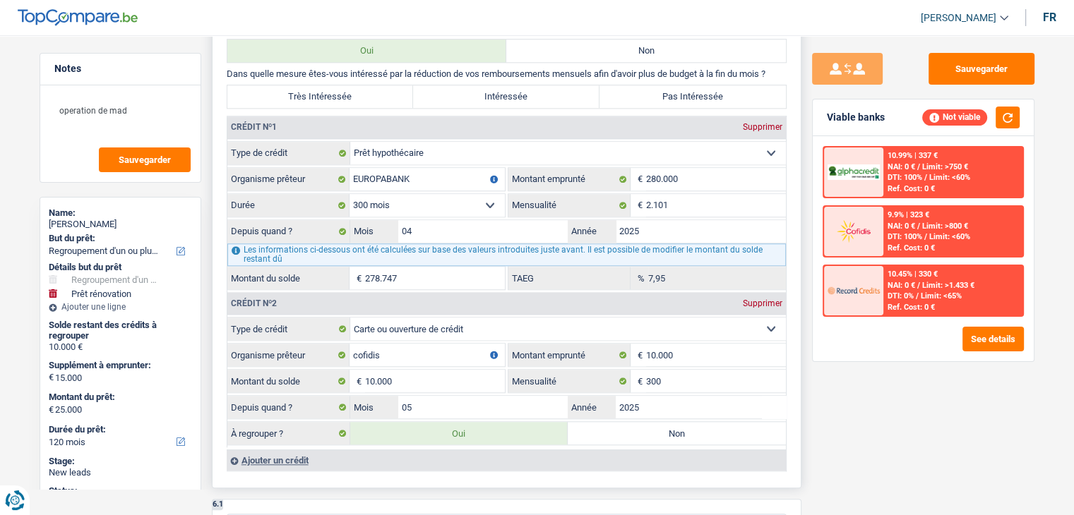
click at [612, 422] on label "Non" at bounding box center [677, 433] width 218 height 23
click at [612, 422] on input "Non" at bounding box center [677, 433] width 218 height 23
radio input "true"
select select "renovation"
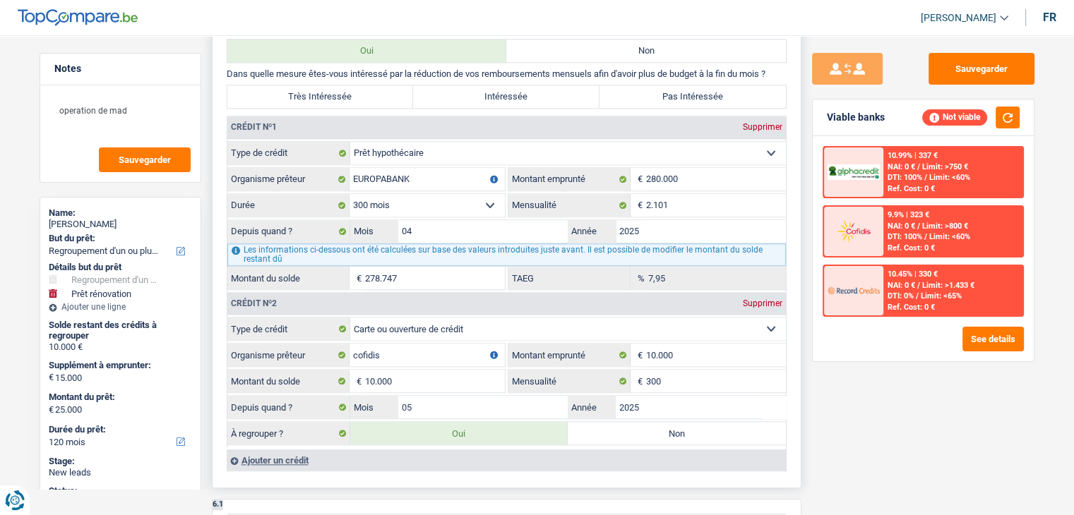
select select "60"
select select "renovation"
type input "traveaux d'interieur"
type input "15.000"
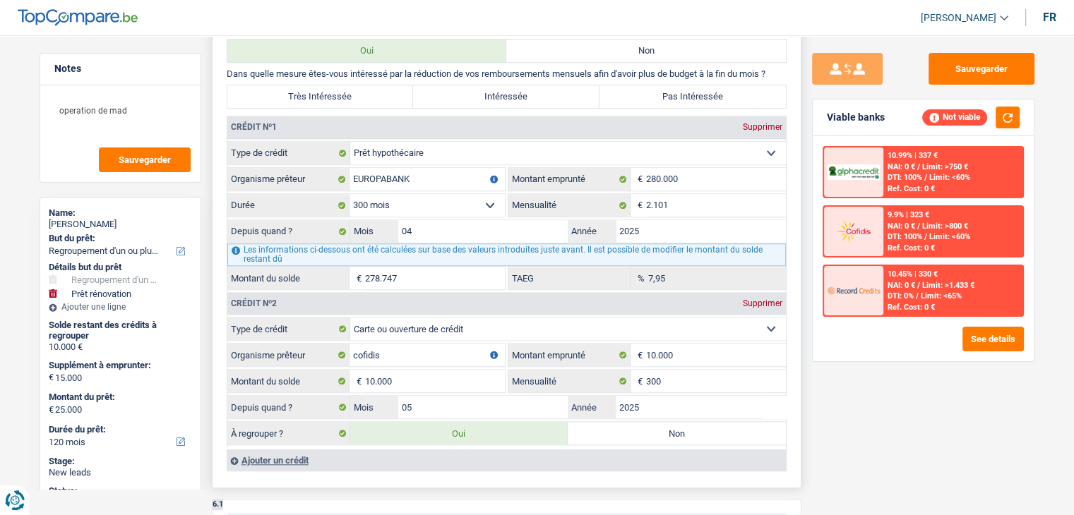
type input "15.000"
select select "yes"
select select "60"
select select "renovation"
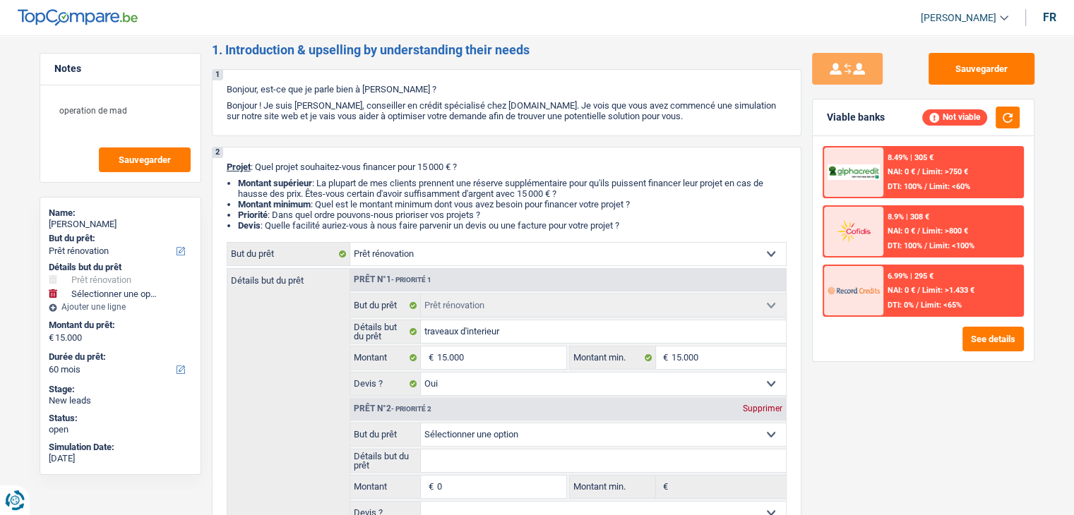
scroll to position [0, 0]
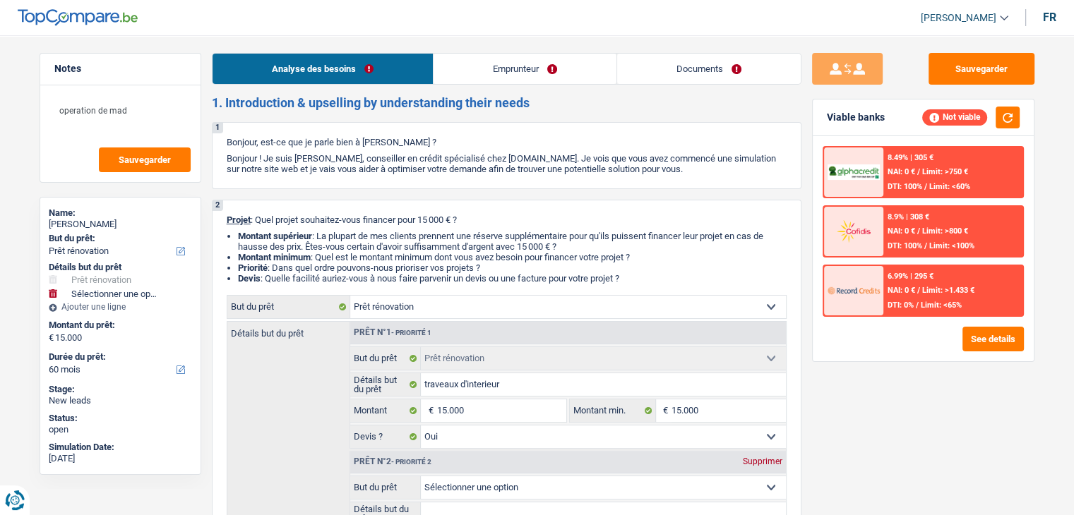
click at [499, 67] on link "Emprunteur" at bounding box center [524, 69] width 183 height 30
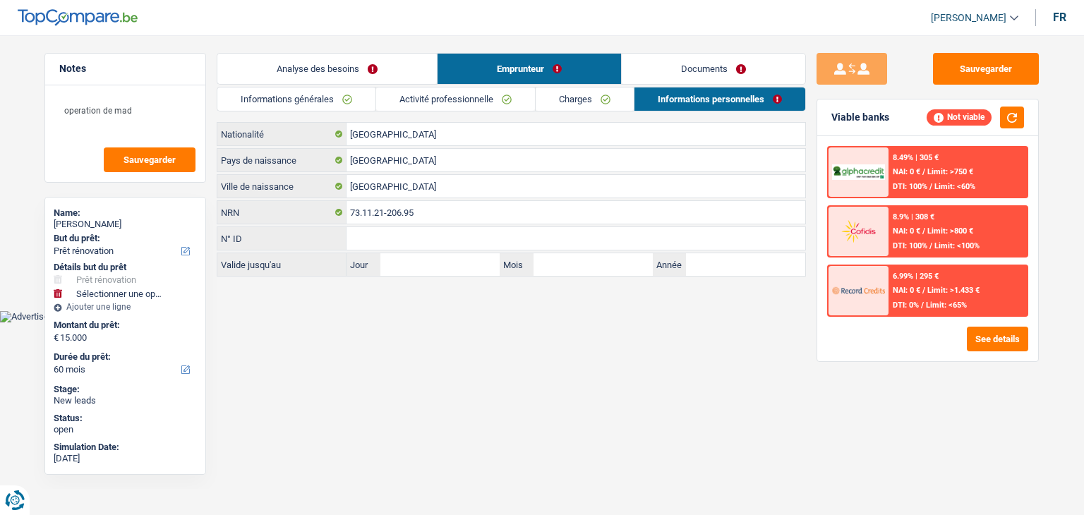
click at [353, 96] on link "Informations générales" at bounding box center [296, 99] width 158 height 23
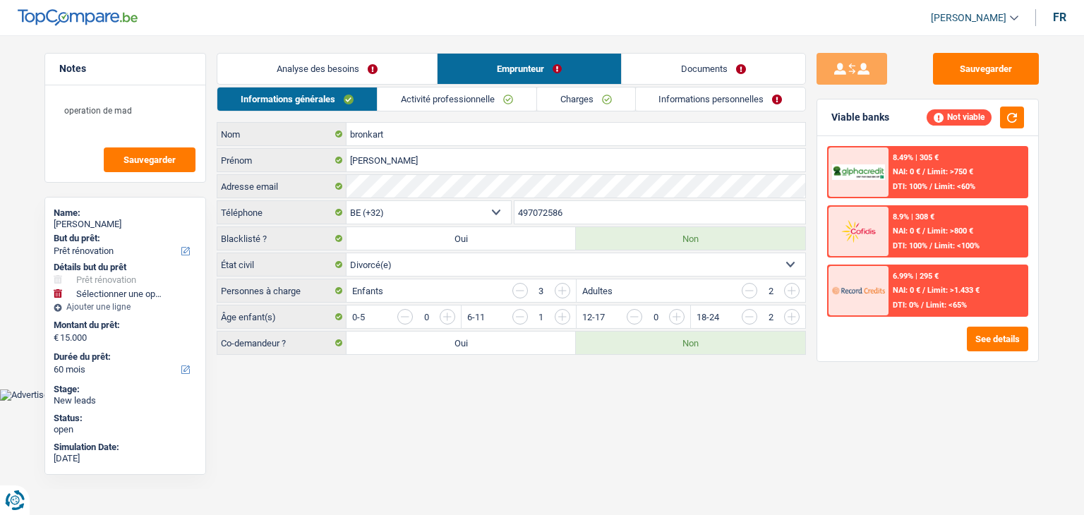
click at [376, 84] on li "Analyse des besoins" at bounding box center [327, 69] width 220 height 32
click at [381, 79] on link "Analyse des besoins" at bounding box center [327, 69] width 220 height 30
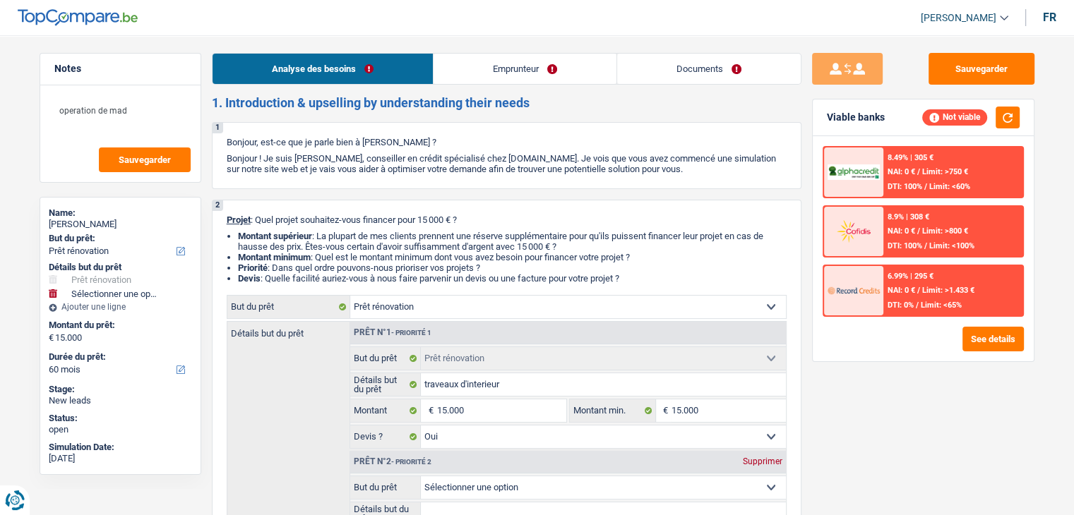
click at [525, 54] on link "Emprunteur" at bounding box center [524, 69] width 183 height 30
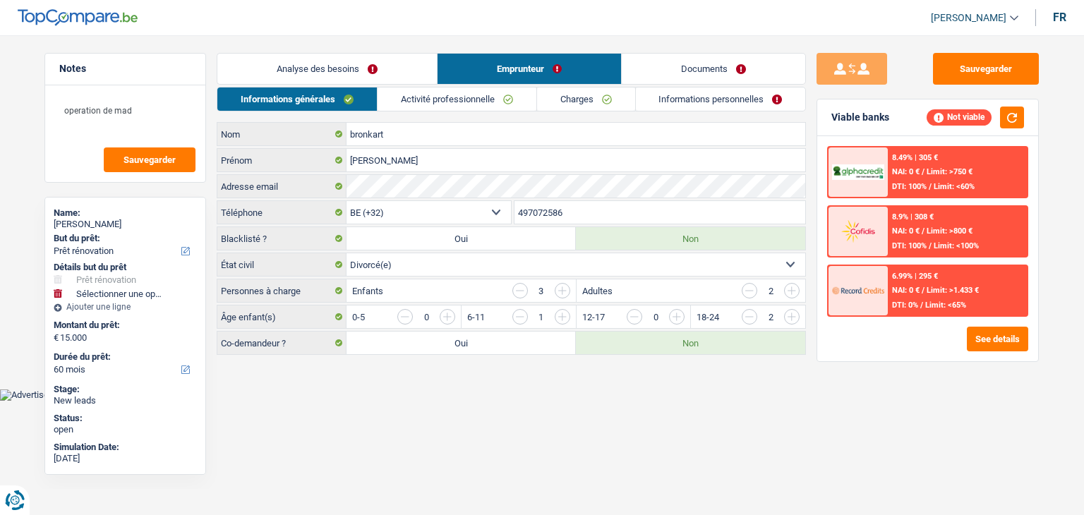
click at [448, 105] on link "Activité professionnelle" at bounding box center [457, 99] width 159 height 23
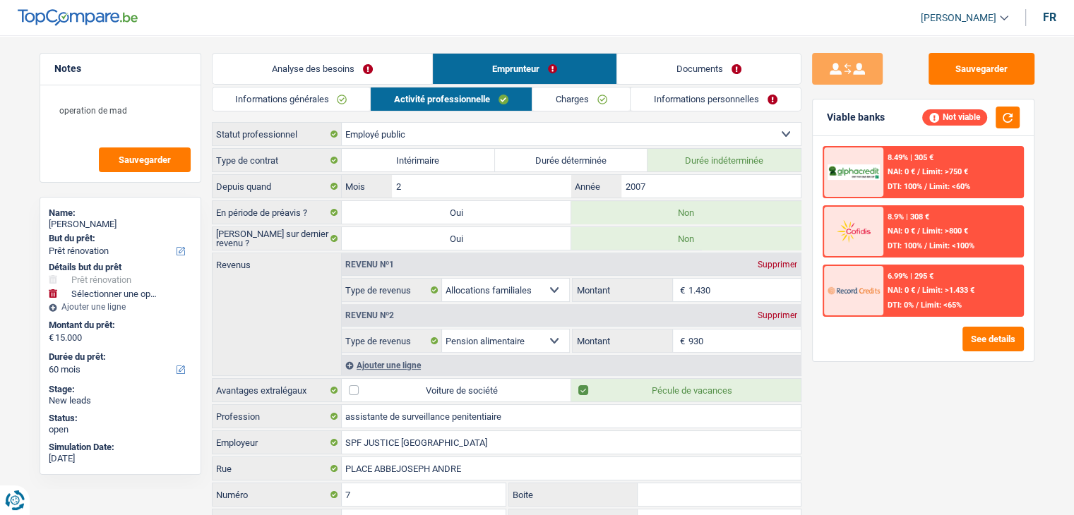
click at [382, 58] on link "Analyse des besoins" at bounding box center [322, 69] width 220 height 30
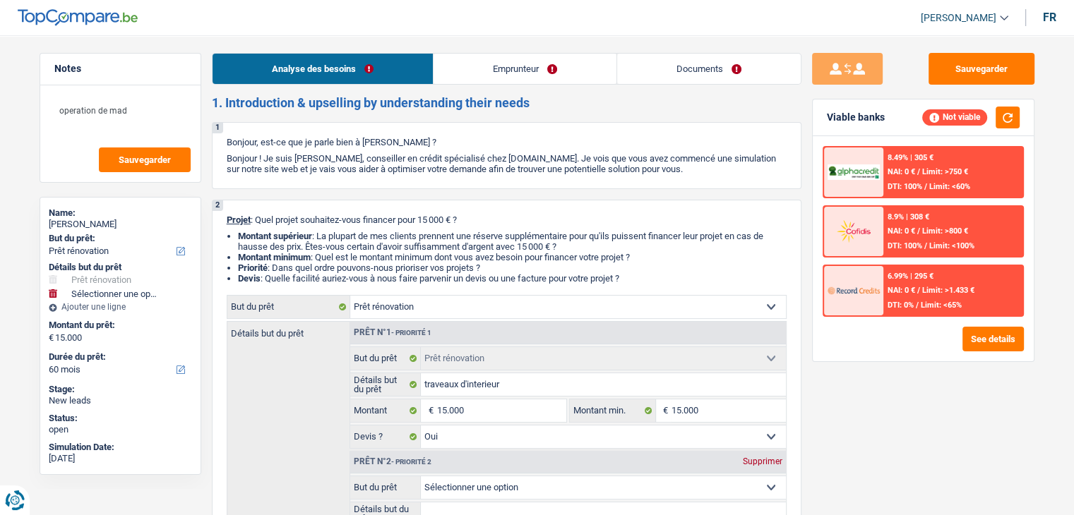
click at [552, 57] on link "Emprunteur" at bounding box center [524, 69] width 183 height 30
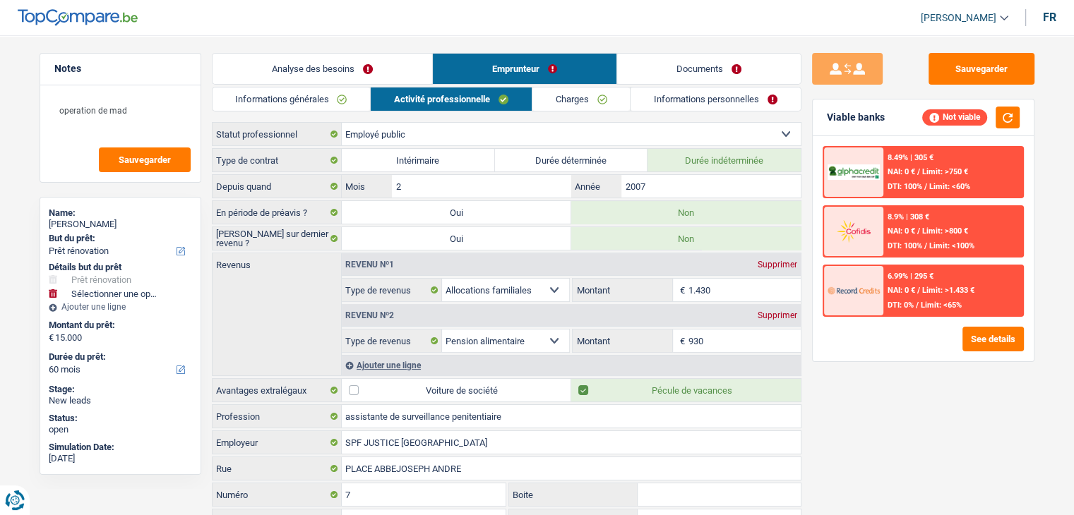
click at [407, 355] on div "Ajouter une ligne" at bounding box center [571, 365] width 459 height 20
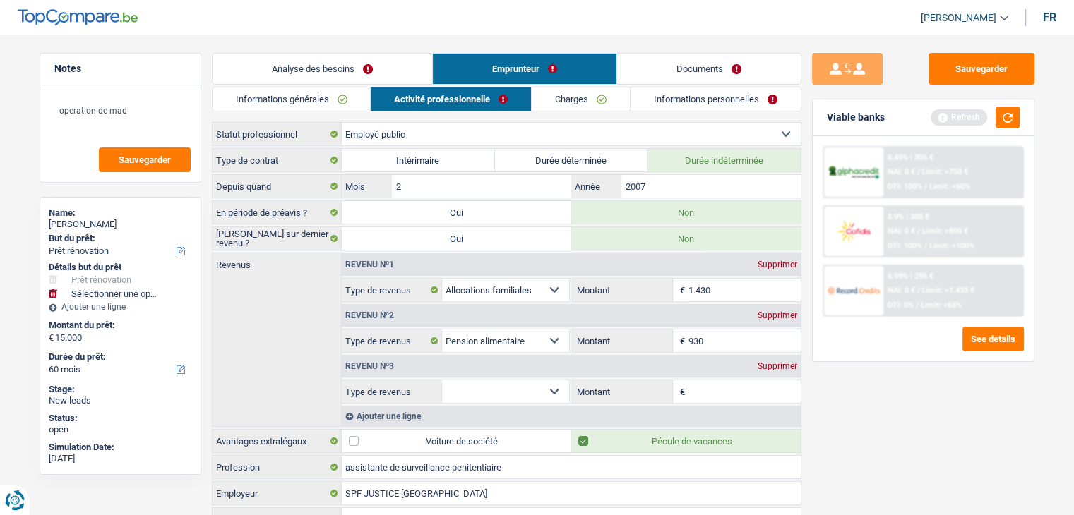
click at [509, 390] on select "Allocation d'handicap Allocations chômage Allocations familiales Chèques repas …" at bounding box center [506, 392] width 128 height 23
click at [442, 381] on select "Allocation d'handicap Allocations chômage Allocations familiales Chèques repas …" at bounding box center [506, 392] width 128 height 23
drag, startPoint x: 726, startPoint y: 393, endPoint x: 789, endPoint y: 419, distance: 68.0
click at [789, 419] on div "Revenu nº1 Supprimer Allocation d'handicap Allocations chômage Allocations fami…" at bounding box center [571, 339] width 460 height 173
click at [952, 444] on div "Sauvegarder Viable banks Refresh 8.49% | 305 € NAI: 0 € / Limit: >750 € DTI: 10…" at bounding box center [923, 271] width 244 height 436
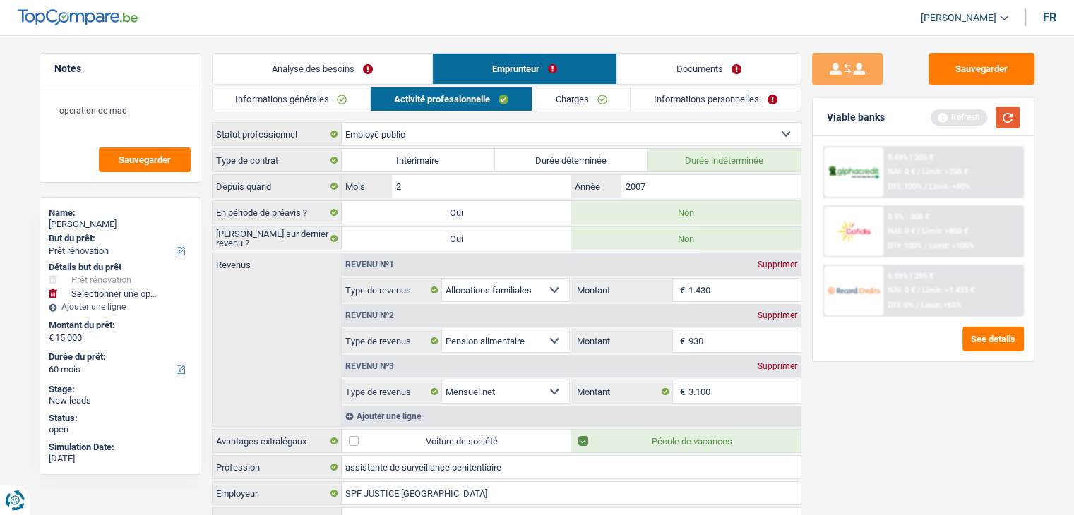
click at [1011, 113] on button "button" at bounding box center [1007, 118] width 24 height 22
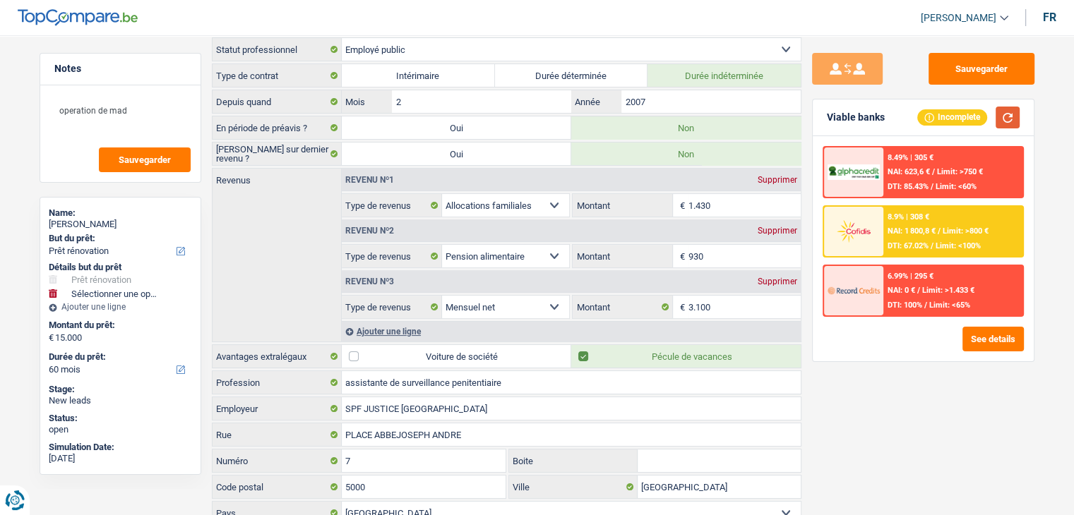
scroll to position [87, 0]
click at [395, 333] on div "Ajouter une ligne" at bounding box center [571, 329] width 459 height 20
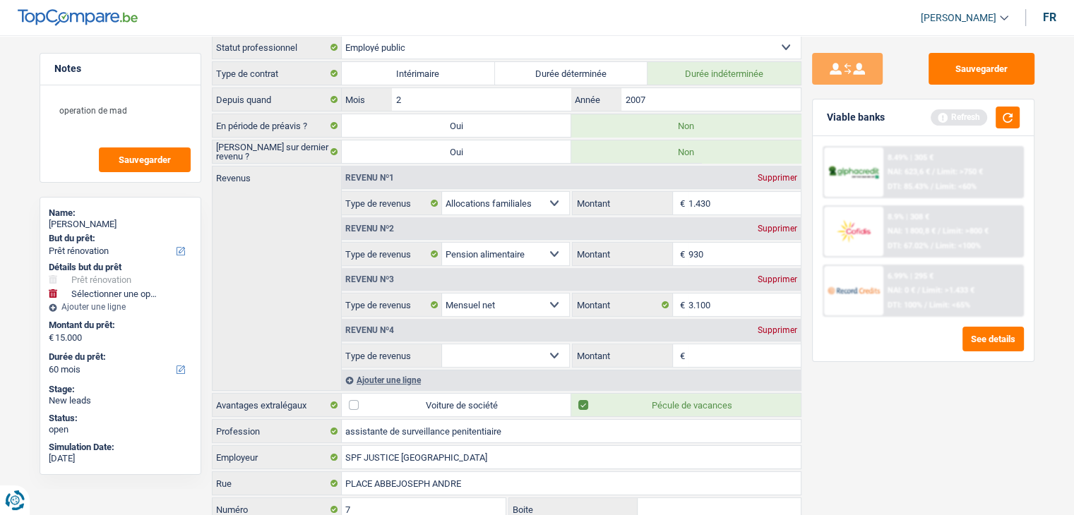
click at [484, 354] on select "Allocation d'handicap Allocations chômage Allocations familiales Chèques repas …" at bounding box center [506, 356] width 128 height 23
click at [867, 388] on div "Sauvegarder Viable banks Refresh 8.49% | 305 € NAI: 623,6 € / Limit: >750 € DTI…" at bounding box center [923, 271] width 244 height 436
click at [517, 362] on select "Allocation d'handicap Allocations chômage Allocations familiales Chèques repas …" at bounding box center [506, 356] width 128 height 23
click at [709, 351] on input "Montant" at bounding box center [744, 356] width 112 height 23
click at [515, 354] on select "Allocation d'handicap Allocations chômage Allocations familiales Chèques repas …" at bounding box center [506, 356] width 128 height 23
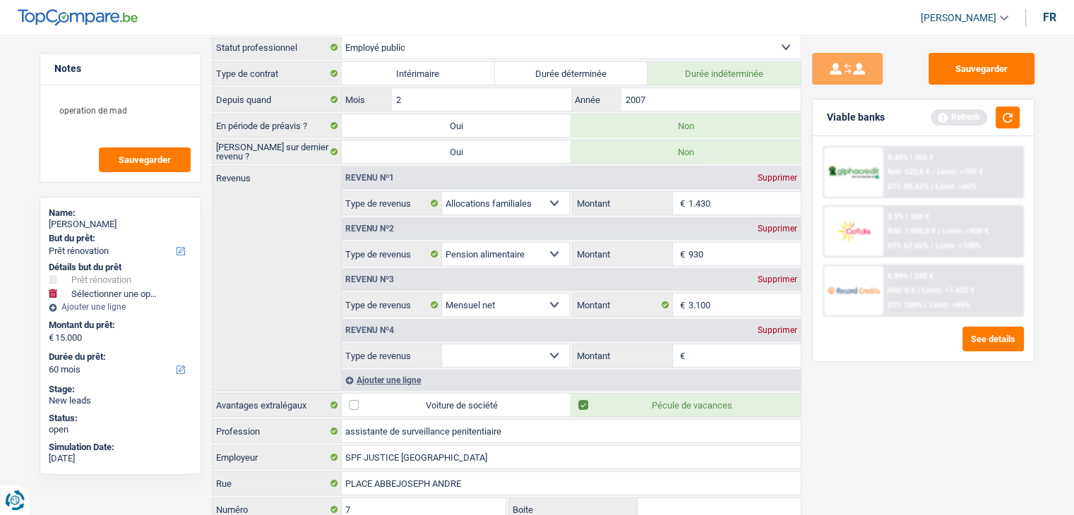
click at [778, 326] on div "Supprimer" at bounding box center [777, 330] width 47 height 8
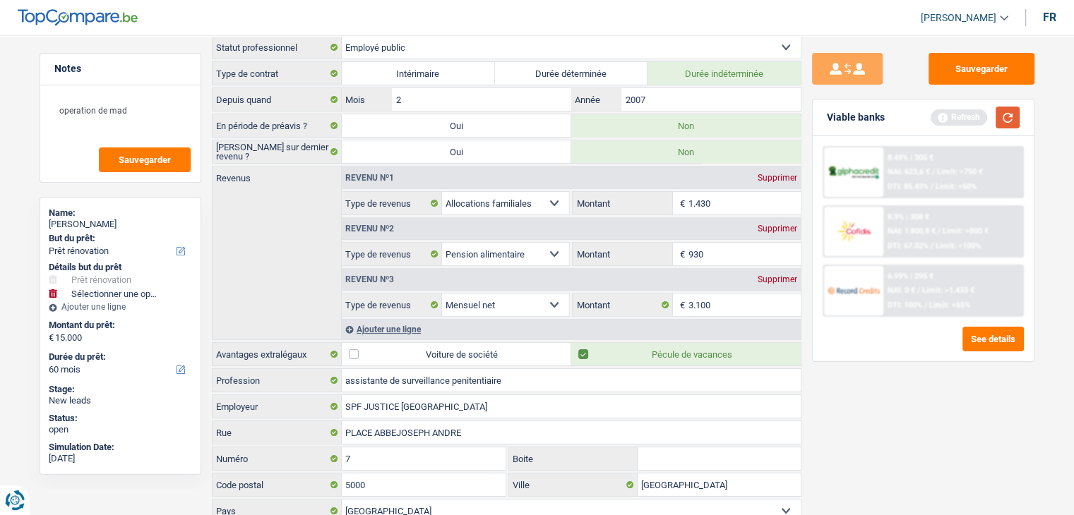
click at [1010, 109] on button "button" at bounding box center [1007, 118] width 24 height 22
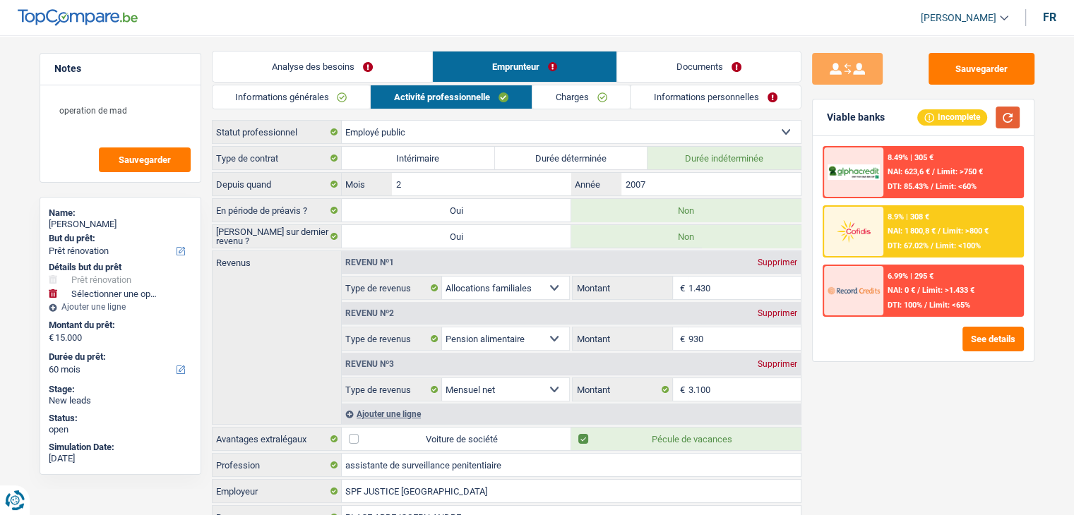
scroll to position [1, 0]
click at [607, 107] on link "Charges" at bounding box center [581, 97] width 98 height 23
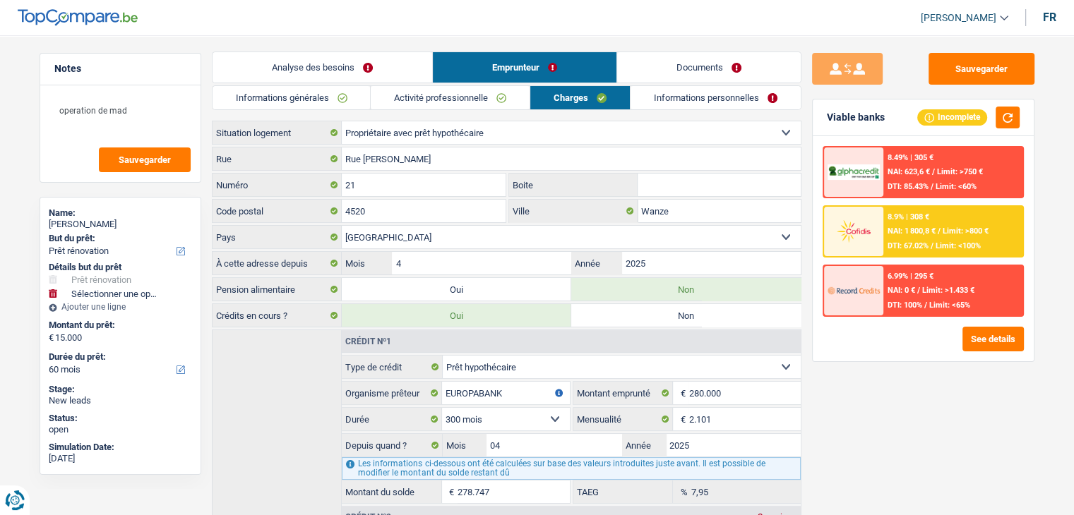
click at [707, 102] on link "Informations personnelles" at bounding box center [715, 97] width 170 height 23
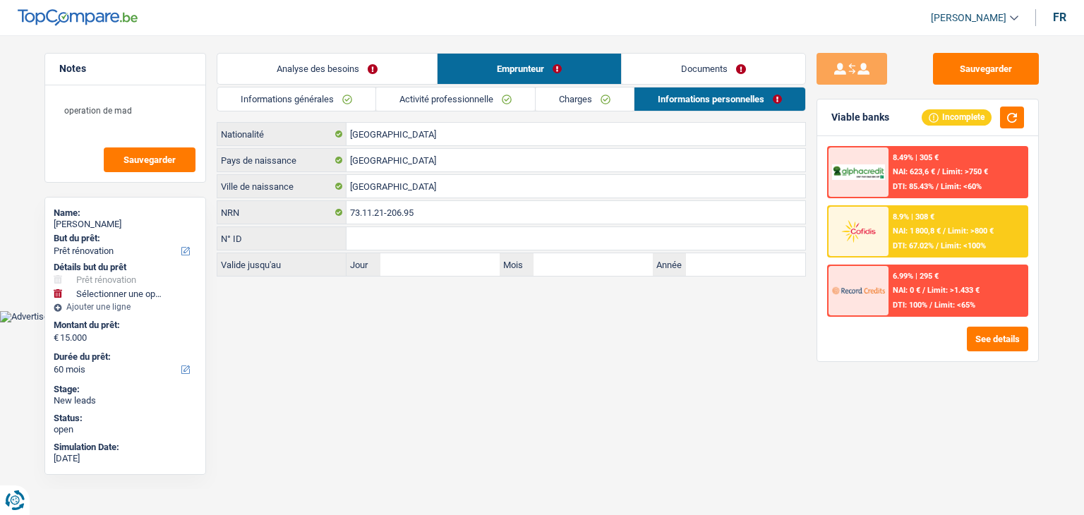
click at [339, 92] on link "Informations générales" at bounding box center [296, 99] width 158 height 23
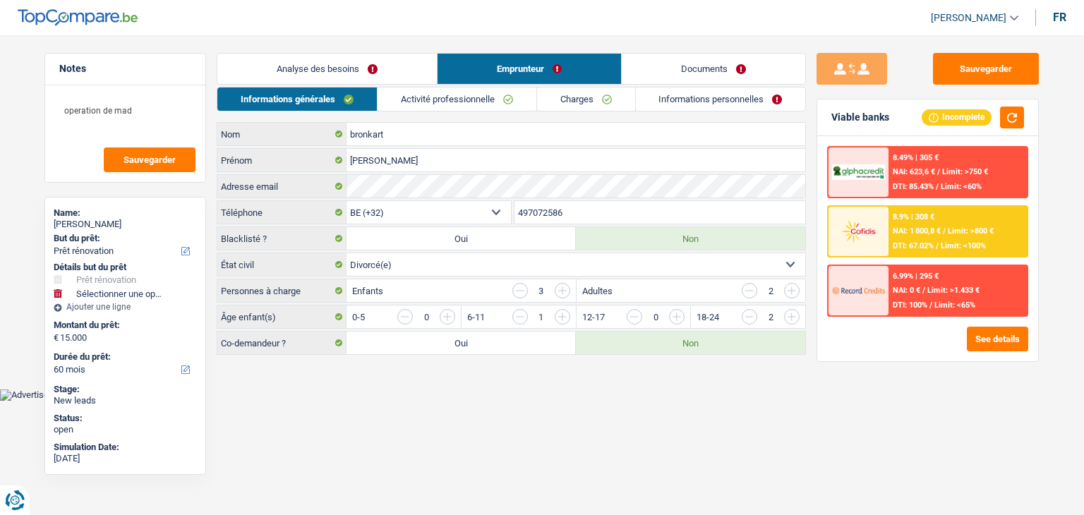
click at [359, 68] on link "Analyse des besoins" at bounding box center [327, 69] width 220 height 30
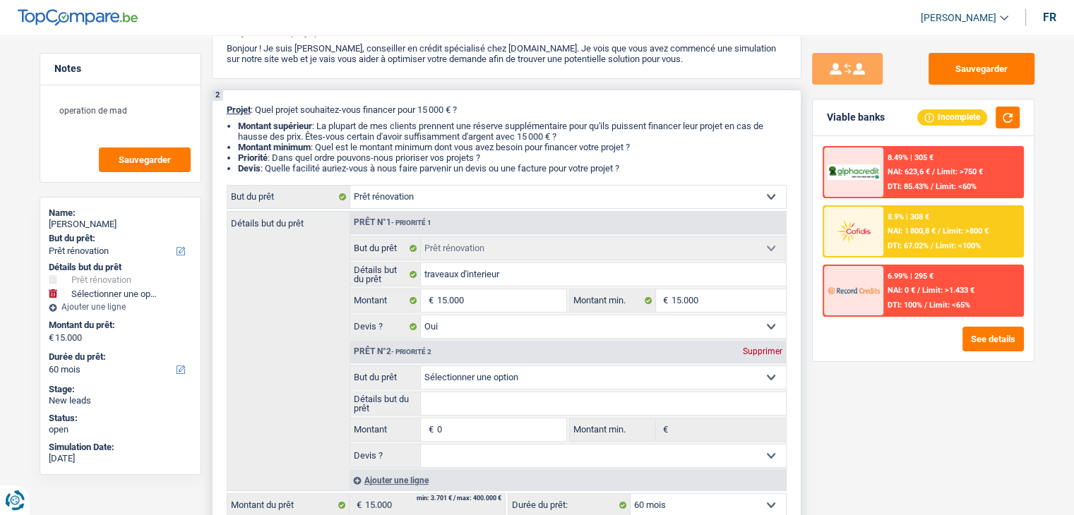
scroll to position [124, 0]
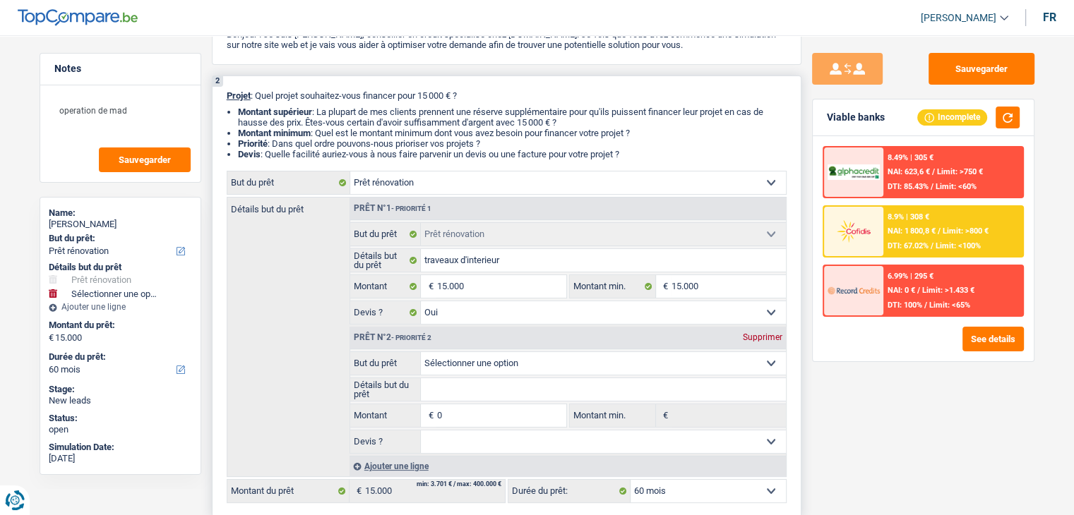
click at [766, 336] on div "Supprimer" at bounding box center [762, 337] width 47 height 8
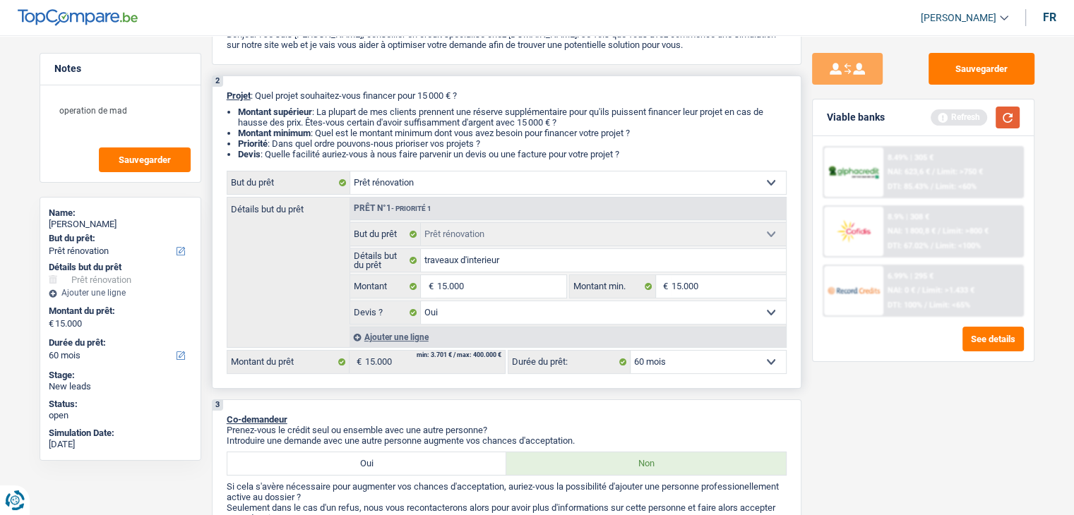
click at [1018, 109] on button "button" at bounding box center [1007, 118] width 24 height 22
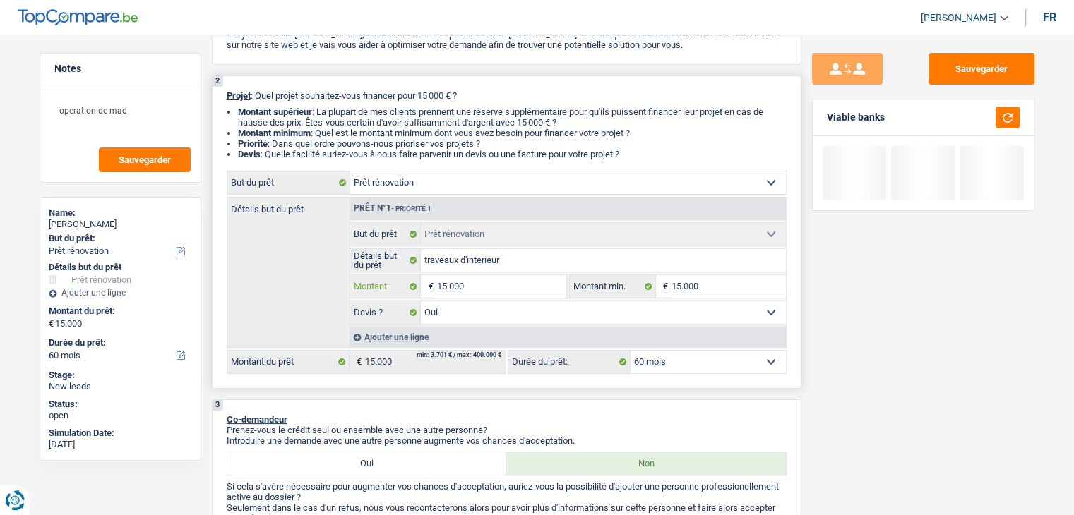
click at [485, 289] on input "15.000" at bounding box center [500, 286] width 129 height 23
click at [873, 399] on div "Sauvegarder Viable banks" at bounding box center [923, 271] width 244 height 436
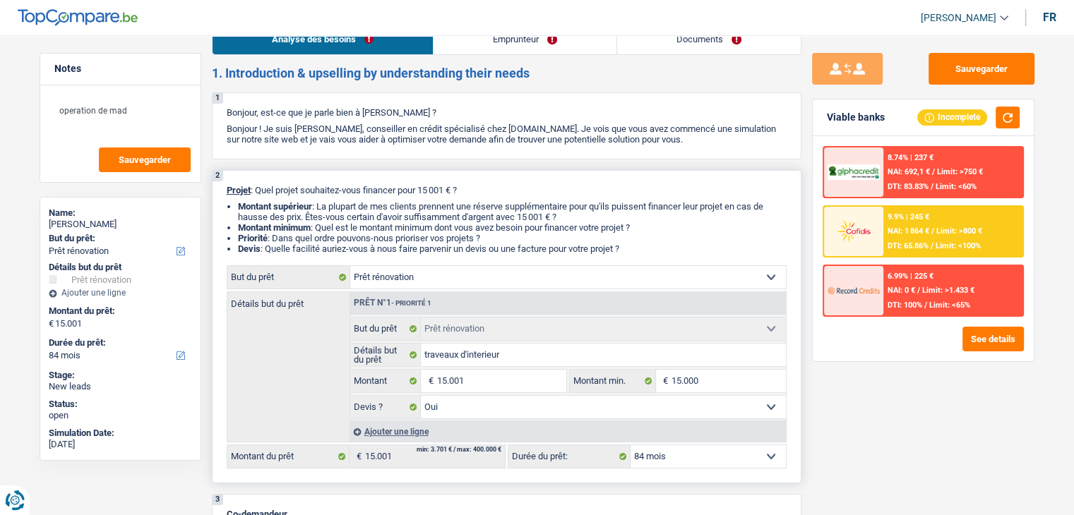
scroll to position [11, 0]
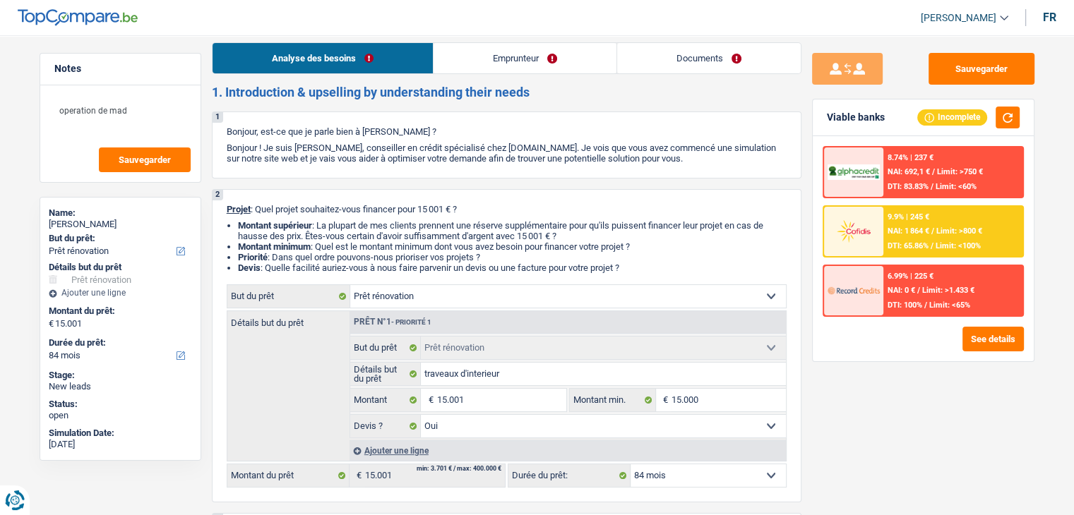
click at [486, 52] on link "Emprunteur" at bounding box center [524, 58] width 183 height 30
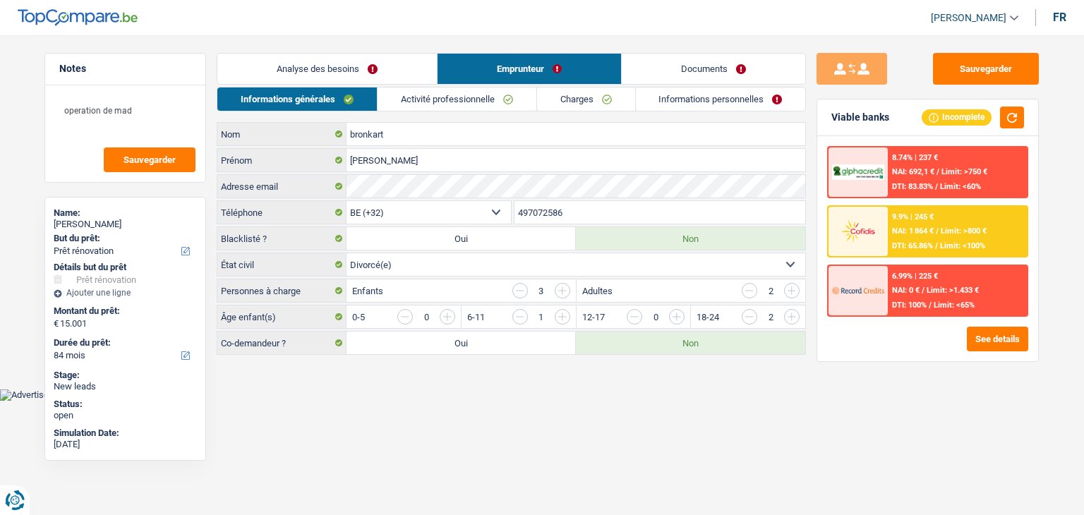
click at [479, 91] on link "Activité professionnelle" at bounding box center [457, 99] width 159 height 23
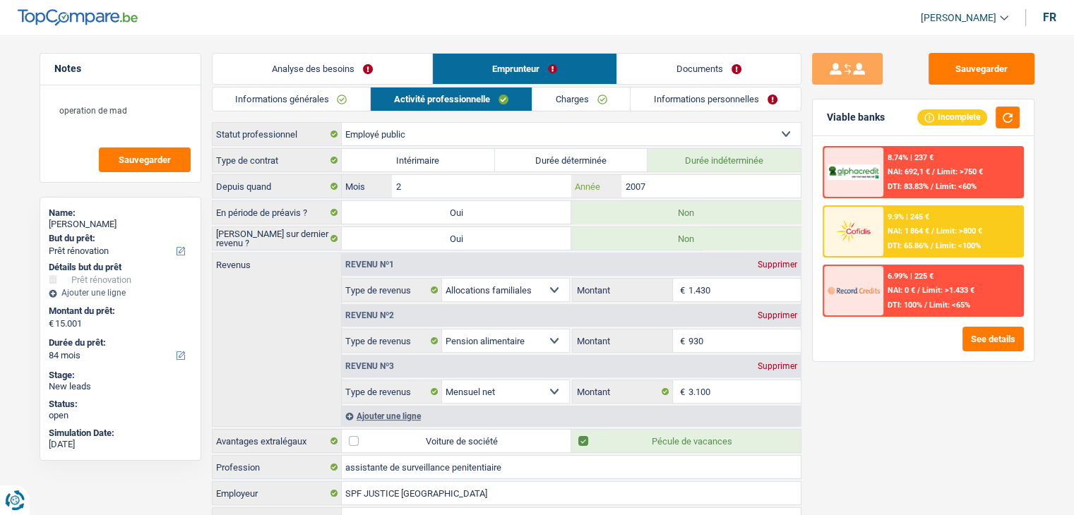
click at [668, 175] on input "2007" at bounding box center [710, 186] width 179 height 23
drag, startPoint x: 723, startPoint y: 282, endPoint x: 709, endPoint y: 342, distance: 62.2
click at [709, 342] on div "Revenu nº1 Supprimer Allocation d'handicap Allocations chômage Allocations fami…" at bounding box center [571, 328] width 459 height 150
click at [709, 342] on input "930" at bounding box center [744, 341] width 112 height 23
click at [714, 393] on input "3.100" at bounding box center [744, 392] width 112 height 23
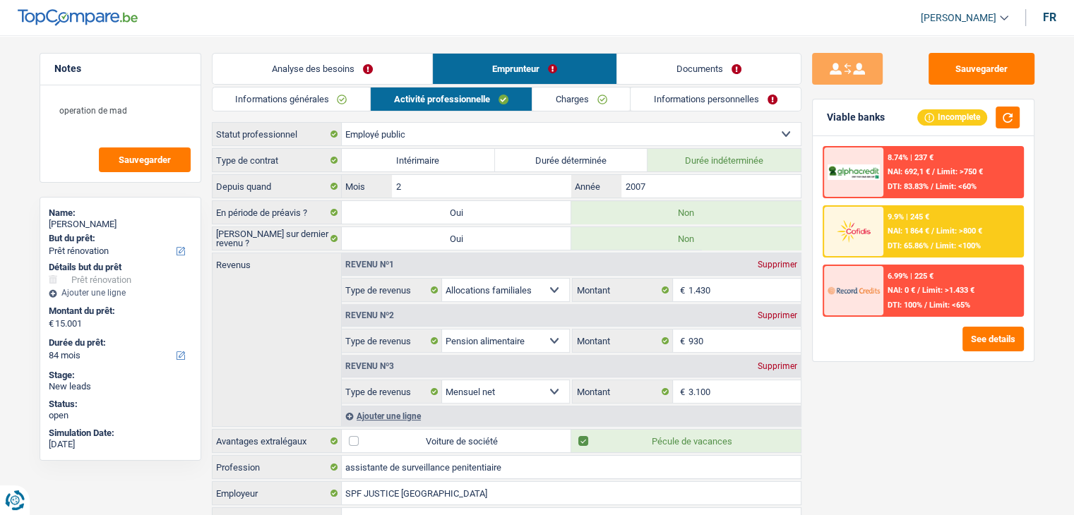
click at [393, 68] on link "Analyse des besoins" at bounding box center [322, 69] width 220 height 30
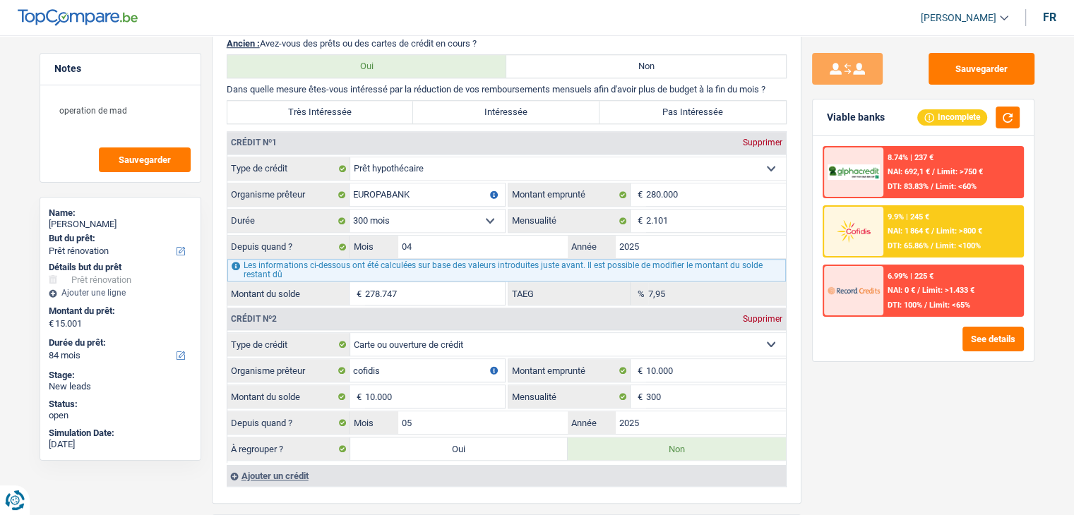
scroll to position [1223, 0]
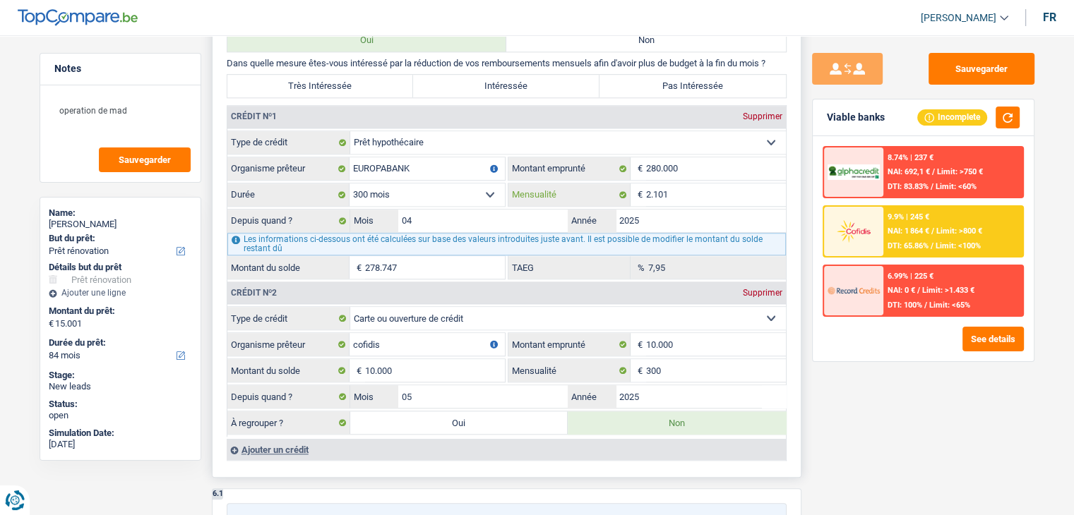
click at [683, 186] on input "2.101" at bounding box center [716, 195] width 140 height 23
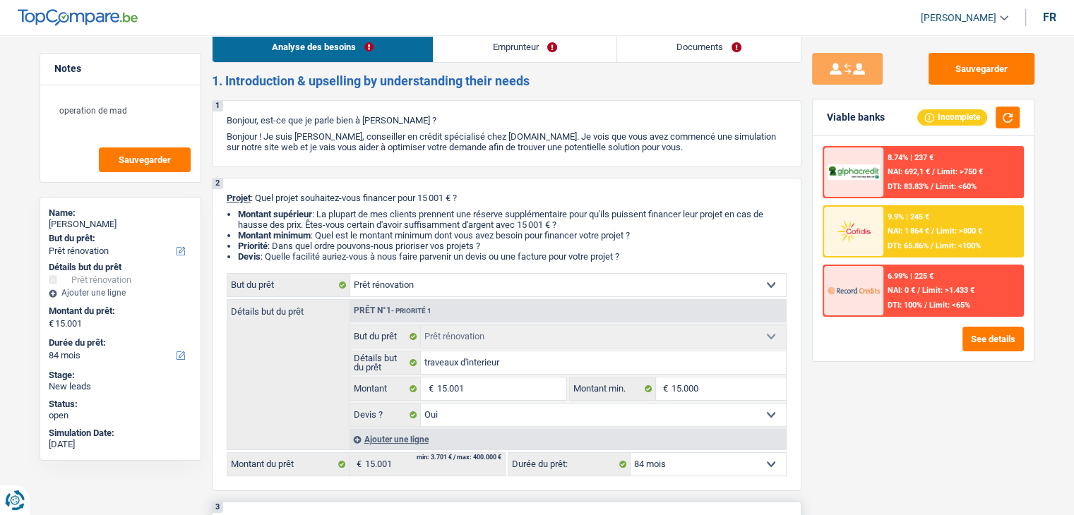
scroll to position [0, 0]
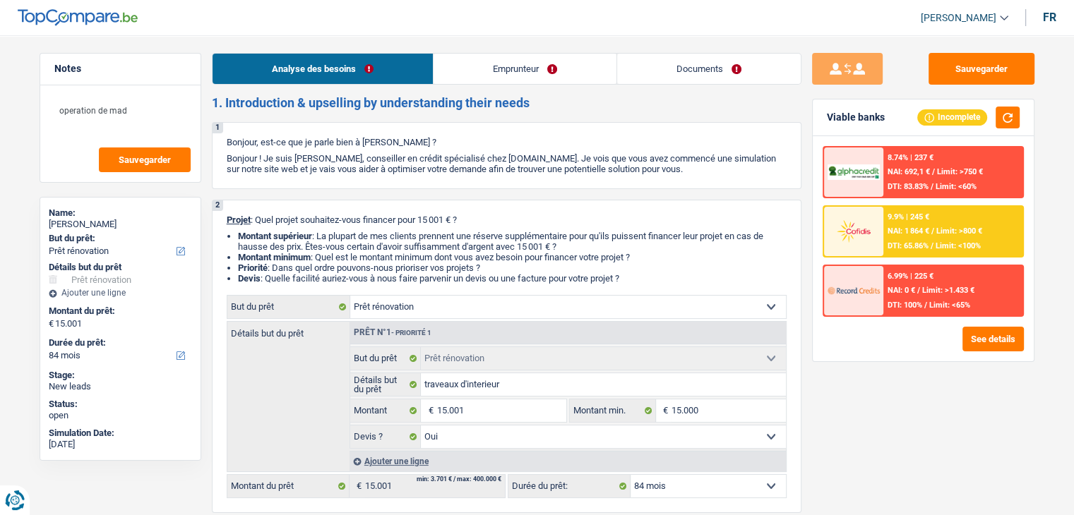
click at [499, 59] on link "Emprunteur" at bounding box center [524, 69] width 183 height 30
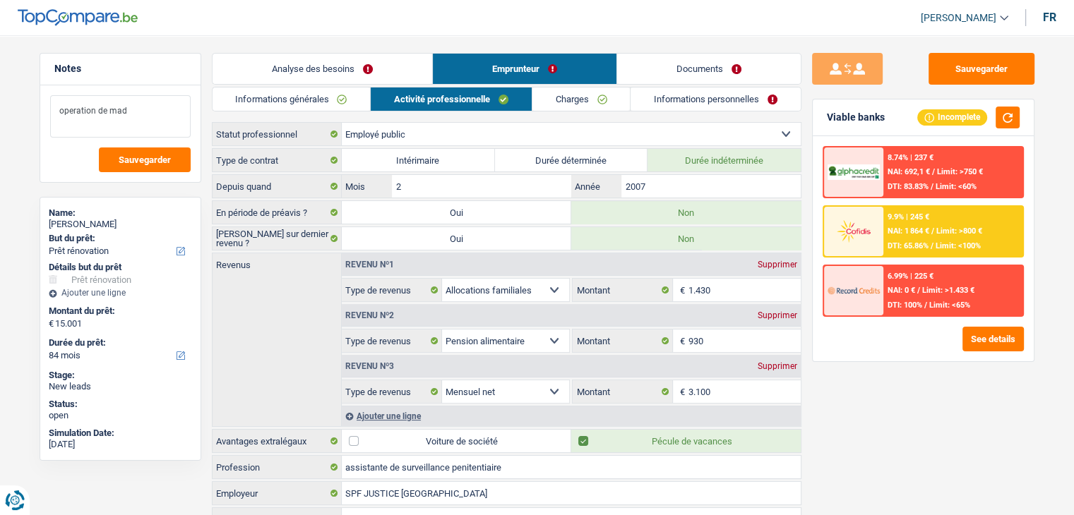
click at [129, 119] on textarea "operation de mad" at bounding box center [120, 116] width 140 height 42
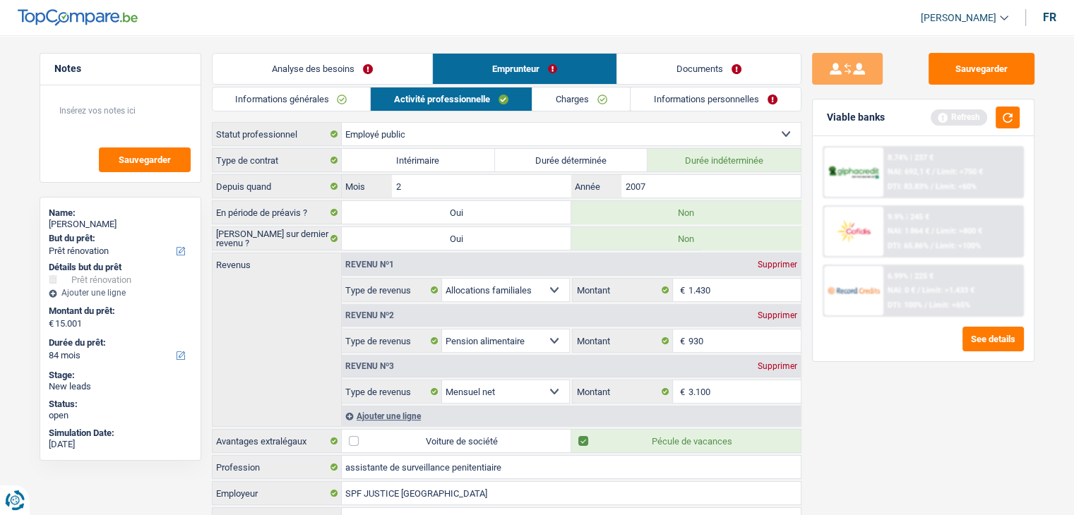
click at [598, 104] on link "Charges" at bounding box center [581, 99] width 98 height 23
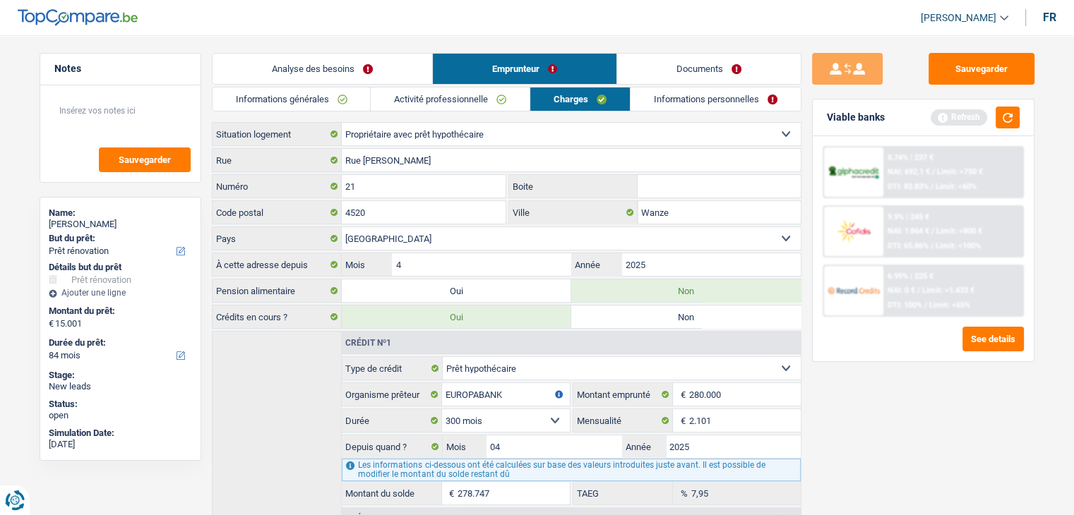
click at [683, 104] on link "Informations personnelles" at bounding box center [715, 99] width 170 height 23
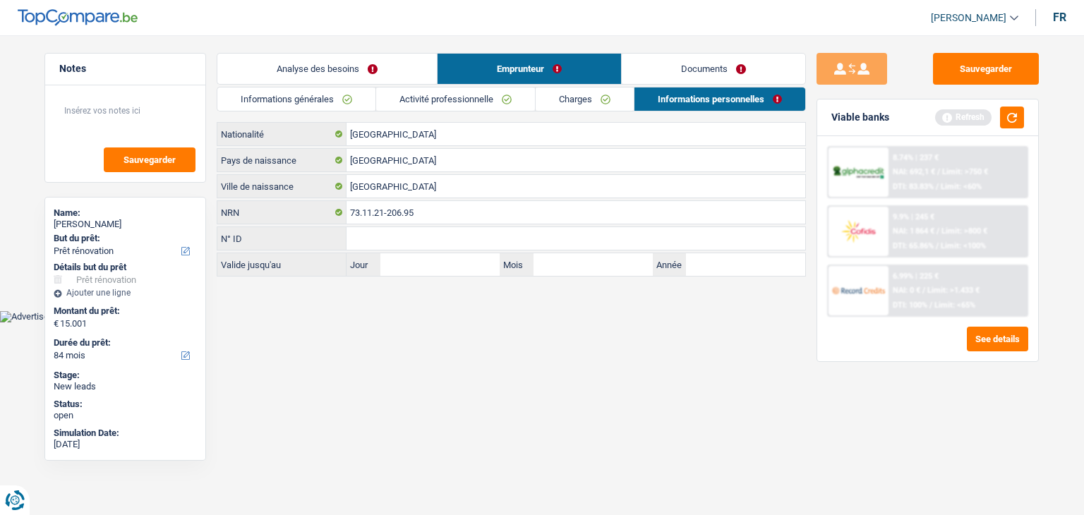
click at [582, 104] on link "Charges" at bounding box center [585, 99] width 98 height 23
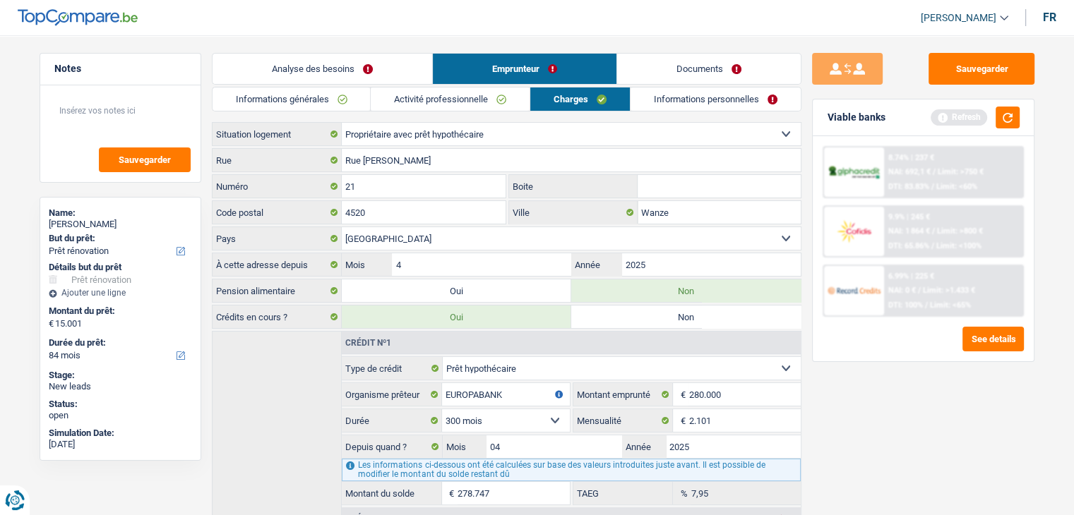
click at [489, 109] on link "Activité professionnelle" at bounding box center [450, 99] width 159 height 23
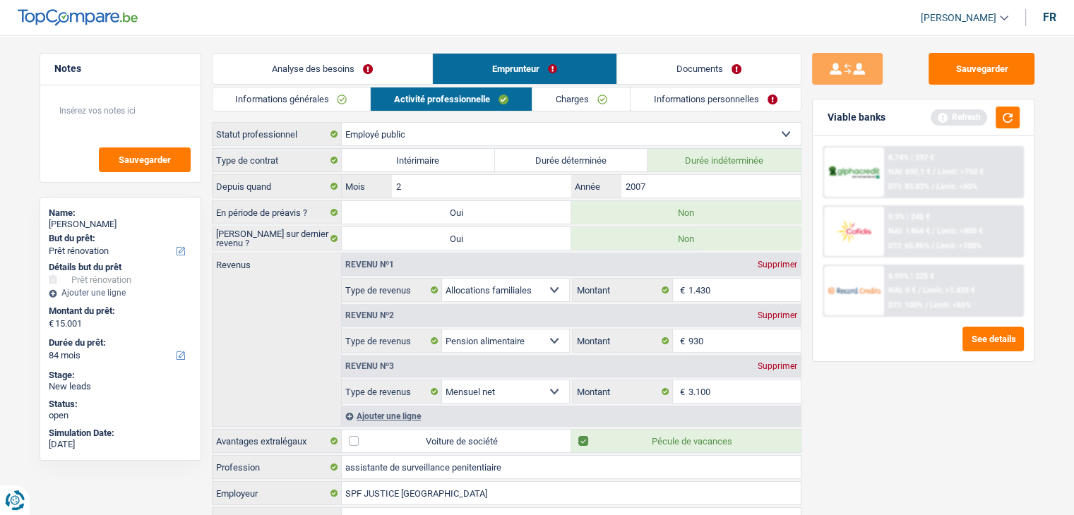
click at [335, 105] on link "Informations générales" at bounding box center [291, 99] width 158 height 23
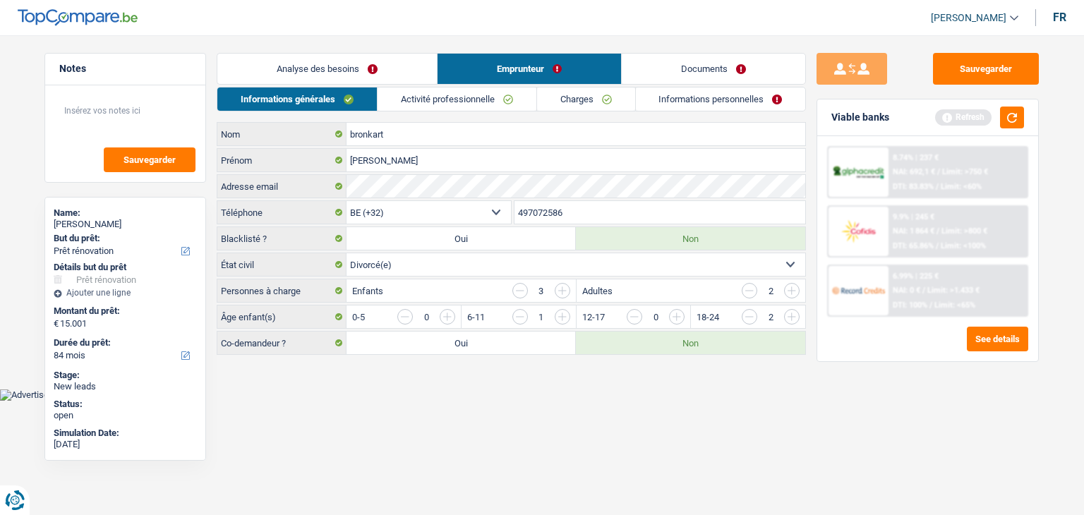
click at [359, 66] on link "Analyse des besoins" at bounding box center [327, 69] width 220 height 30
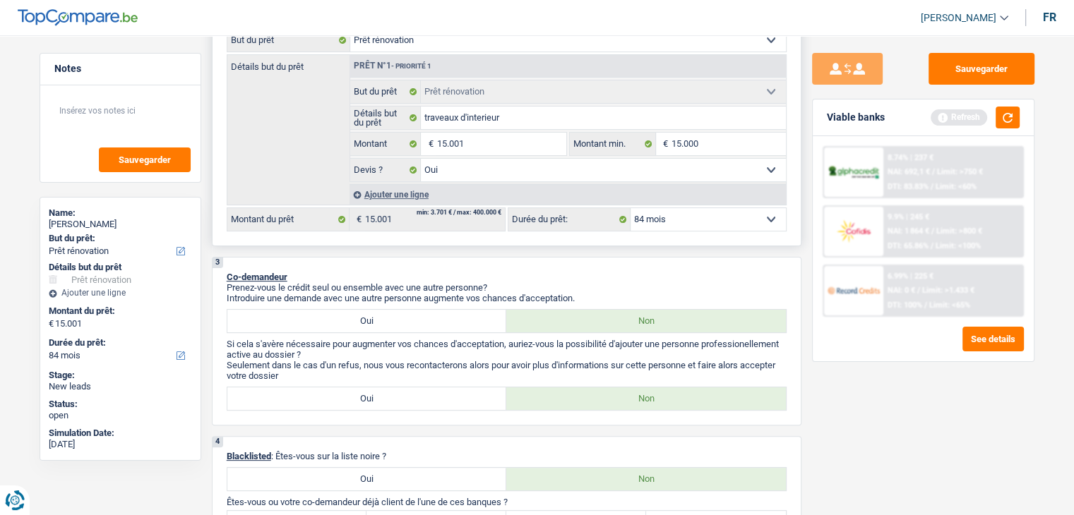
scroll to position [268, 0]
click at [425, 188] on div "Ajouter une ligne" at bounding box center [567, 194] width 436 height 20
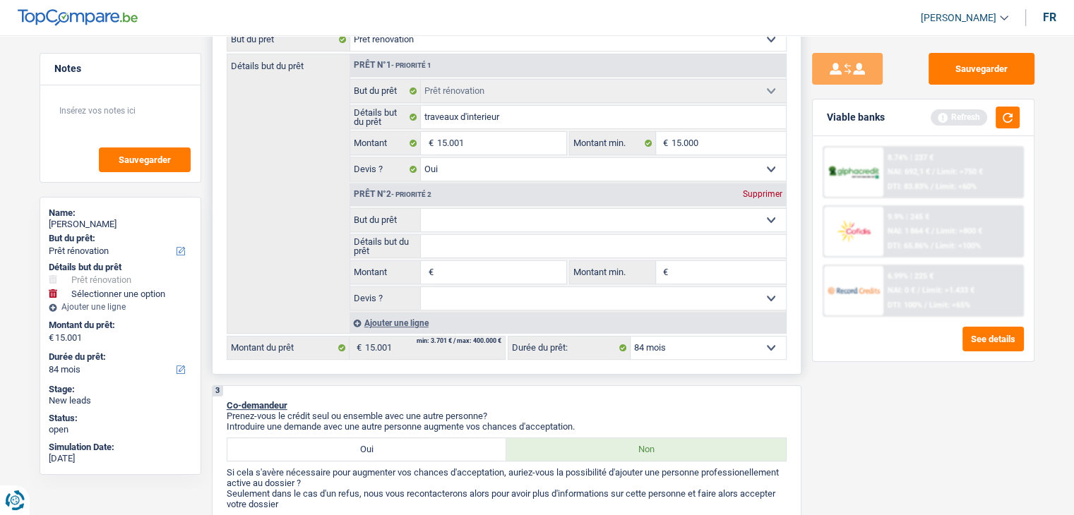
click at [474, 265] on input "Montant" at bounding box center [500, 272] width 129 height 23
click at [755, 193] on div "Supprimer" at bounding box center [762, 194] width 47 height 8
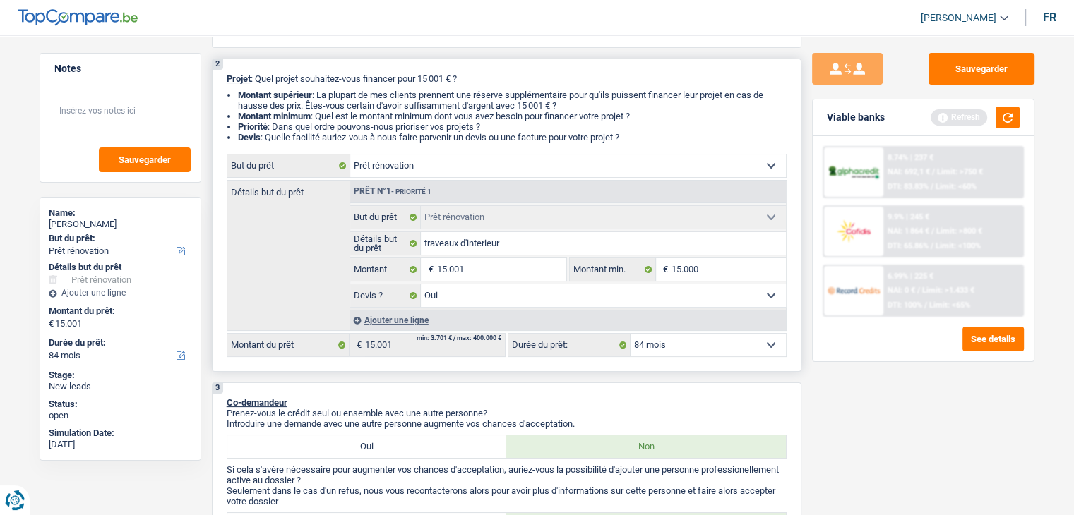
scroll to position [133, 0]
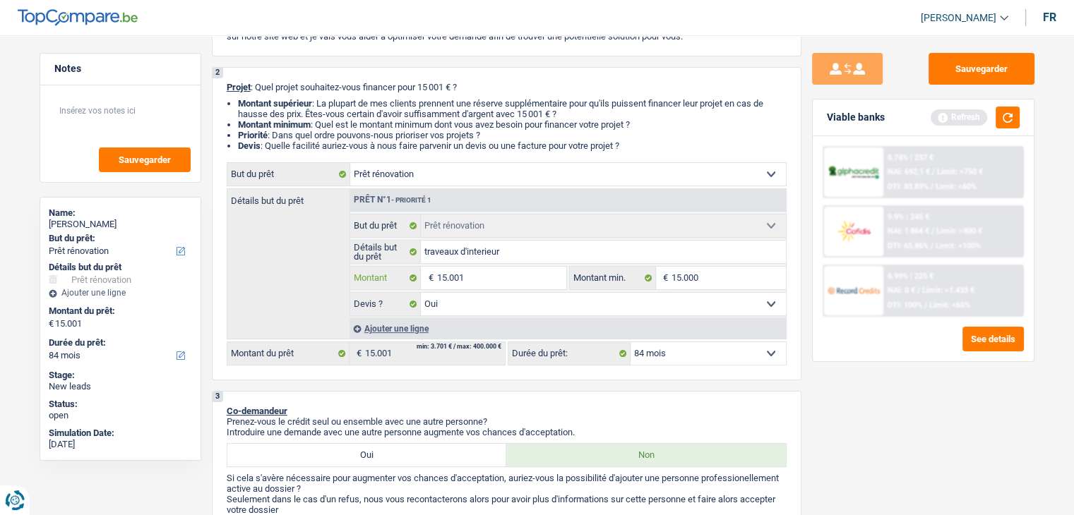
click at [493, 289] on input "15.001" at bounding box center [500, 278] width 129 height 23
click at [700, 272] on input "15.000" at bounding box center [728, 278] width 114 height 23
click at [438, 272] on input "15.001" at bounding box center [500, 278] width 129 height 23
click at [438, 281] on input "15.001" at bounding box center [500, 278] width 129 height 23
click at [407, 335] on div "Ajouter une ligne" at bounding box center [567, 328] width 436 height 20
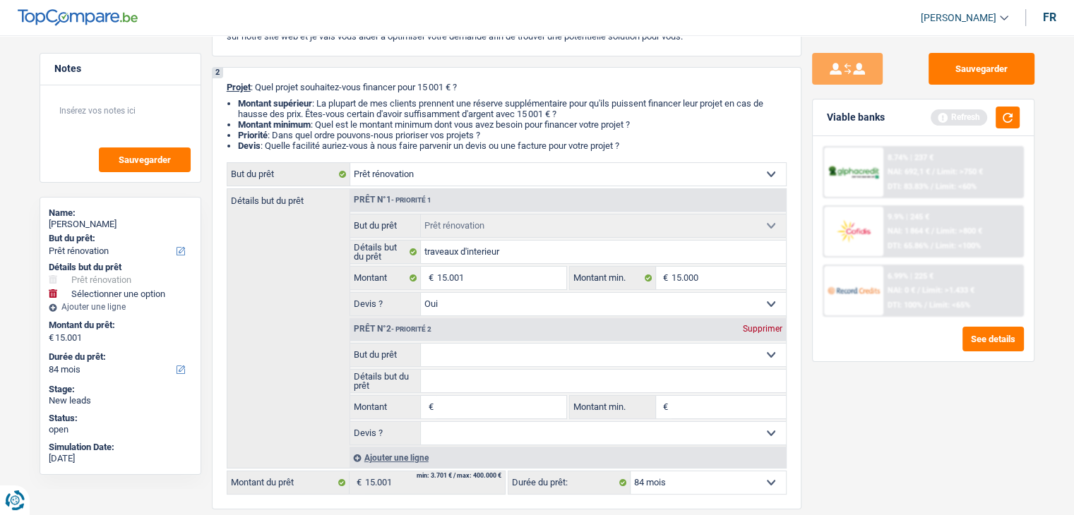
click at [469, 354] on select "Confort maison: meubles, textile, peinture, électroménager, outillage non-profe…" at bounding box center [603, 355] width 365 height 23
click at [421, 344] on select "Confort maison: meubles, textile, peinture, électroménager, outillage non-profe…" at bounding box center [603, 355] width 365 height 23
click at [476, 405] on input "Montant" at bounding box center [500, 407] width 129 height 23
click at [789, 321] on div "2 Projet : Quel projet souhaitez-vous financer pour 15 001 € ? Montant supérieu…" at bounding box center [506, 288] width 589 height 443
click at [769, 329] on div "Supprimer" at bounding box center [762, 329] width 47 height 8
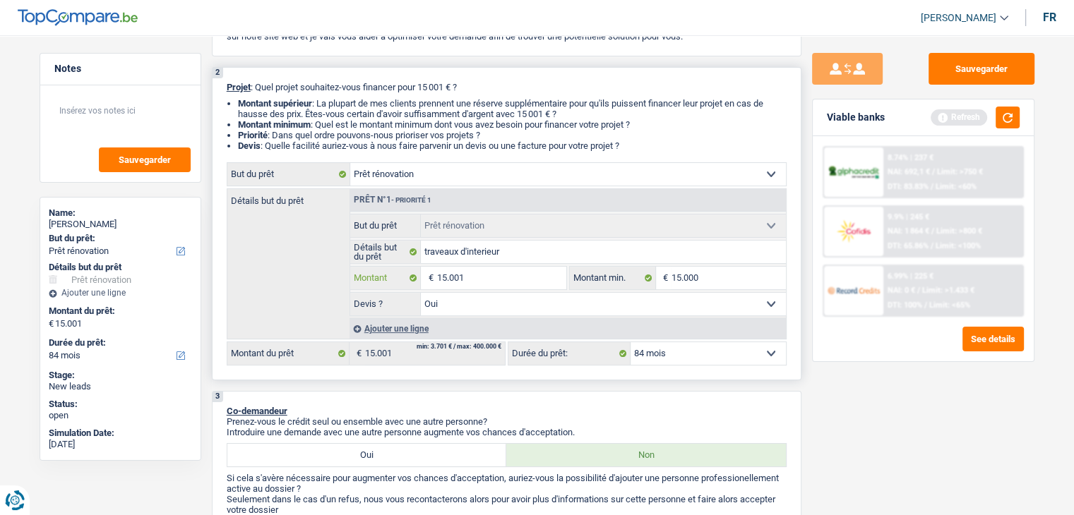
click at [491, 288] on input "15.001" at bounding box center [500, 278] width 129 height 23
click at [497, 172] on select "Confort maison: meubles, textile, peinture, électroménager, outillage non-profe…" at bounding box center [568, 174] width 436 height 23
click at [350, 163] on select "Confort maison: meubles, textile, peinture, électroménager, outillage non-profe…" at bounding box center [568, 174] width 436 height 23
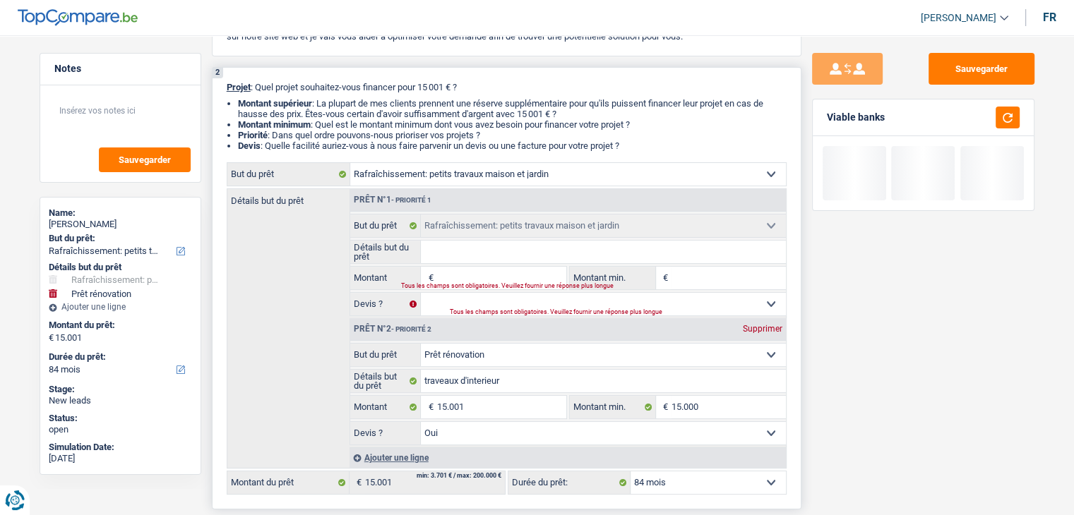
click at [774, 340] on div "Prêt n°2 - Priorité 2 Supprimer" at bounding box center [568, 329] width 436 height 23
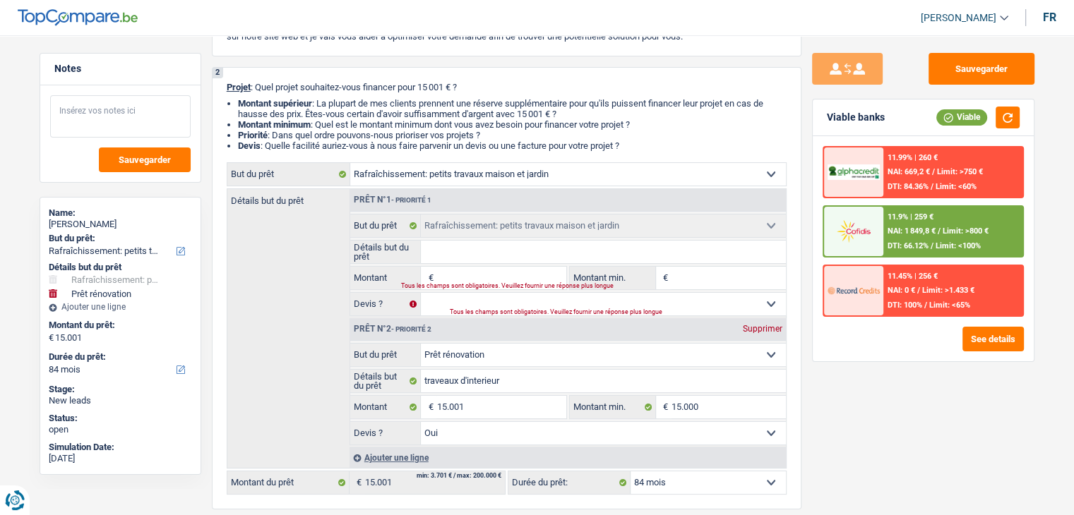
click at [127, 114] on textarea at bounding box center [120, 116] width 140 height 42
click at [768, 332] on div "Supprimer" at bounding box center [762, 329] width 47 height 8
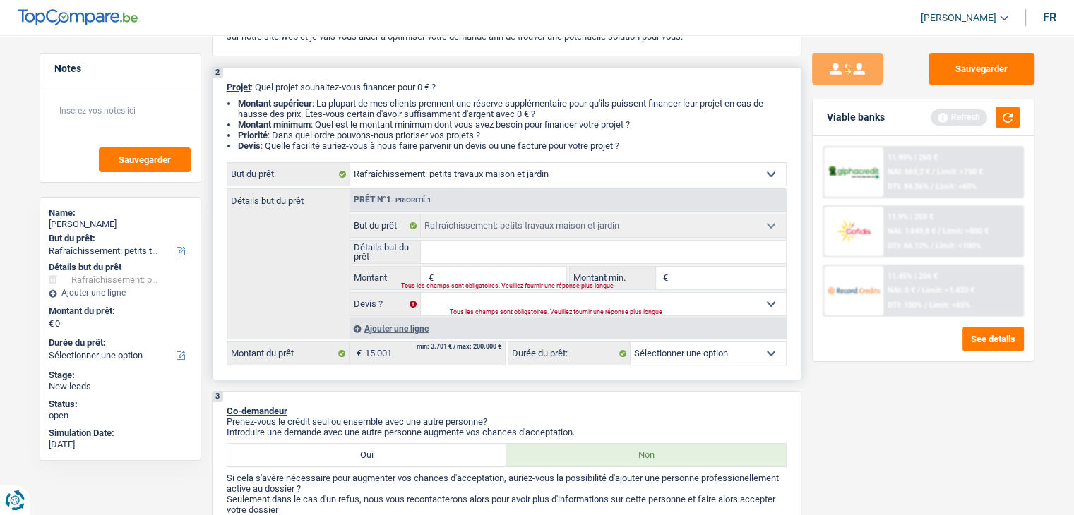
click at [475, 262] on input "Détails but du prêt" at bounding box center [603, 252] width 365 height 23
click at [471, 269] on input "Montant" at bounding box center [500, 278] width 129 height 23
click at [703, 277] on input "Montant min." at bounding box center [728, 278] width 114 height 23
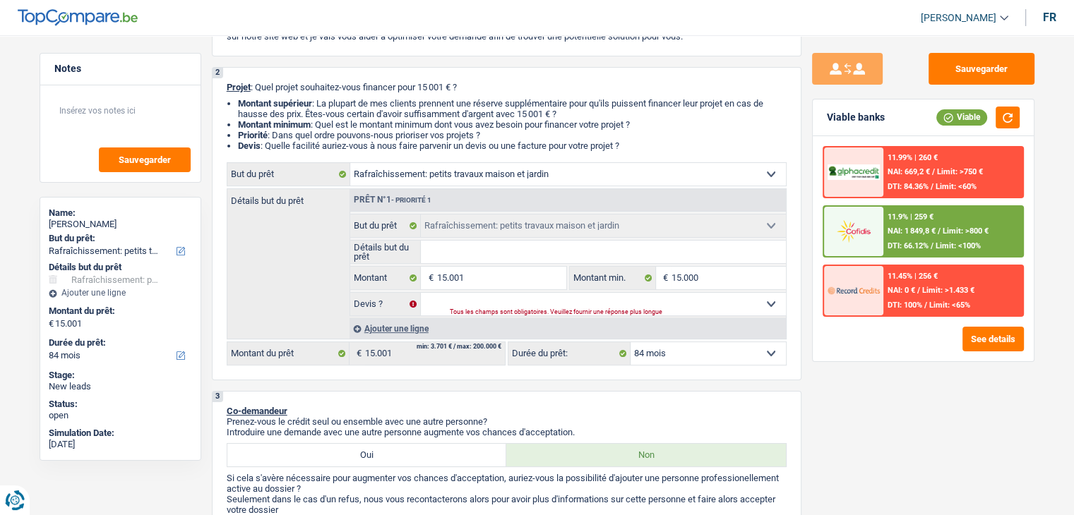
click at [946, 472] on div "Sauvegarder Viable banks Viable 11.99% | 260 € NAI: 669,2 € / Limit: >750 € DTI…" at bounding box center [923, 271] width 244 height 436
click at [709, 310] on div "Tous les champs sont obligatoires. Veuillez fournir une réponse plus longue" at bounding box center [600, 313] width 301 height 6
click at [717, 303] on select "Oui Non Non répondu Sélectionner une option" at bounding box center [603, 304] width 365 height 23
click at [421, 293] on select "Oui Non Non répondu Sélectionner une option" at bounding box center [603, 304] width 365 height 23
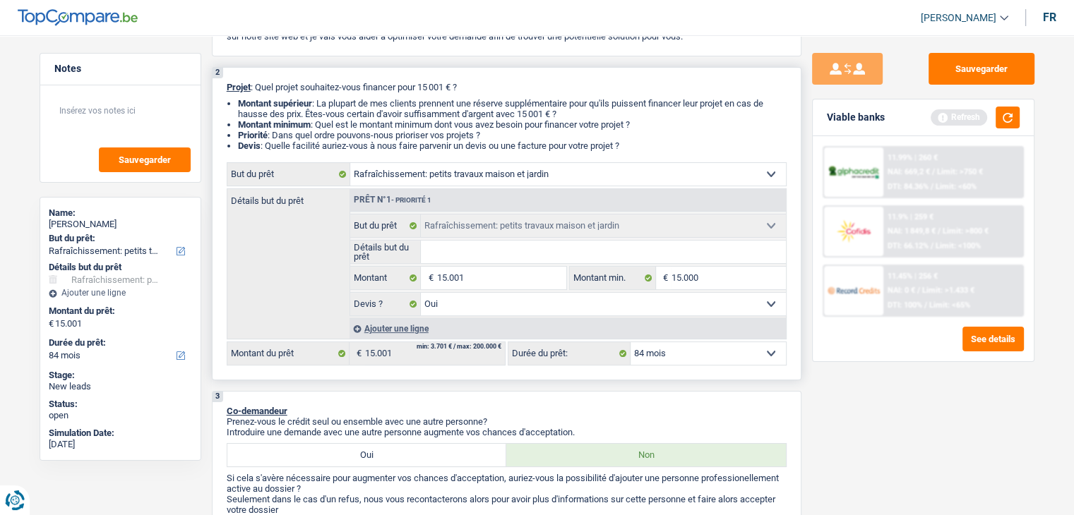
click at [476, 250] on input "Détails but du prêt" at bounding box center [603, 252] width 365 height 23
click at [855, 478] on div "Sauvegarder Viable banks Refresh 11.99% | 260 € NAI: 669,2 € / Limit: >750 € DT…" at bounding box center [923, 271] width 244 height 436
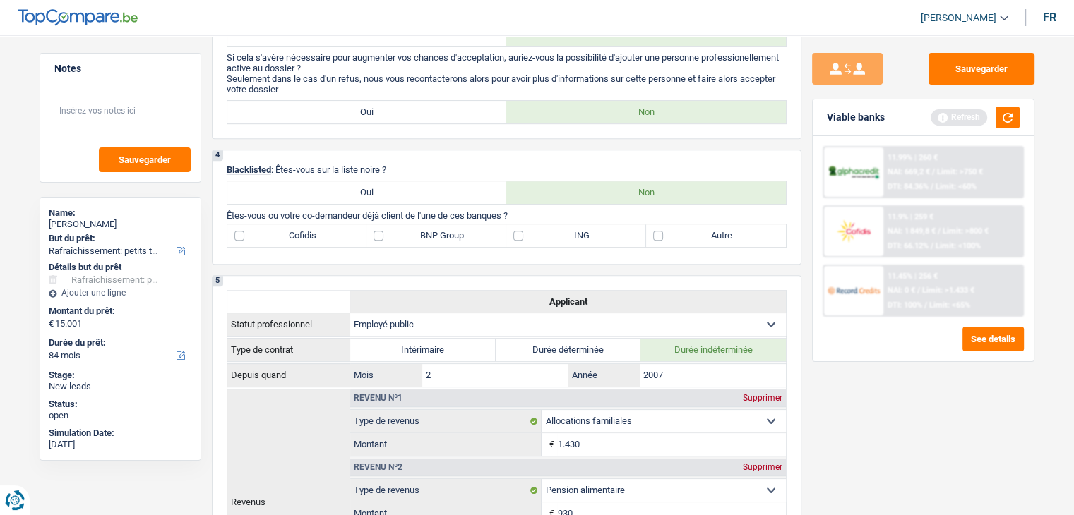
scroll to position [529, 0]
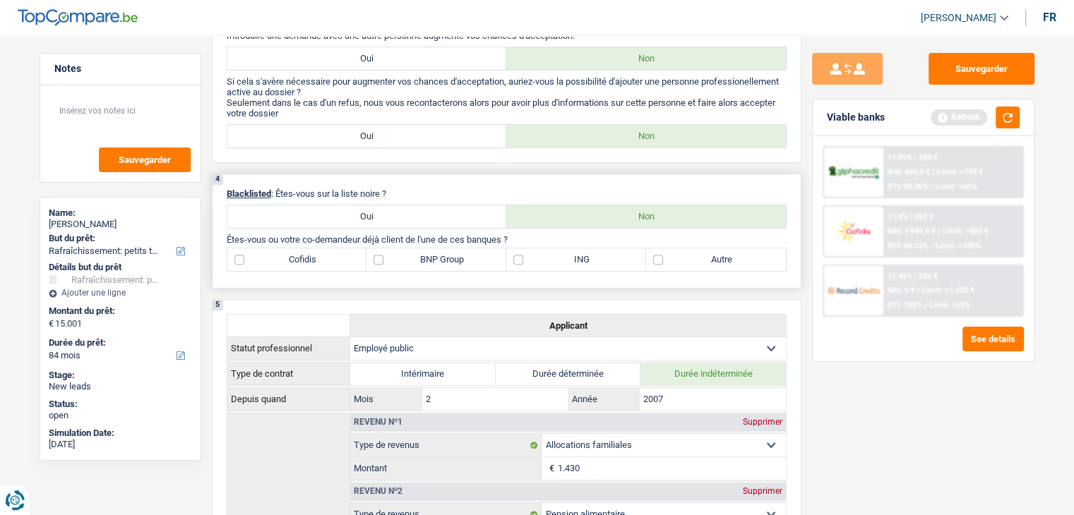
click at [300, 265] on label "Cofidis" at bounding box center [297, 259] width 140 height 23
click at [300, 265] on input "Cofidis" at bounding box center [297, 259] width 140 height 23
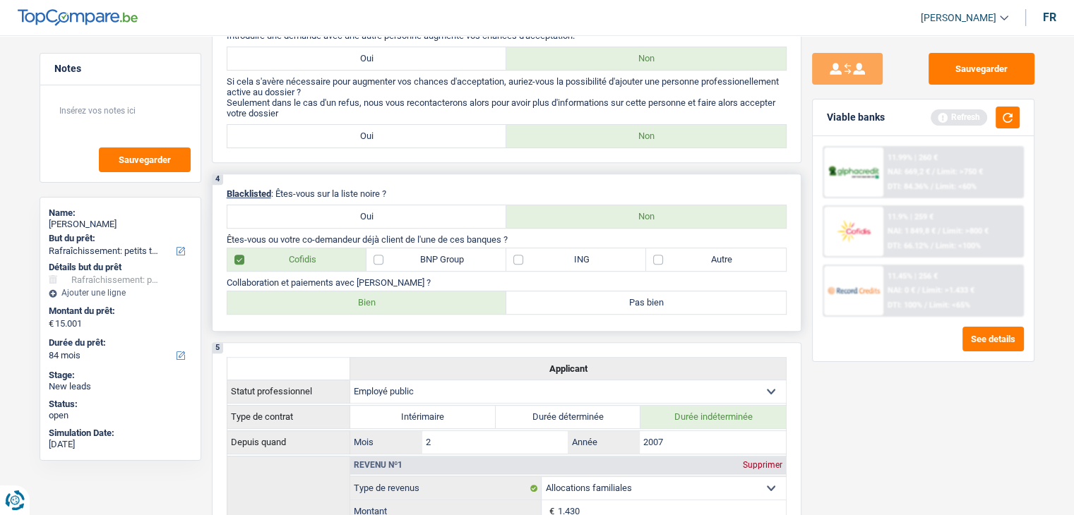
click at [357, 306] on label "Bien" at bounding box center [367, 303] width 280 height 23
click at [357, 306] on input "Bien" at bounding box center [367, 303] width 280 height 23
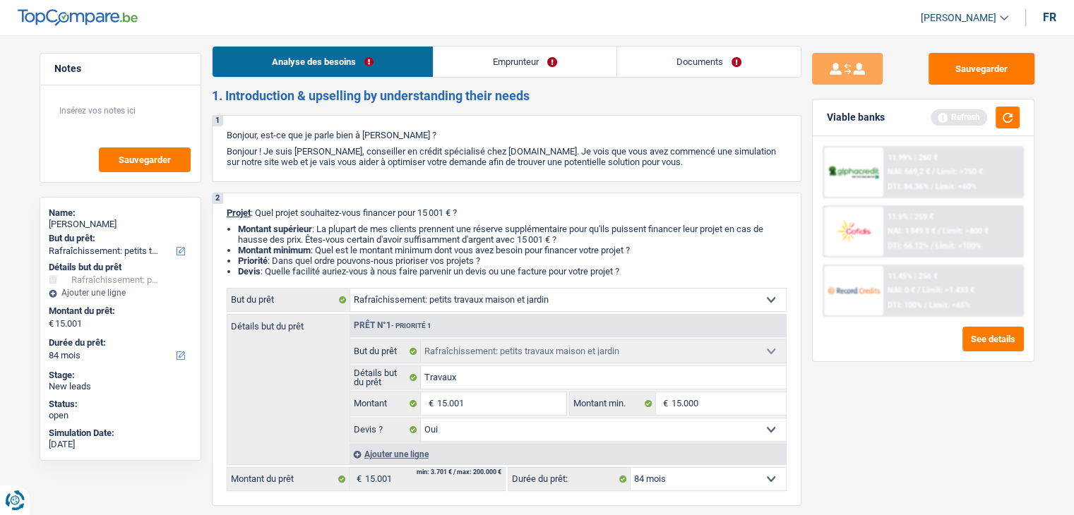
scroll to position [0, 0]
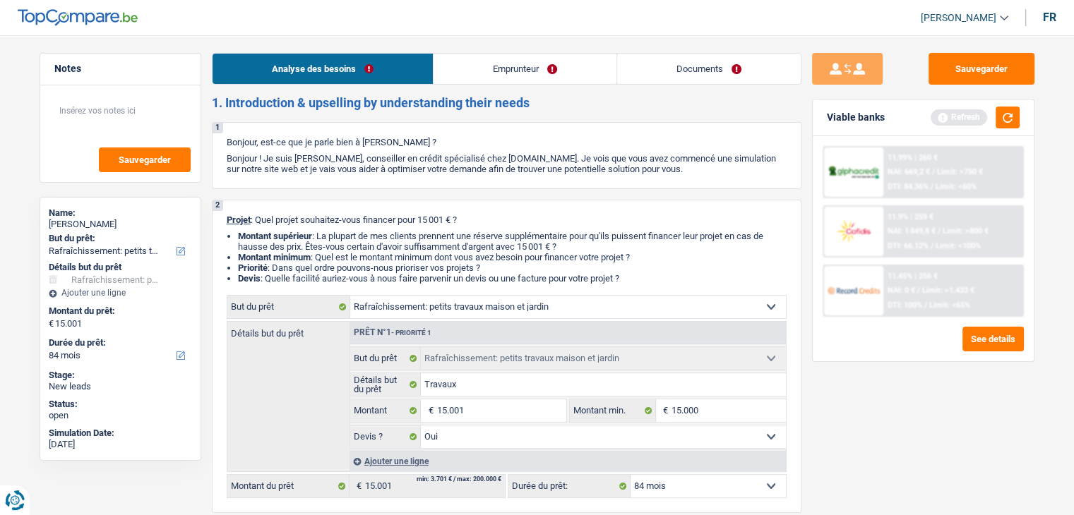
click at [482, 78] on link "Emprunteur" at bounding box center [524, 69] width 183 height 30
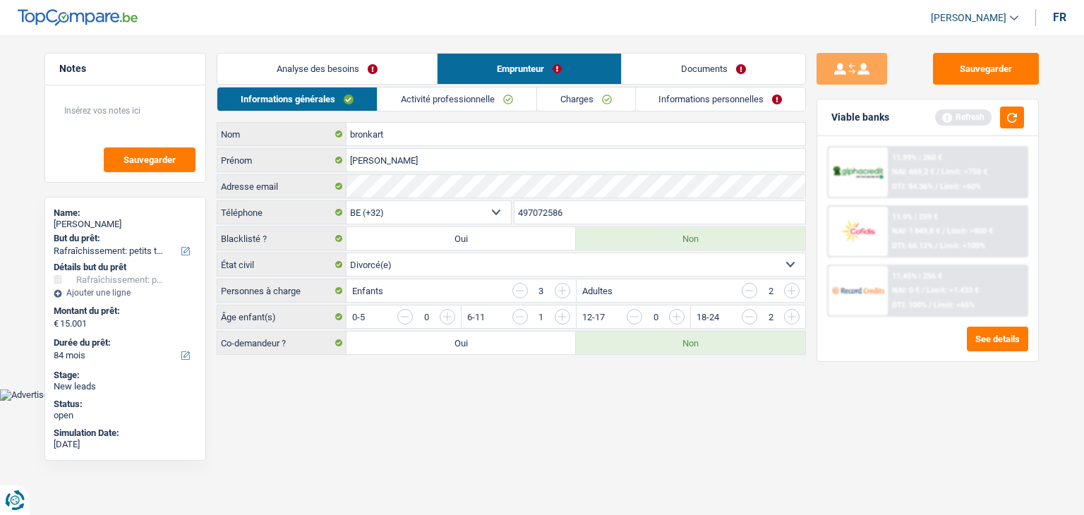
click at [472, 97] on link "Activité professionnelle" at bounding box center [457, 99] width 159 height 23
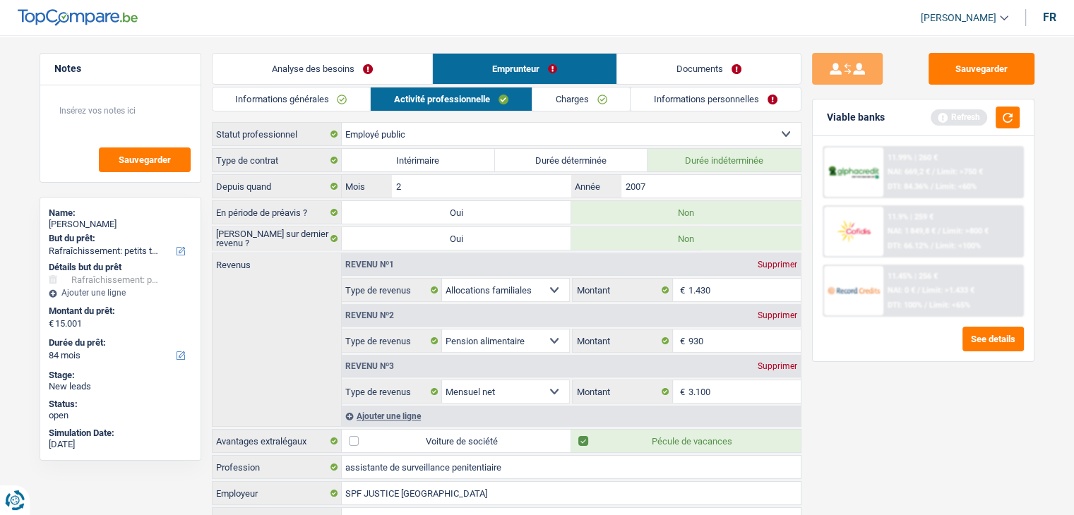
click at [401, 78] on link "Analyse des besoins" at bounding box center [322, 69] width 220 height 30
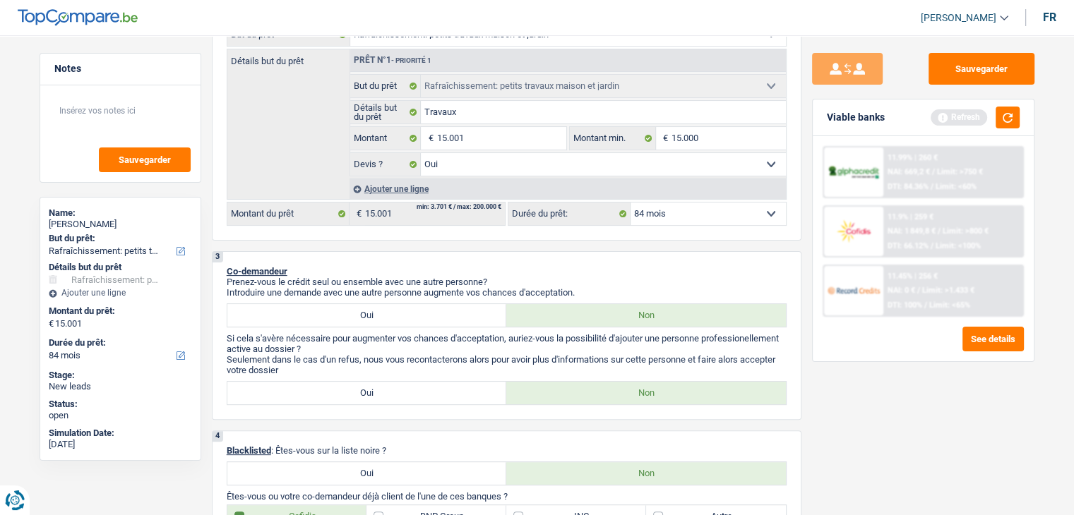
scroll to position [271, 0]
click at [942, 376] on div "Sauvegarder Viable banks Refresh 11.99% | 260 € NAI: 669,2 € / Limit: >750 € DT…" at bounding box center [923, 271] width 244 height 436
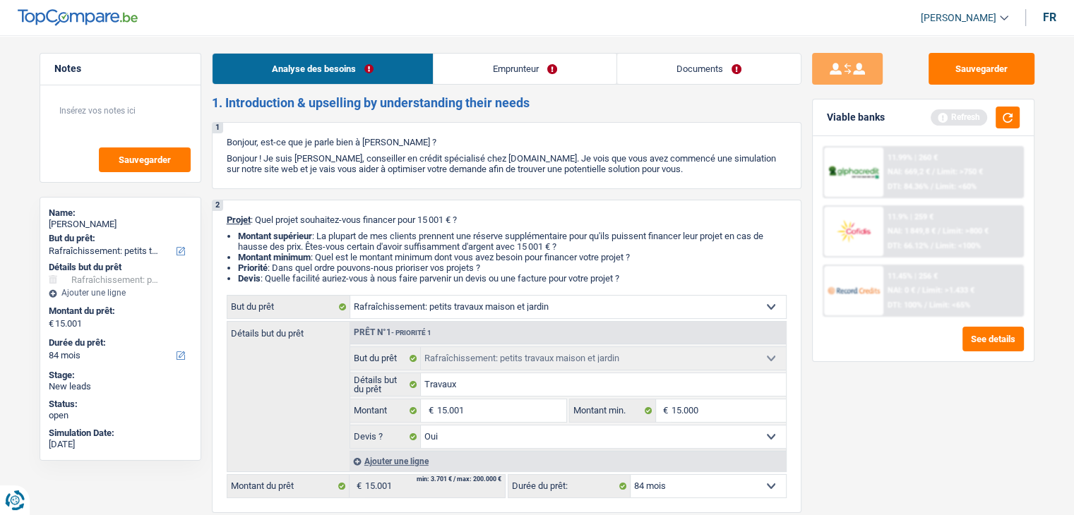
click at [601, 71] on link "Emprunteur" at bounding box center [524, 69] width 183 height 30
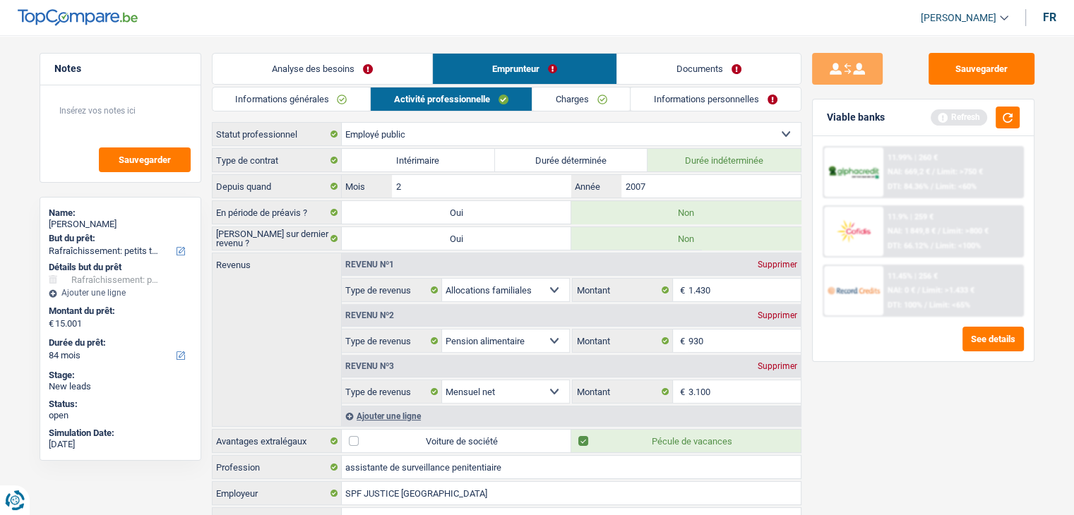
click at [359, 67] on link "Analyse des besoins" at bounding box center [322, 69] width 220 height 30
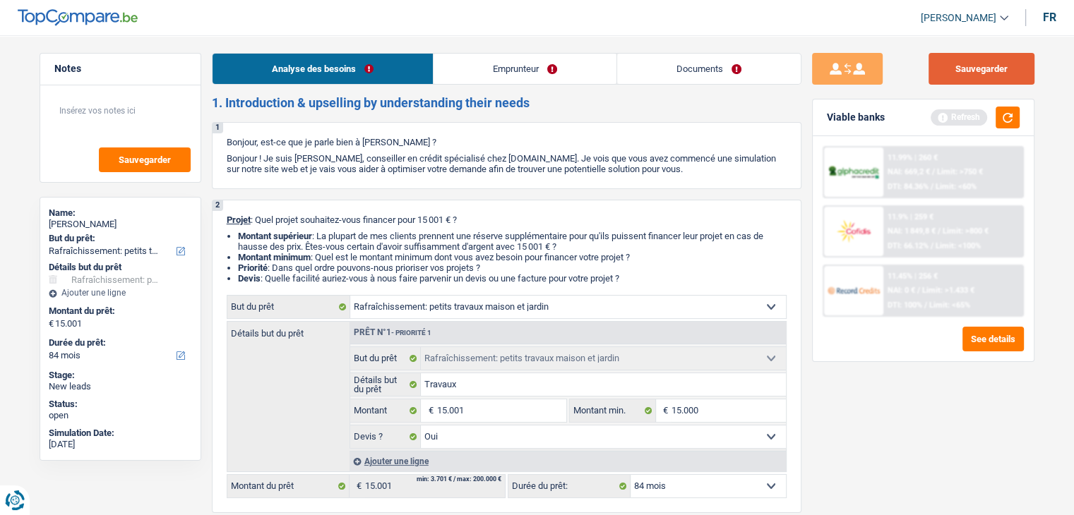
click at [964, 64] on button "Sauvegarder" at bounding box center [981, 69] width 106 height 32
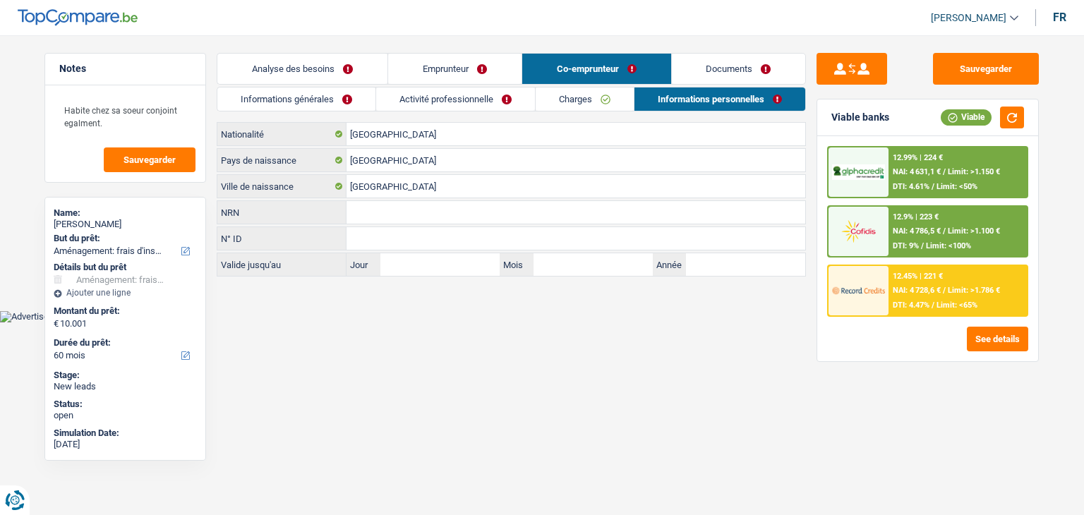
select select "movingOrInstallation"
select select "60"
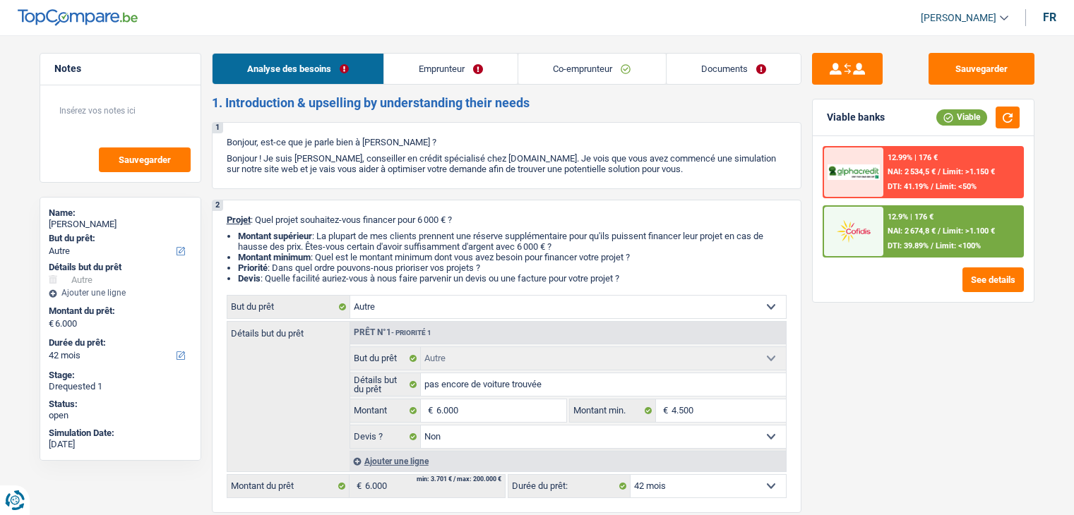
select select "other"
select select "42"
drag, startPoint x: 0, startPoint y: 0, endPoint x: 710, endPoint y: 61, distance: 712.8
click at [710, 61] on link "Documents" at bounding box center [733, 69] width 134 height 30
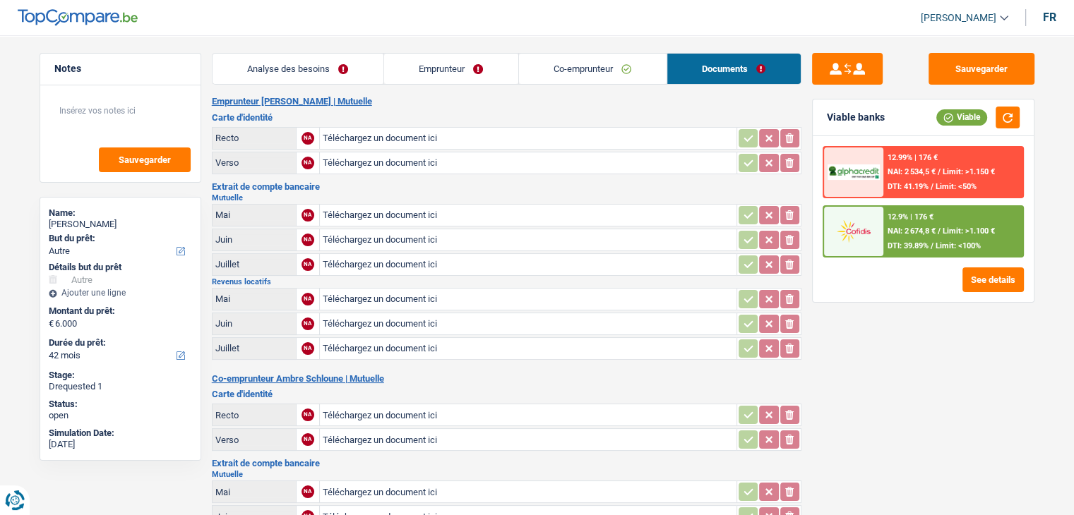
click at [957, 230] on span "Limit: >1.100 €" at bounding box center [968, 231] width 52 height 9
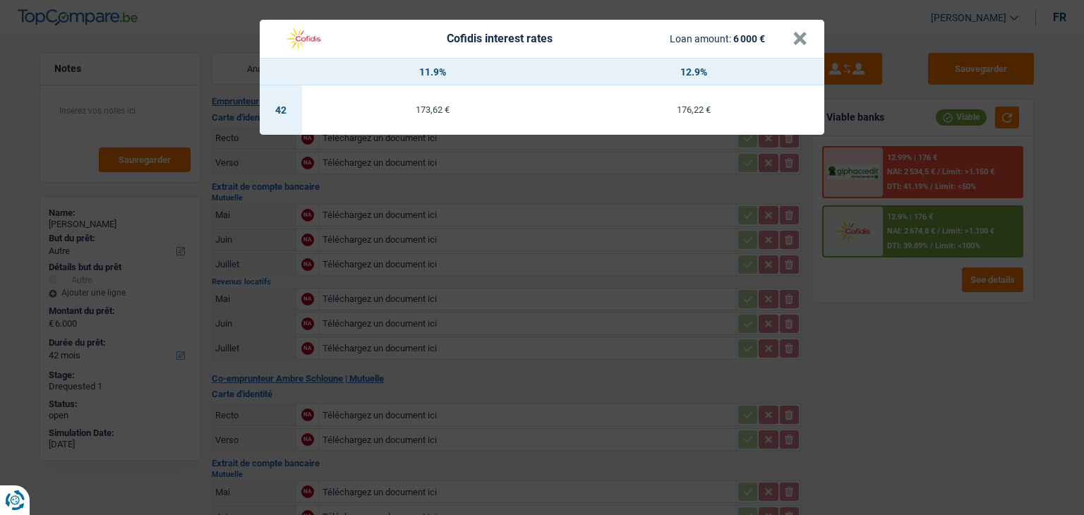
click at [957, 230] on div "Cofidis interest rates Loan amount: 6 000 € × 11.9% 12.9% 42 173,62 € 176,22 €" at bounding box center [542, 257] width 1084 height 515
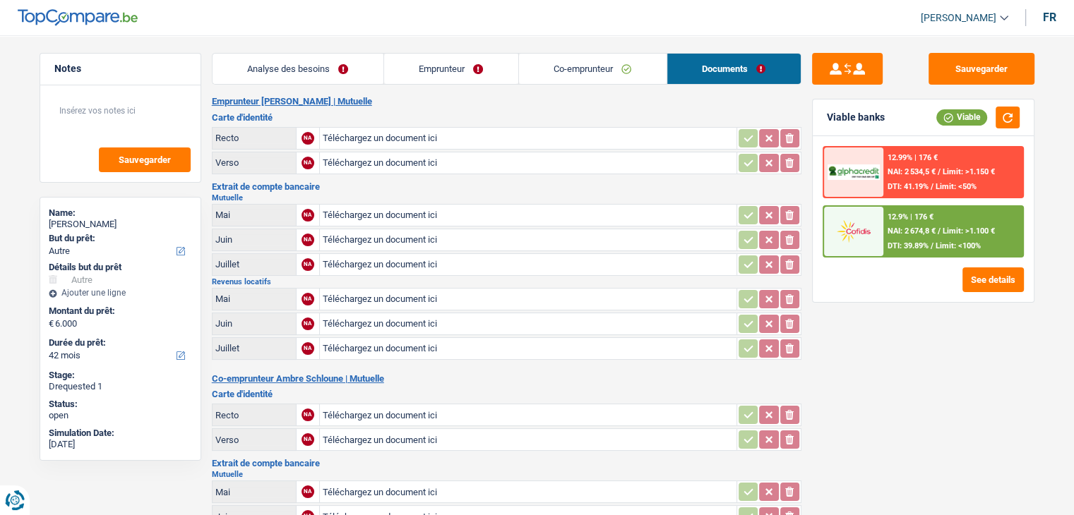
click at [908, 250] on div "12.9% | 176 € NAI: 2 674,8 € / Limit: >1.100 € DTI: 39.89% / Limit: <100%" at bounding box center [952, 231] width 139 height 49
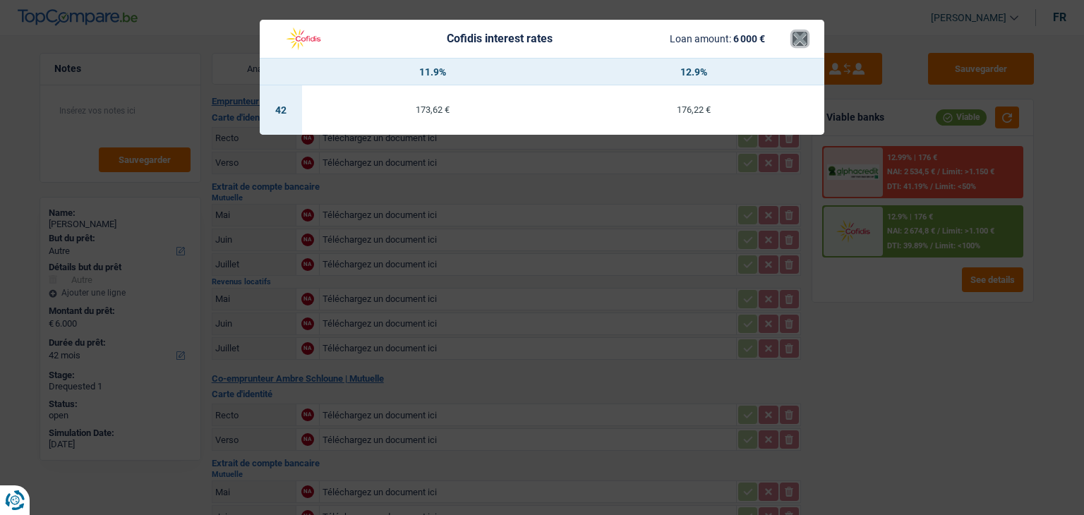
click at [798, 42] on button "×" at bounding box center [800, 39] width 15 height 14
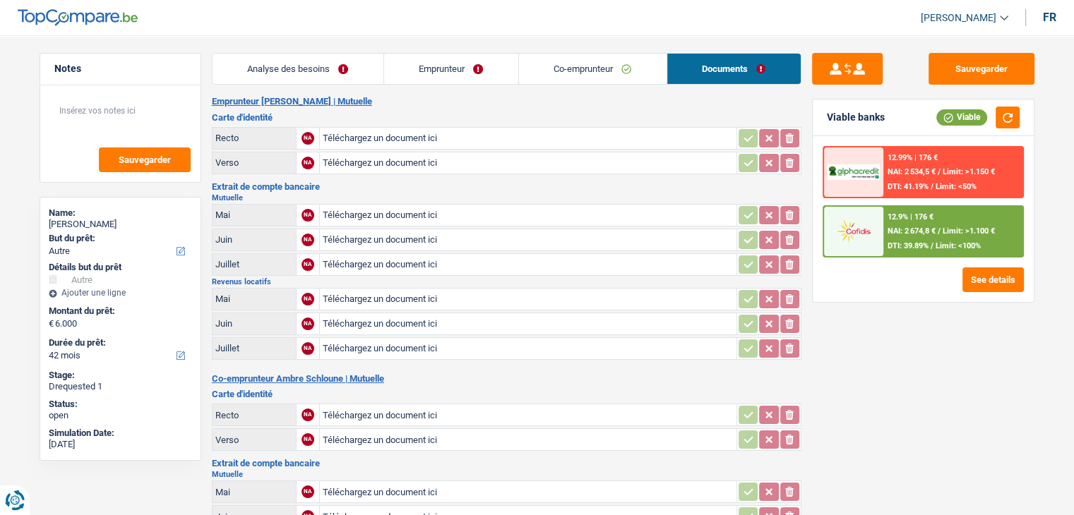
click at [472, 72] on link "Emprunteur" at bounding box center [451, 69] width 134 height 30
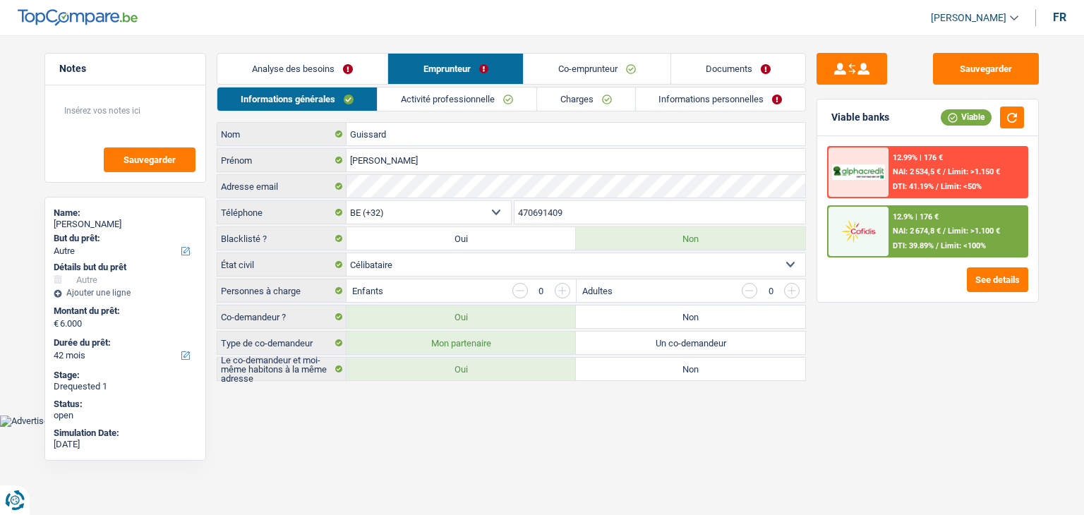
click at [698, 97] on link "Informations personnelles" at bounding box center [721, 99] width 170 height 23
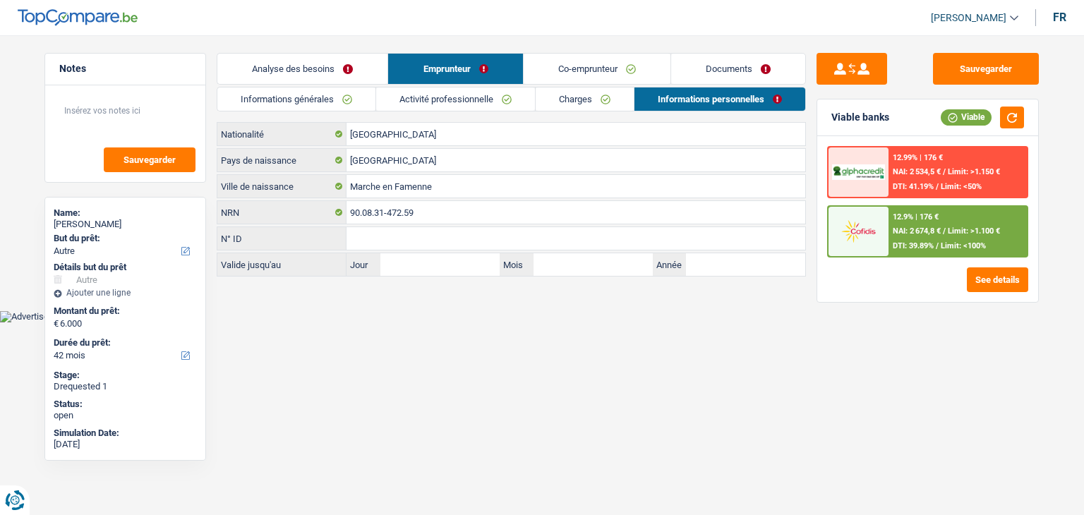
click at [292, 68] on link "Analyse des besoins" at bounding box center [302, 69] width 170 height 30
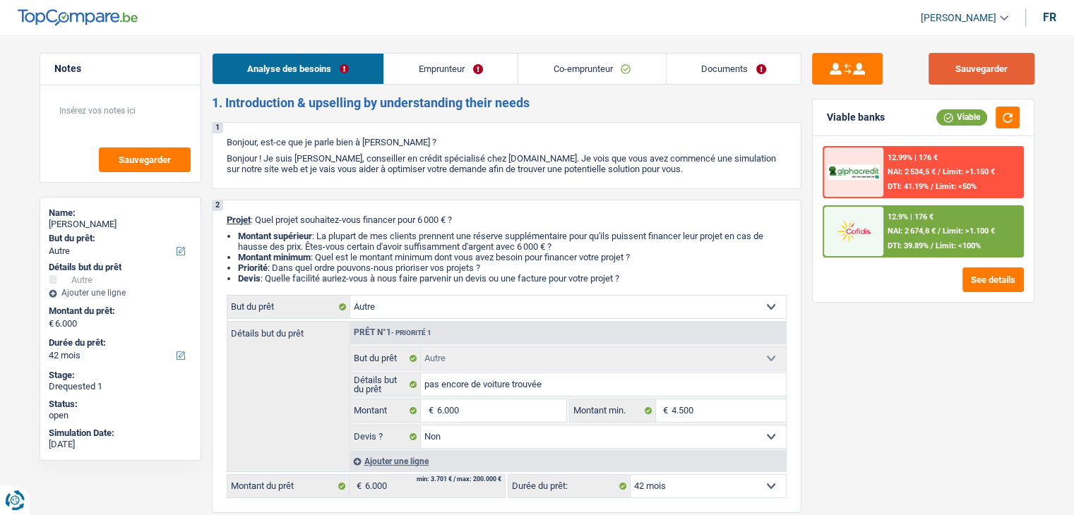
click at [966, 57] on button "Sauvegarder" at bounding box center [981, 69] width 106 height 32
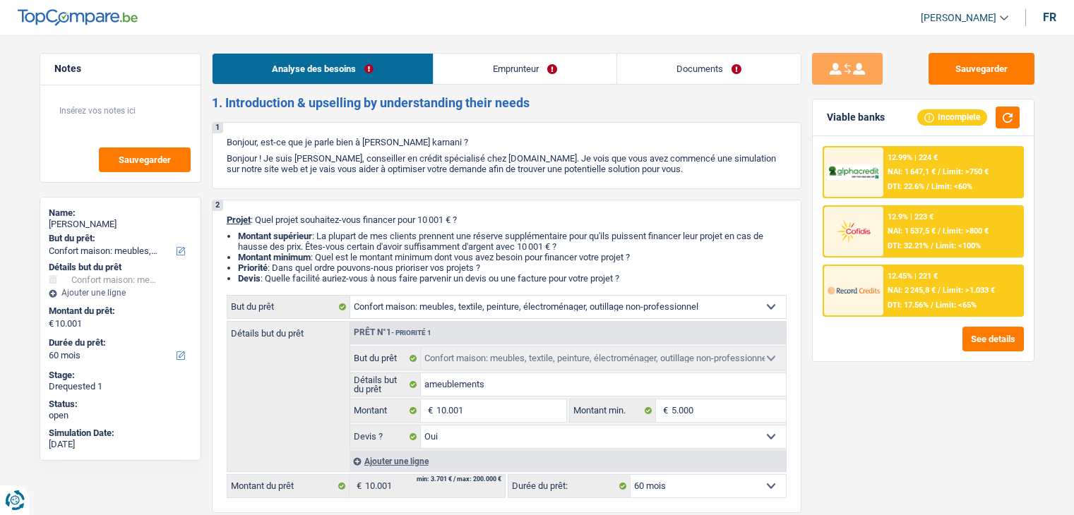
select select "household"
select select "60"
select select "household"
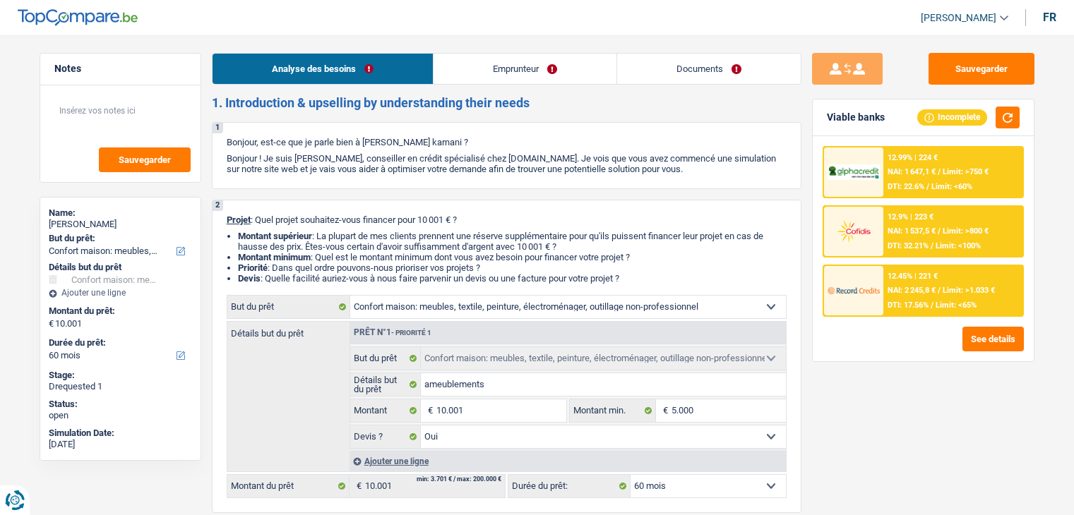
select select "yes"
select select "60"
select select "publicEmployee"
select select "netSalary"
select select "mealVouchers"
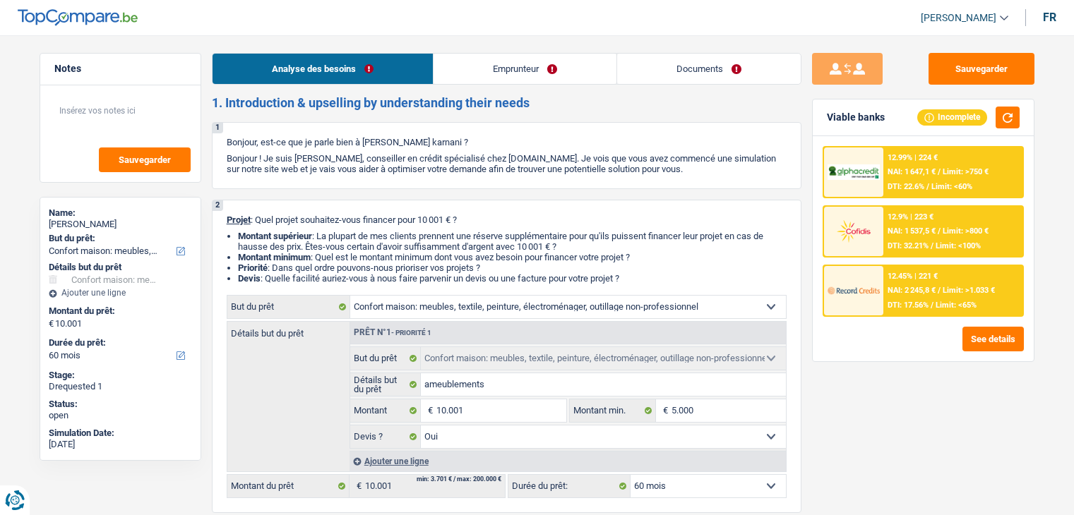
select select "liveWithParents"
select select "personalLoan"
select select "hobbies"
select select "24"
select select "cardOrCredit"
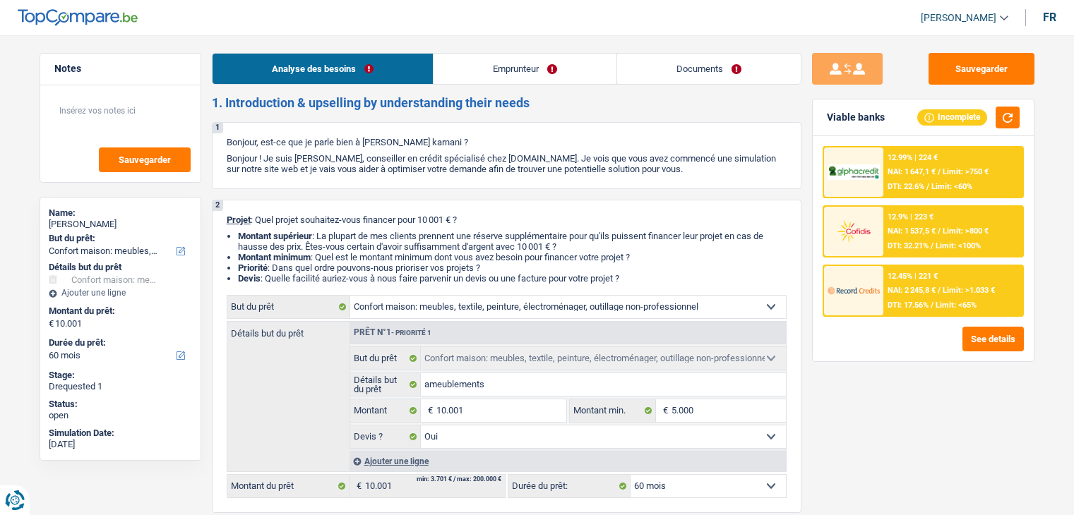
select select "household"
select select "yes"
select select "60"
select select "32"
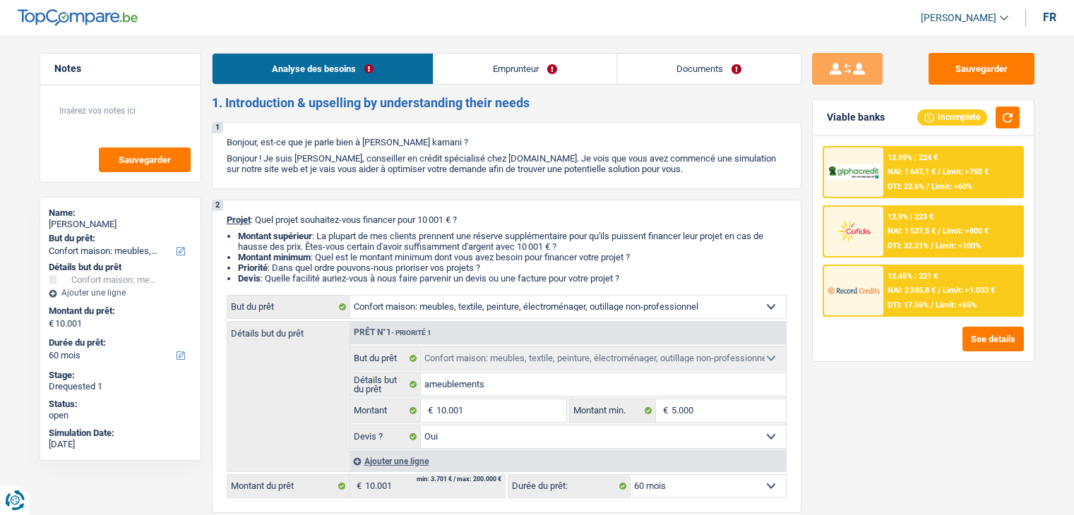
select select "single"
click at [689, 66] on link "Documents" at bounding box center [709, 69] width 184 height 30
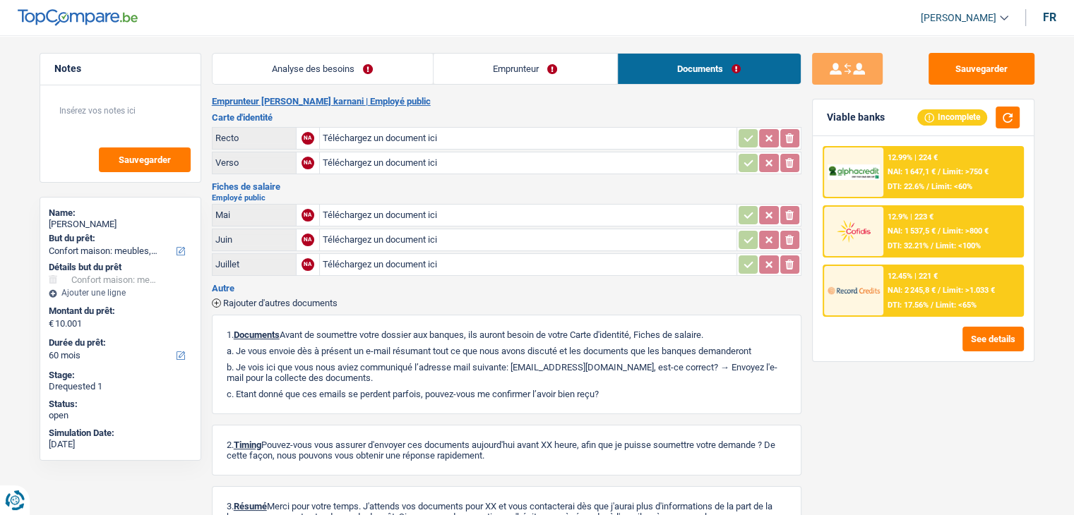
click at [493, 76] on link "Emprunteur" at bounding box center [525, 69] width 184 height 30
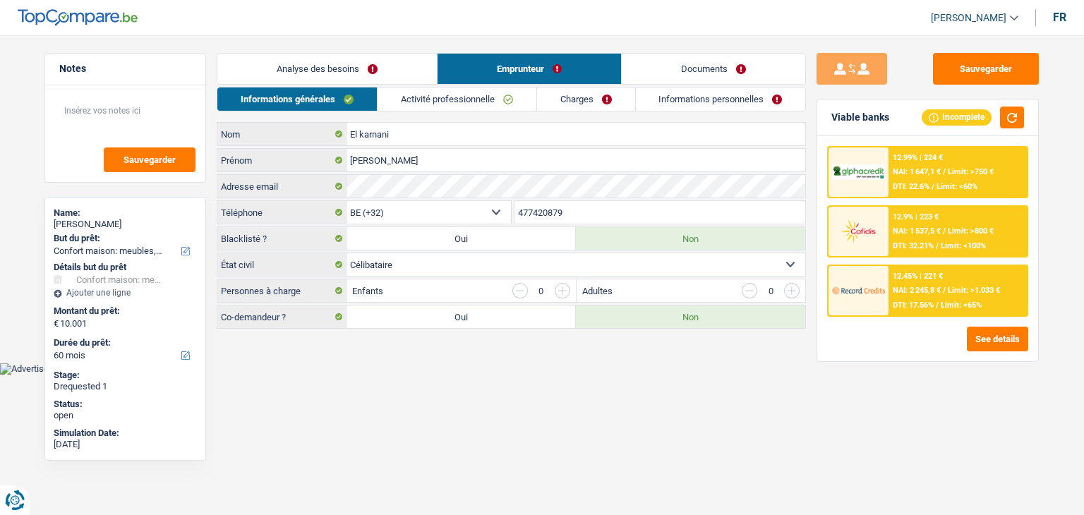
click at [666, 95] on link "Informations personnelles" at bounding box center [721, 99] width 170 height 23
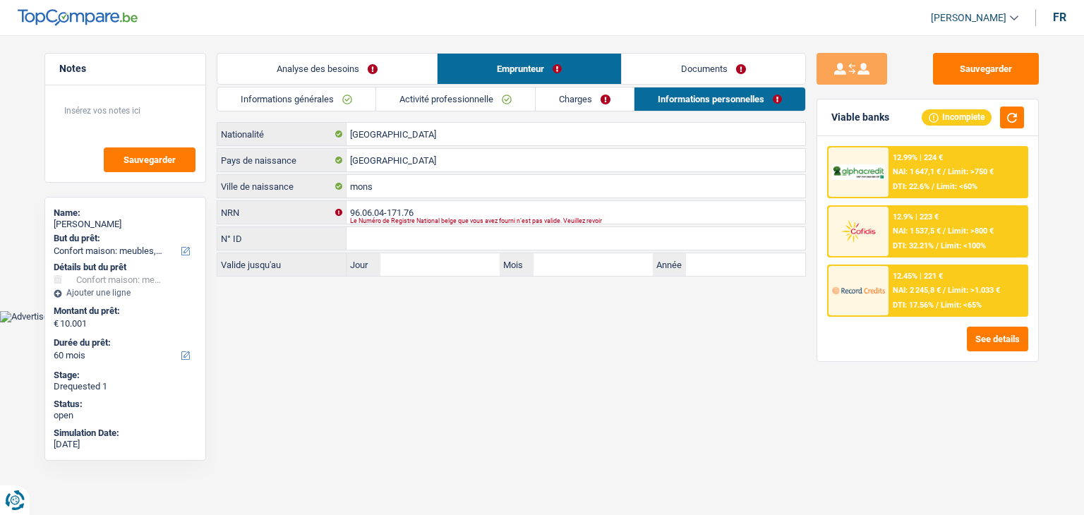
click at [686, 71] on link "Documents" at bounding box center [714, 69] width 184 height 30
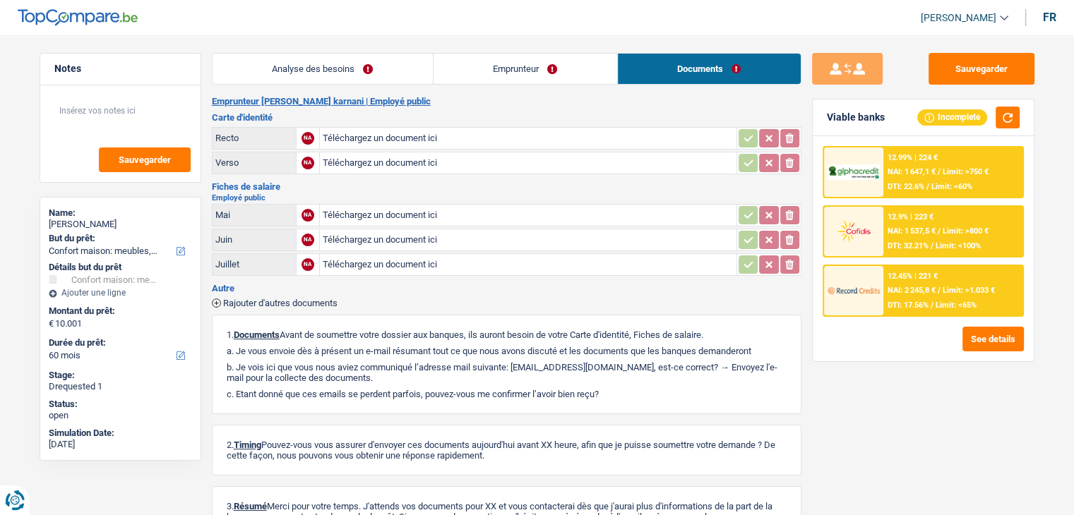
click at [568, 72] on link "Emprunteur" at bounding box center [525, 69] width 184 height 30
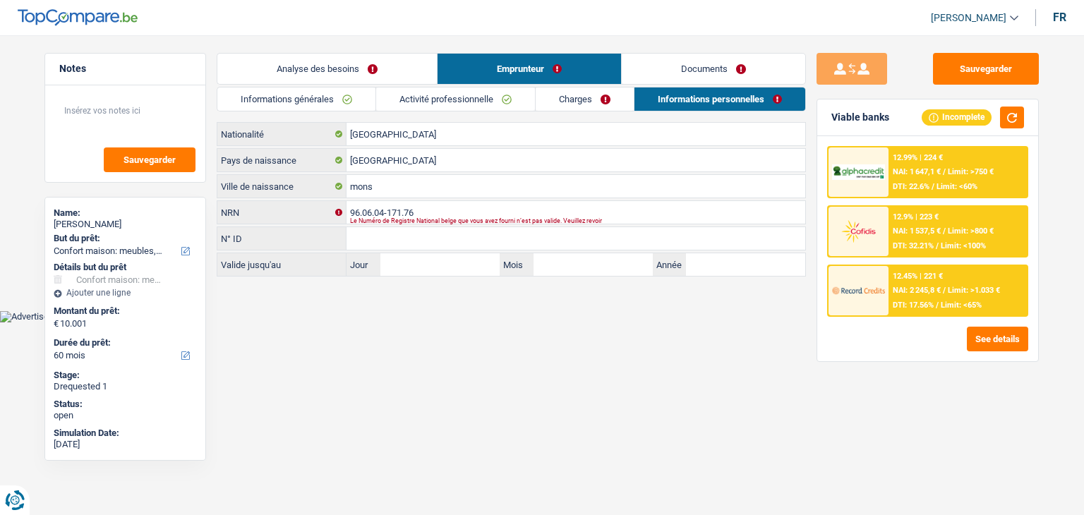
click at [367, 73] on link "Analyse des besoins" at bounding box center [327, 69] width 220 height 30
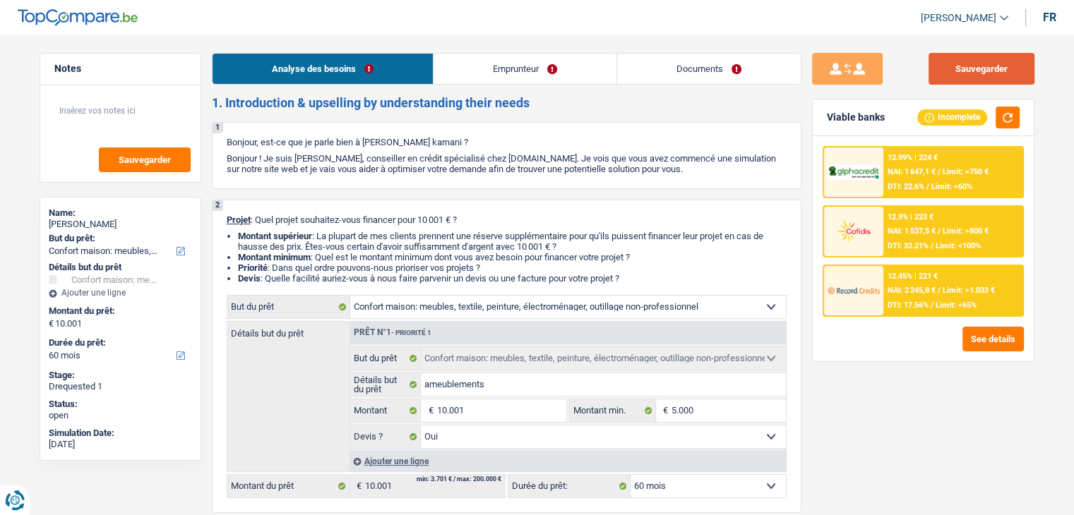
click at [946, 64] on button "Sauvegarder" at bounding box center [981, 69] width 106 height 32
click at [949, 66] on button "Sauvegarder" at bounding box center [981, 69] width 106 height 32
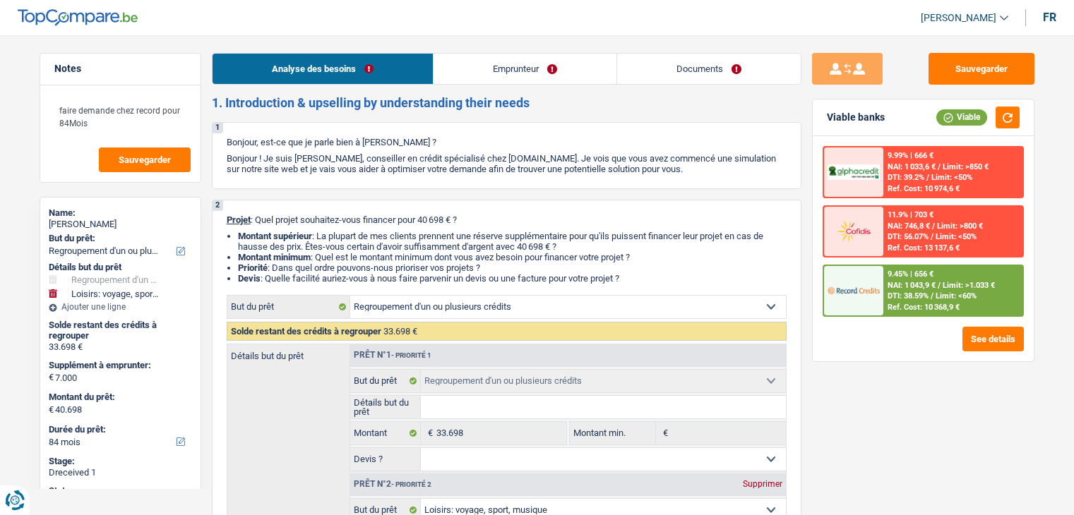
select select "refinancing"
select select "hobbies"
select select "84"
select select "refinancing"
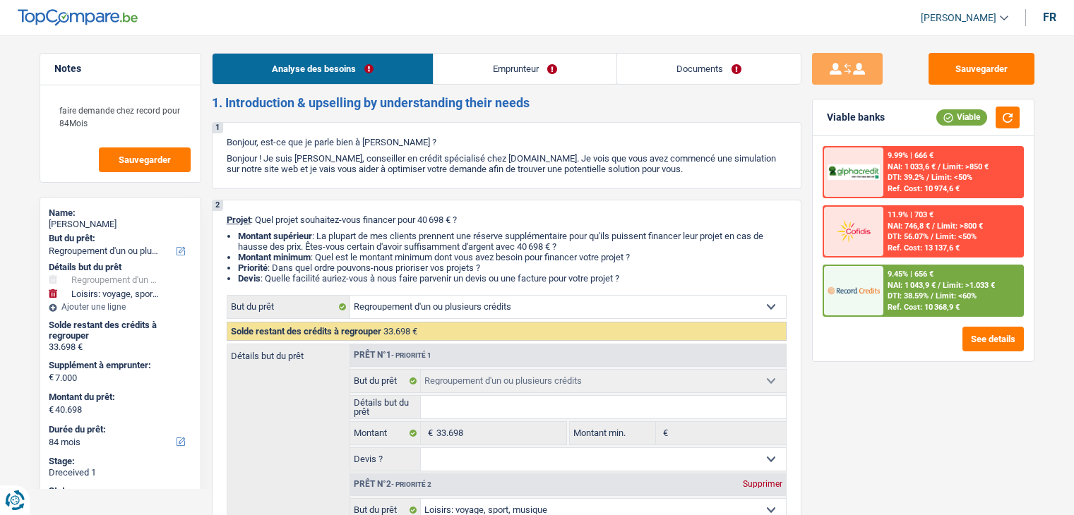
select select "refinancing"
select select "hobbies"
select select "84"
select select "mutuality"
select select "mutualityIndemnity"
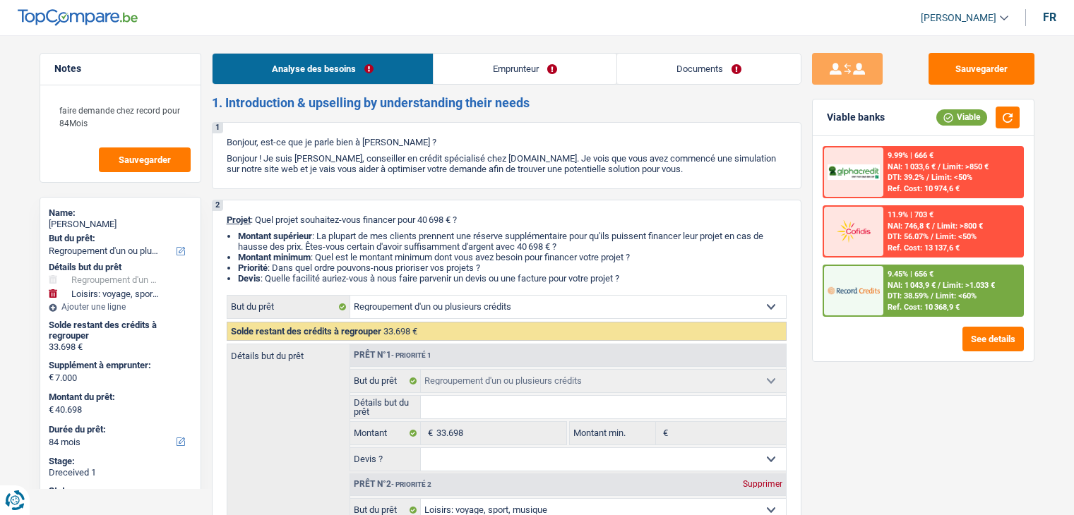
select select "liveWithParents"
select select "creditConsolidation"
select select "120"
select select "cardOrCredit"
select select "refinancing"
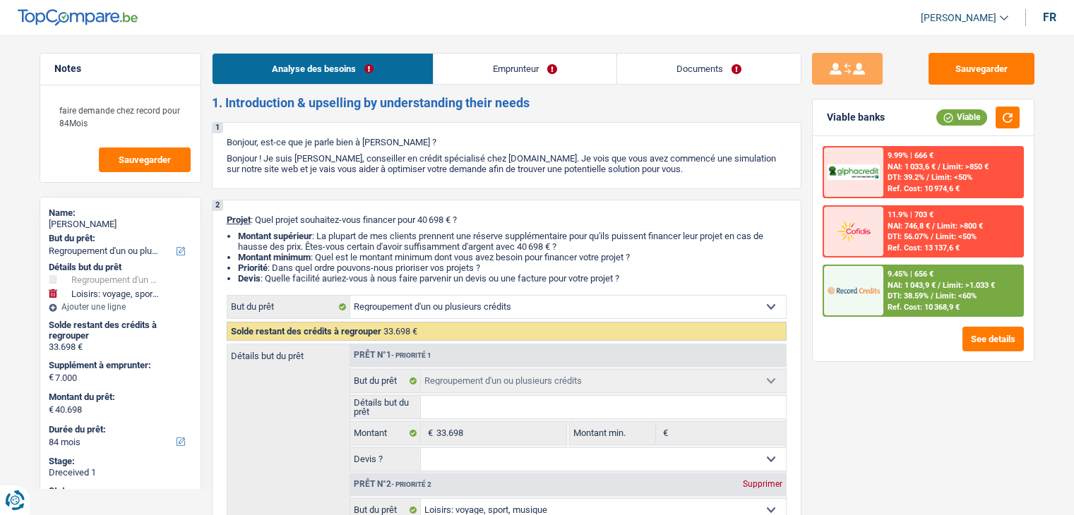
select select "refinancing"
select select "hobbies"
select select "84"
click at [706, 73] on link "Documents" at bounding box center [709, 69] width 184 height 30
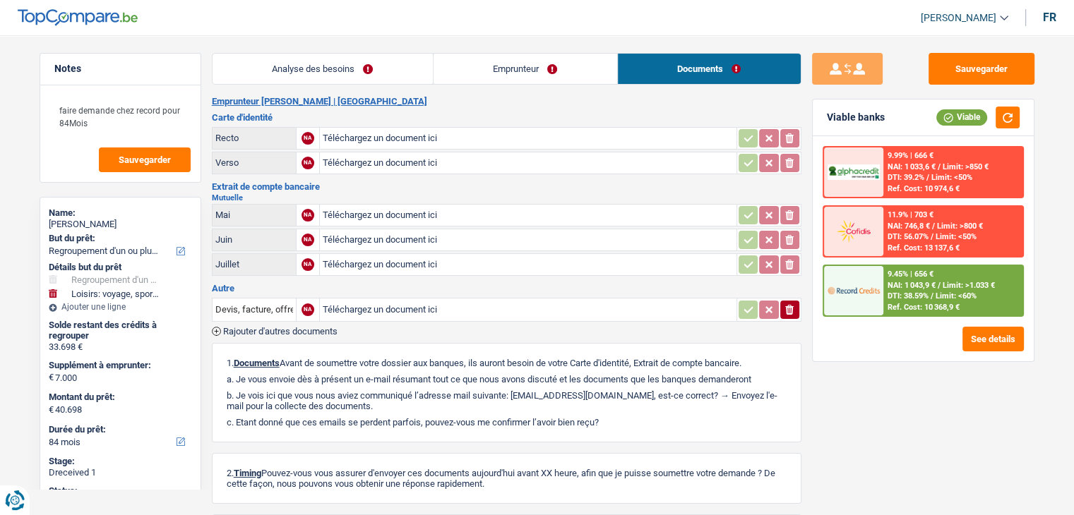
click at [354, 76] on link "Analyse des besoins" at bounding box center [322, 69] width 220 height 30
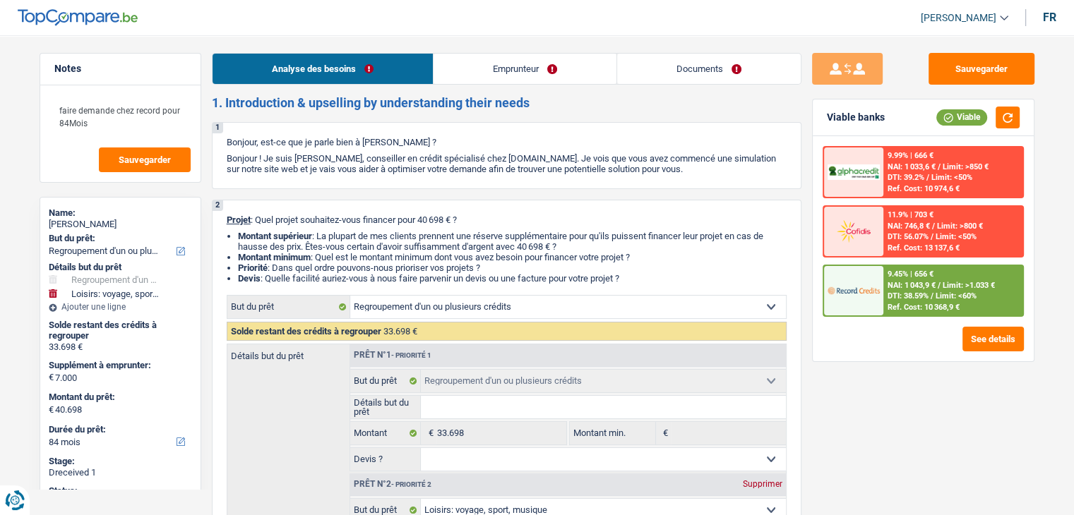
click at [467, 73] on link "Emprunteur" at bounding box center [524, 69] width 183 height 30
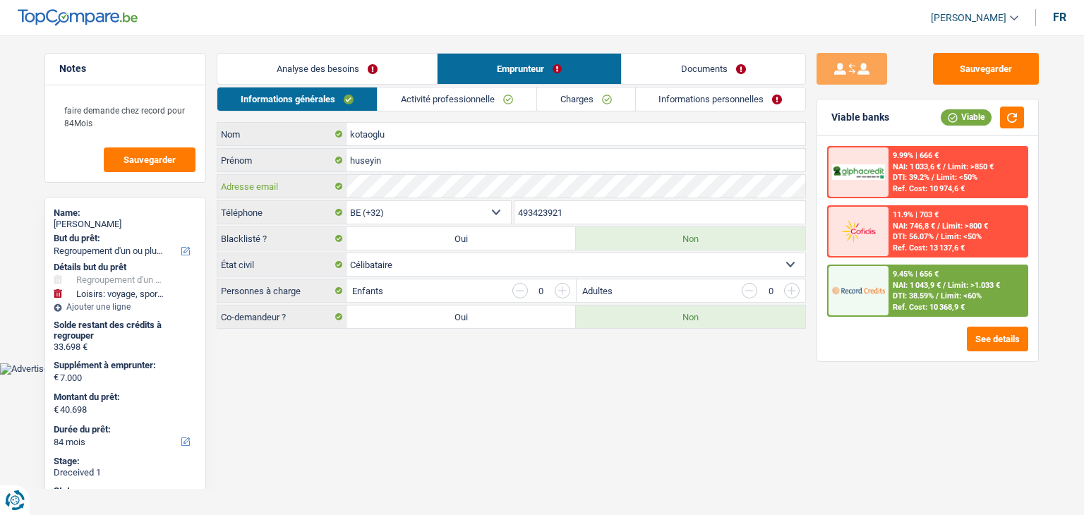
click at [333, 200] on div "kotaoglu Nom huseyin Prénom Adresse email BE (+32) LU (+352) Sélectionner une o…" at bounding box center [511, 225] width 589 height 207
click at [421, 91] on link "Activité professionnelle" at bounding box center [457, 99] width 159 height 23
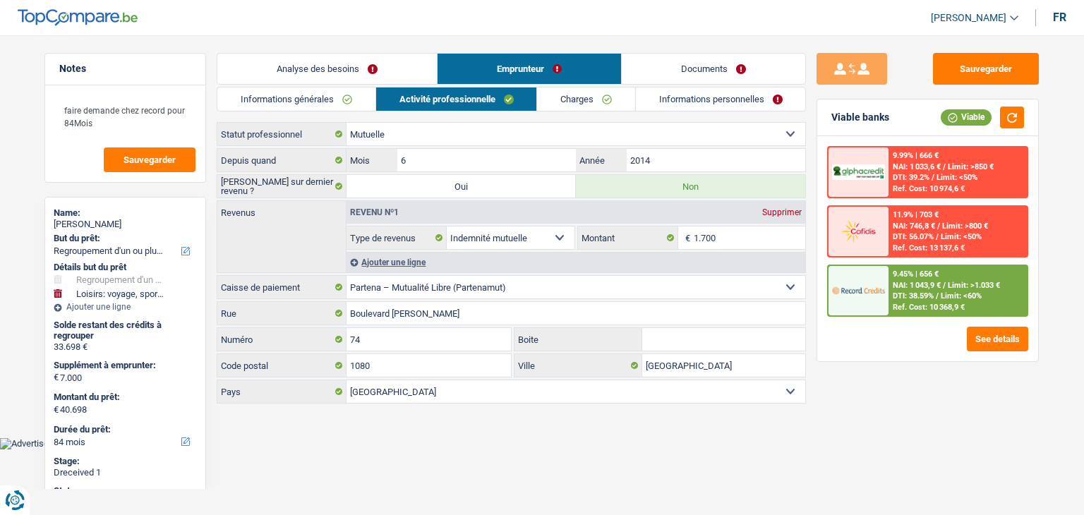
click at [553, 107] on link "Charges" at bounding box center [586, 99] width 98 height 23
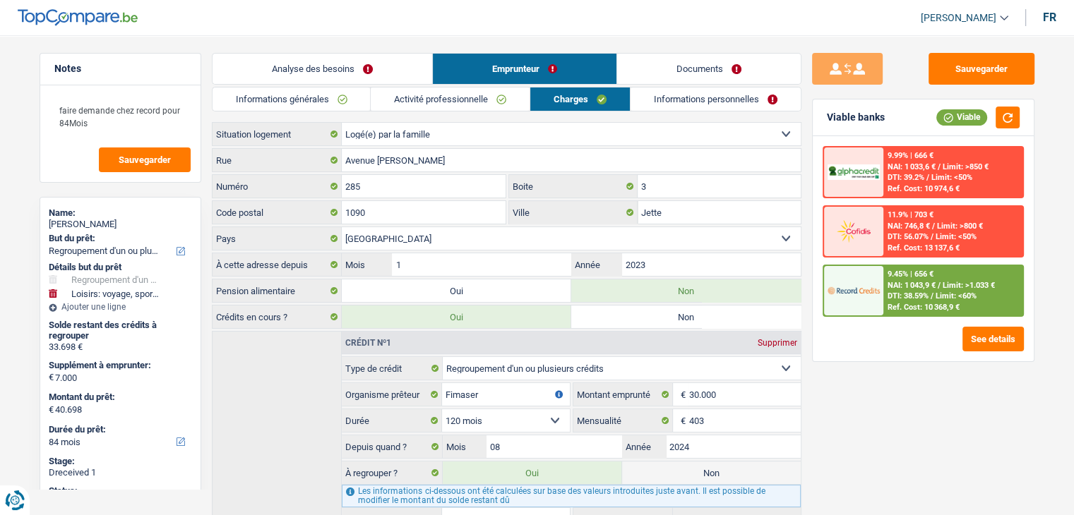
click at [477, 101] on link "Activité professionnelle" at bounding box center [450, 99] width 159 height 23
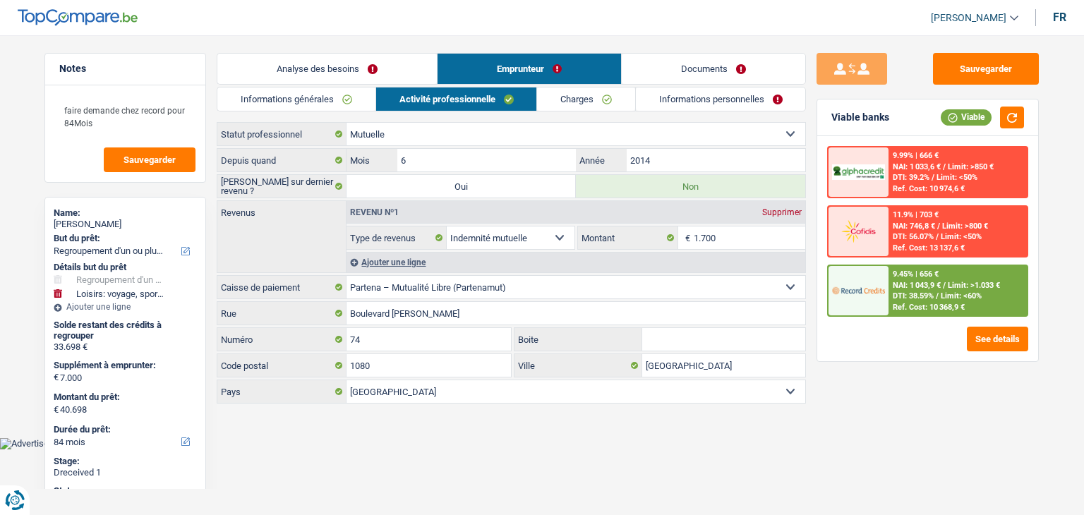
click at [587, 105] on link "Charges" at bounding box center [586, 99] width 98 height 23
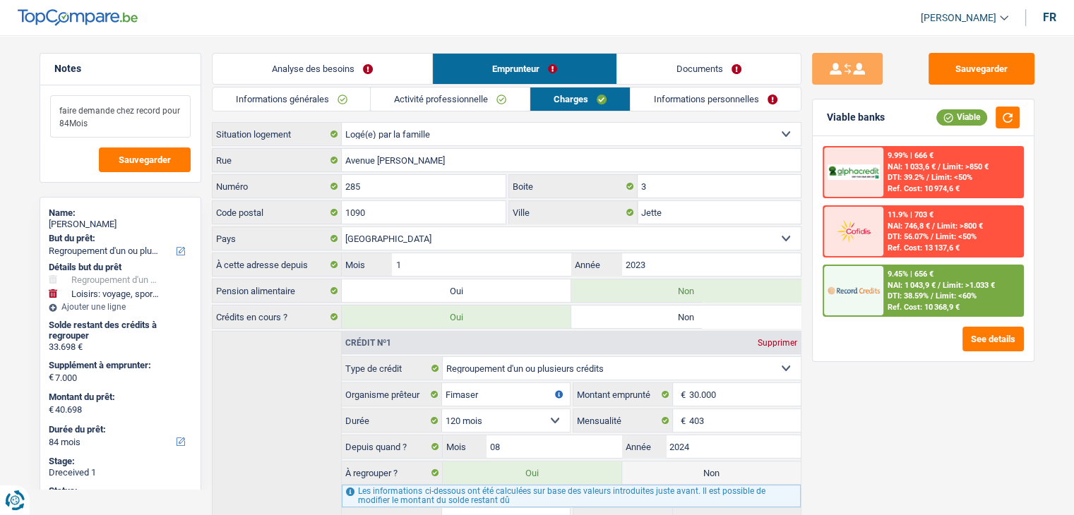
click at [126, 119] on textarea "faire demande chez record pour 84Mois" at bounding box center [120, 116] width 140 height 42
click at [104, 126] on textarea "faire demande chez record pour 84Mois" at bounding box center [120, 116] width 140 height 42
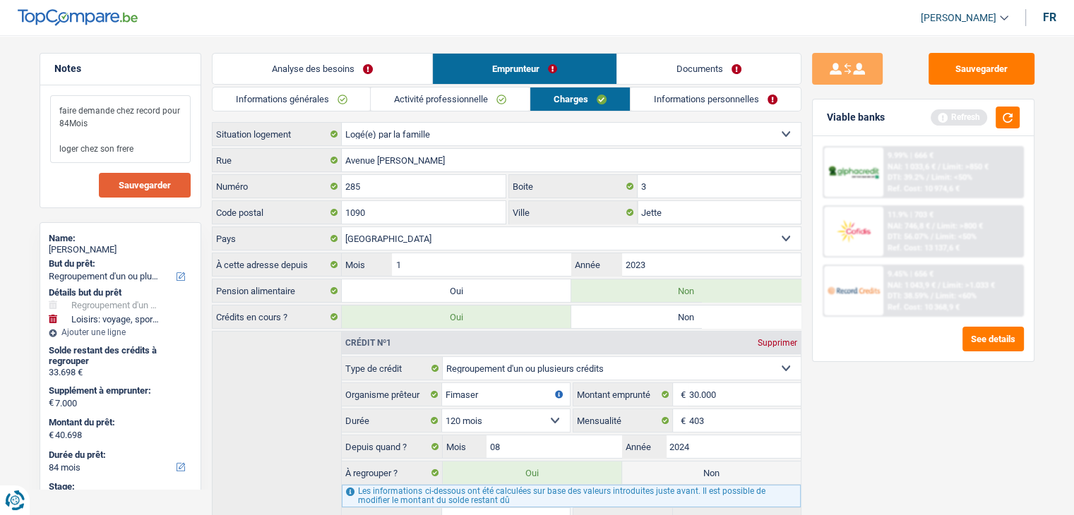
type textarea "faire demande chez record pour 84Mois loger chez son frere"
click at [121, 186] on span "Sauvegarder" at bounding box center [145, 185] width 52 height 9
click at [1003, 116] on button "button" at bounding box center [1007, 118] width 24 height 22
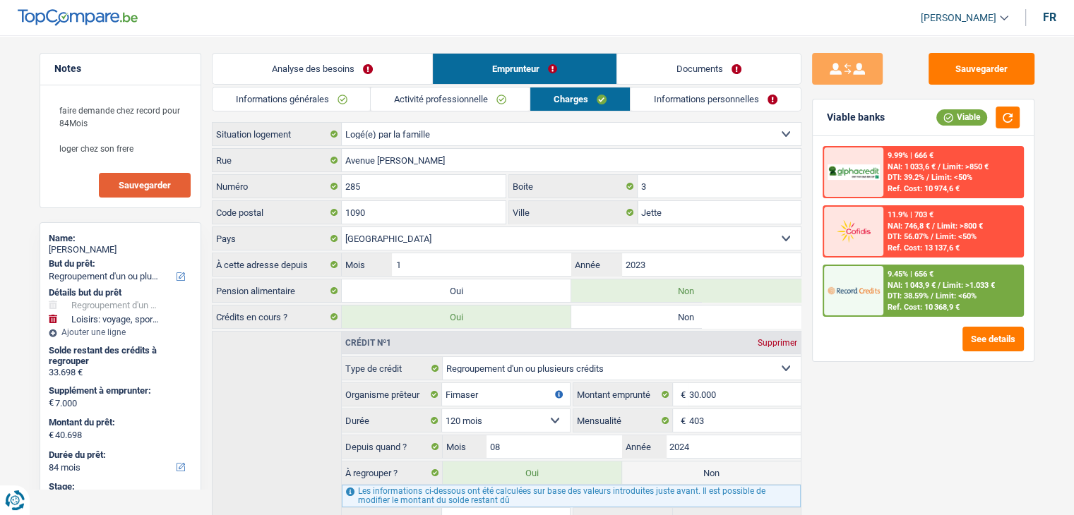
click at [321, 75] on link "Analyse des besoins" at bounding box center [322, 69] width 220 height 30
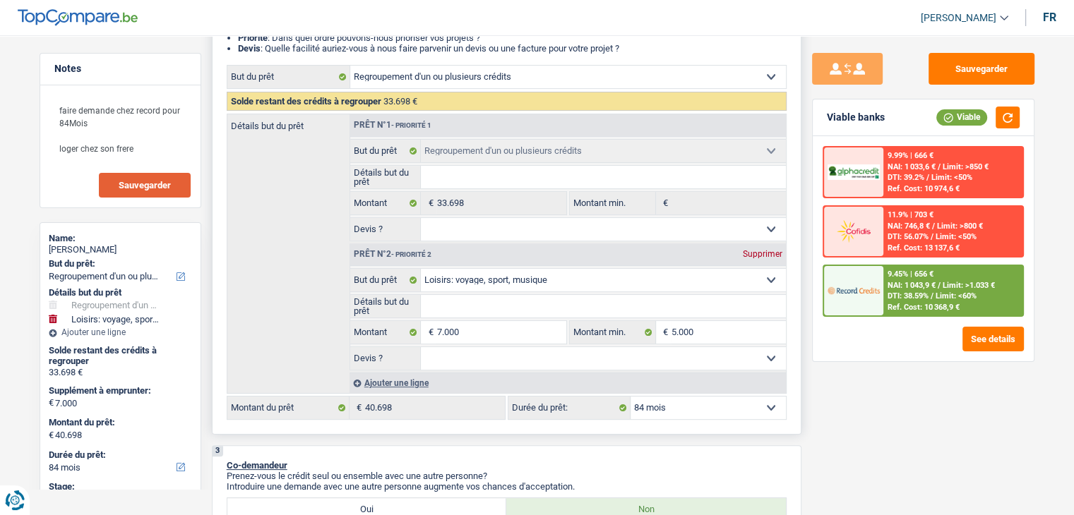
scroll to position [234, 0]
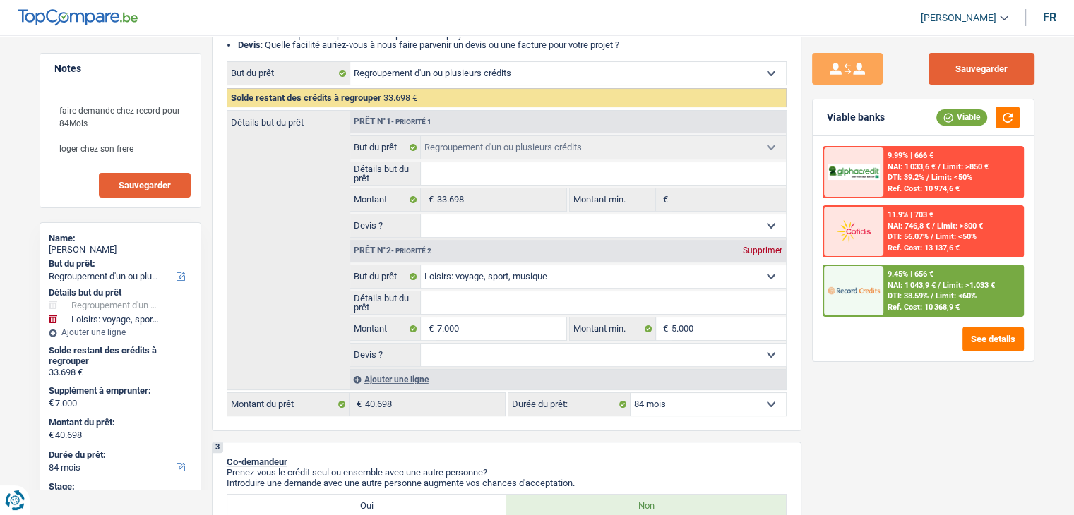
click at [971, 69] on button "Sauvegarder" at bounding box center [981, 69] width 106 height 32
